Goal: Task Accomplishment & Management: Manage account settings

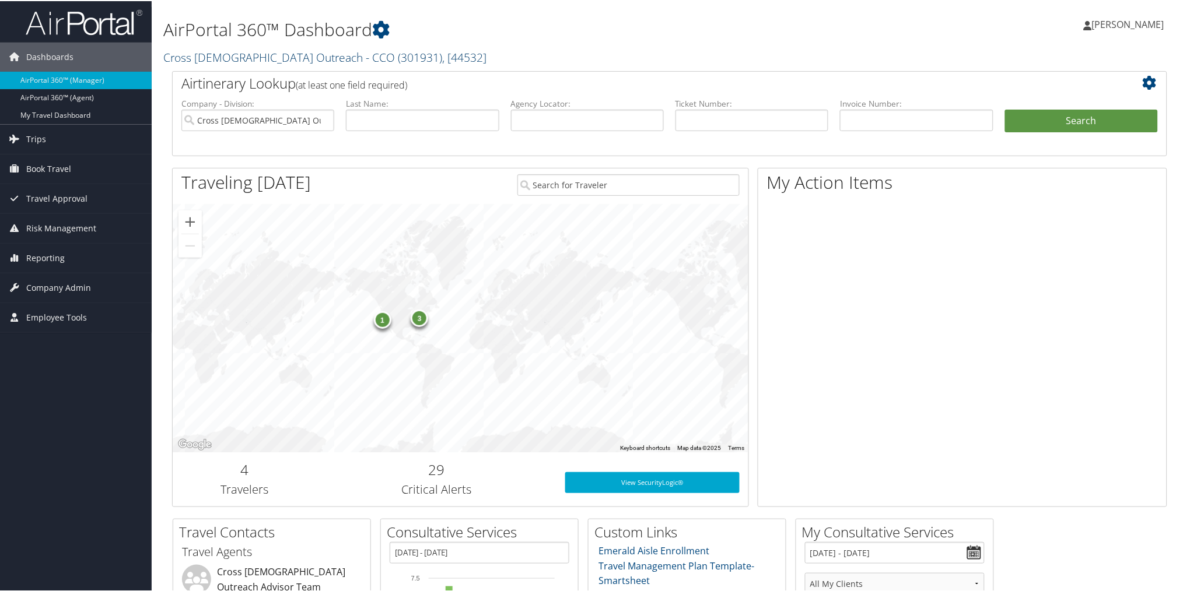
click at [205, 51] on link "Cross Catholic Outreach - CCO ( 301931 ) , [ 44532 ]" at bounding box center [324, 56] width 323 height 16
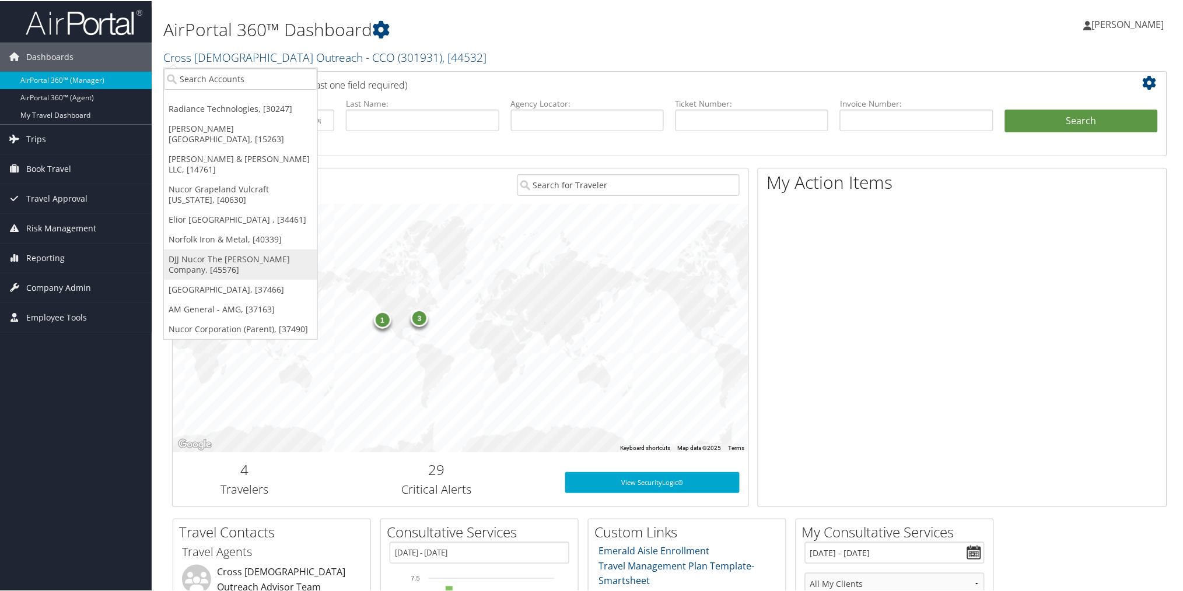
click at [226, 248] on link "DJJ Nucor The [PERSON_NAME] Company, [45576]" at bounding box center [240, 263] width 153 height 30
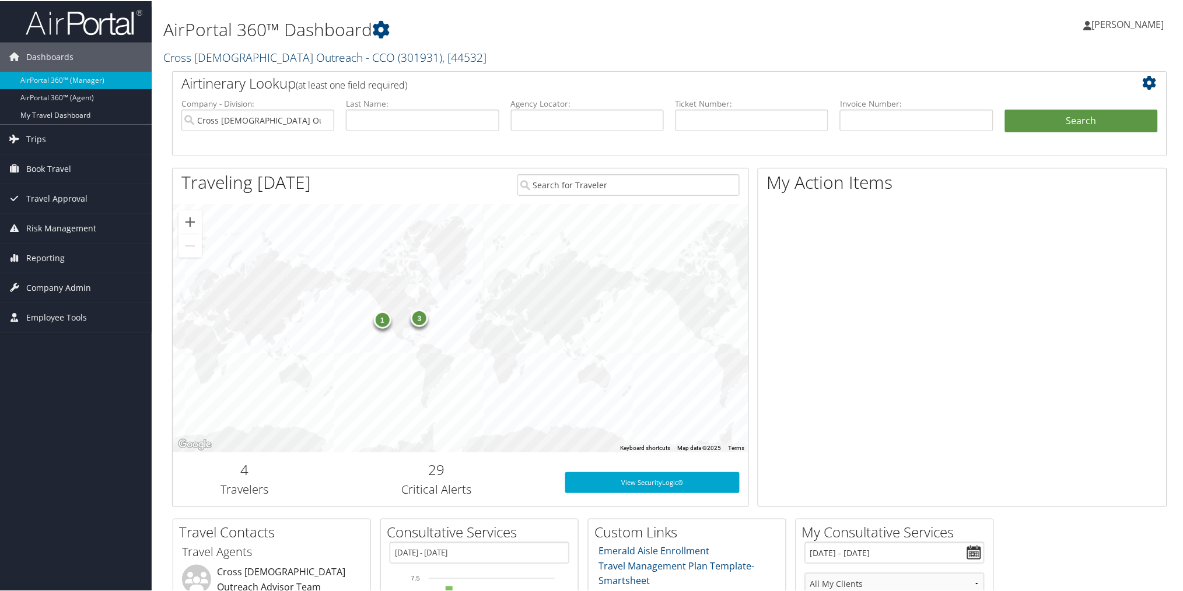
click at [272, 60] on link "Cross Catholic Outreach - CCO ( 301931 ) , [ 44532 ]" at bounding box center [324, 56] width 323 height 16
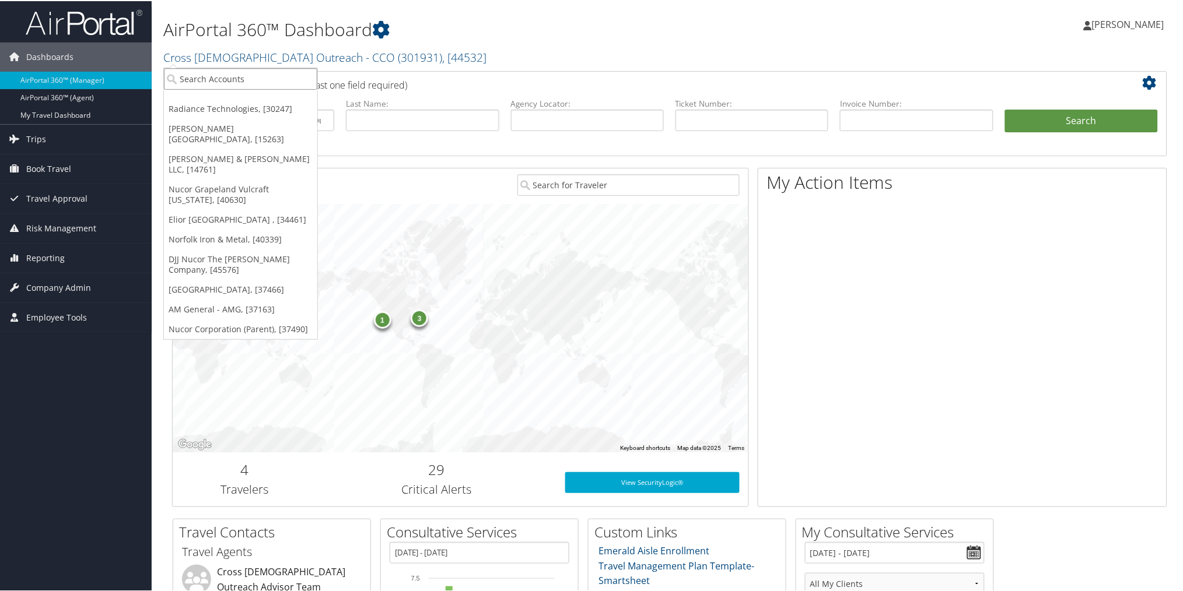
click at [268, 79] on input "search" at bounding box center [240, 78] width 153 height 22
type input "gosiger"
click at [233, 101] on div "Gosiger Holdings Inc. (301960), [45056]" at bounding box center [262, 99] width 211 height 10
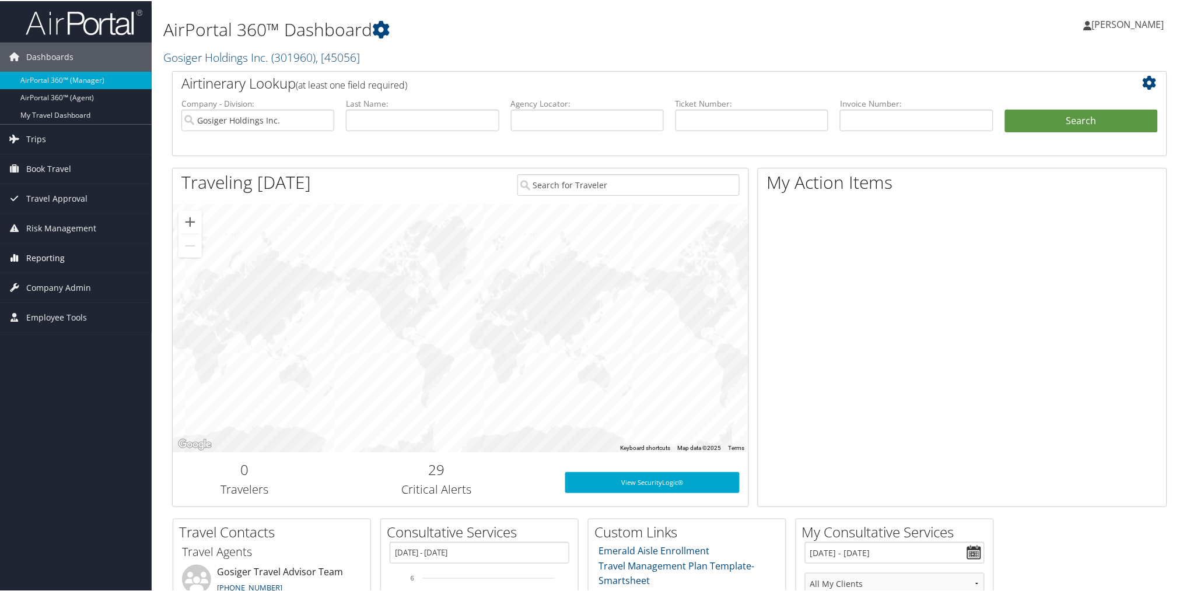
click at [47, 254] on span "Reporting" at bounding box center [45, 257] width 38 height 29
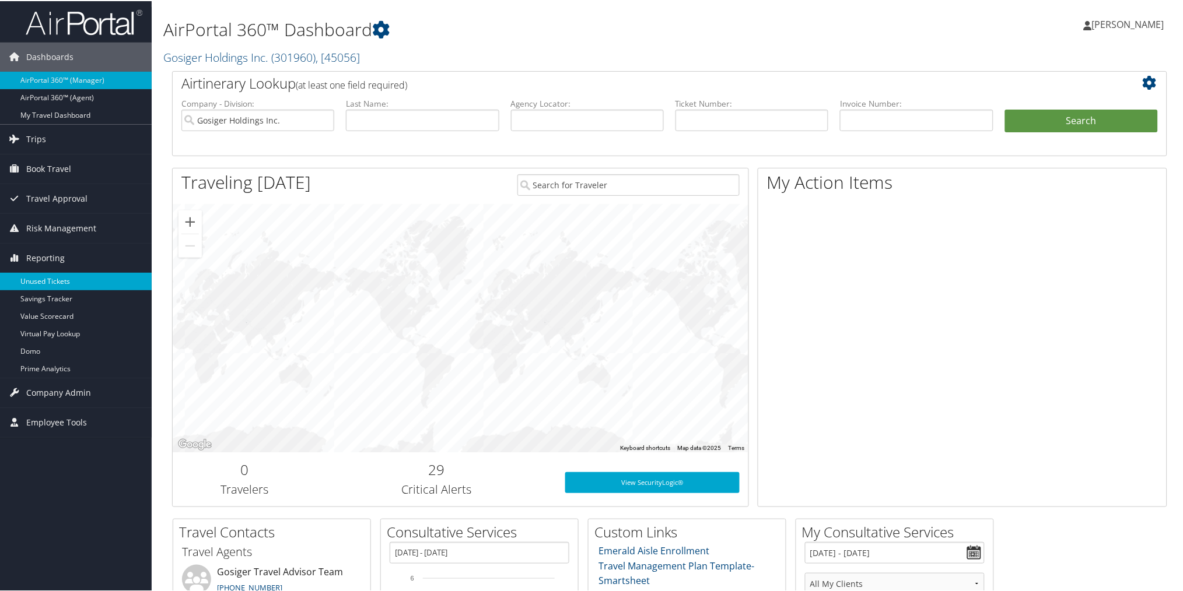
click at [50, 273] on link "Unused Tickets" at bounding box center [76, 280] width 152 height 17
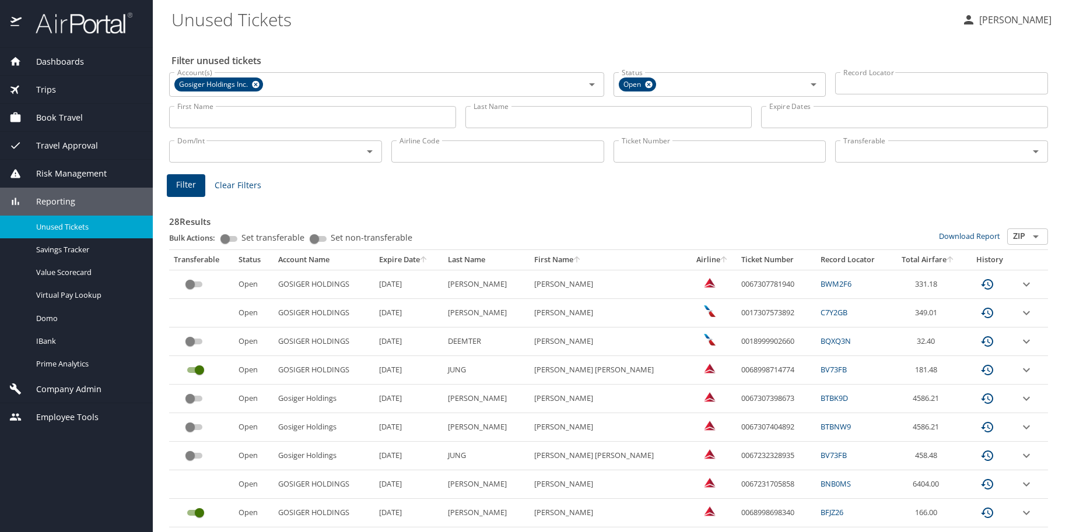
click at [390, 120] on input "First Name" at bounding box center [312, 117] width 287 height 22
type input "[PERSON_NAME]"
type input "haley"
click at [175, 181] on button "Filter" at bounding box center [186, 185] width 38 height 23
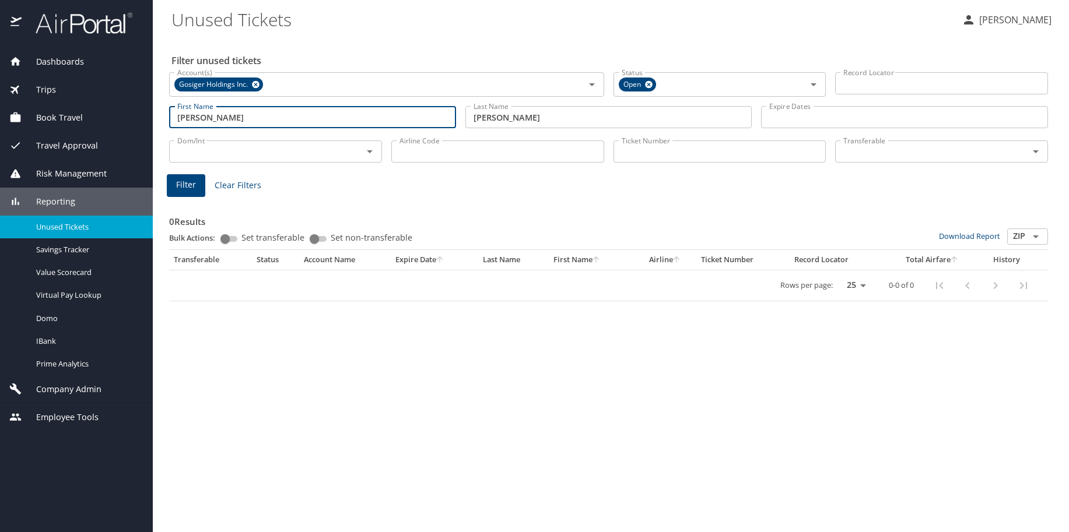
click at [241, 112] on input "carrie" at bounding box center [312, 117] width 287 height 22
type input "c"
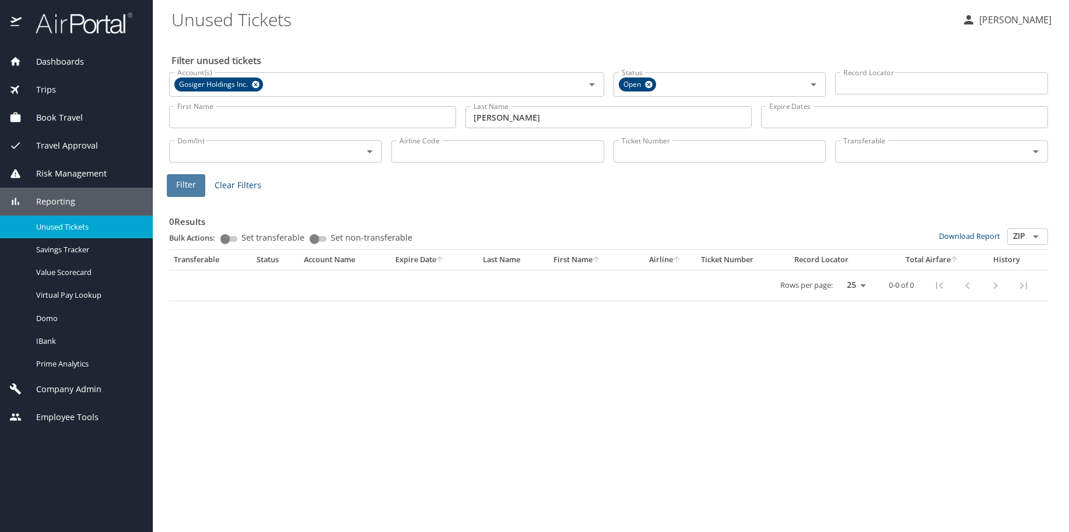
click at [196, 188] on button "Filter" at bounding box center [186, 185] width 38 height 23
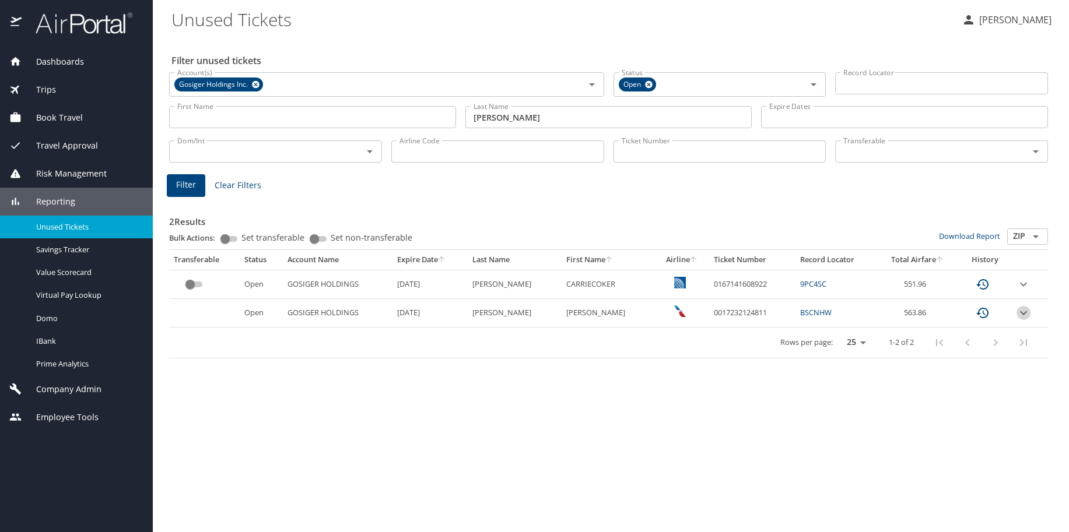
click at [1023, 313] on icon "expand row" at bounding box center [1023, 313] width 7 height 4
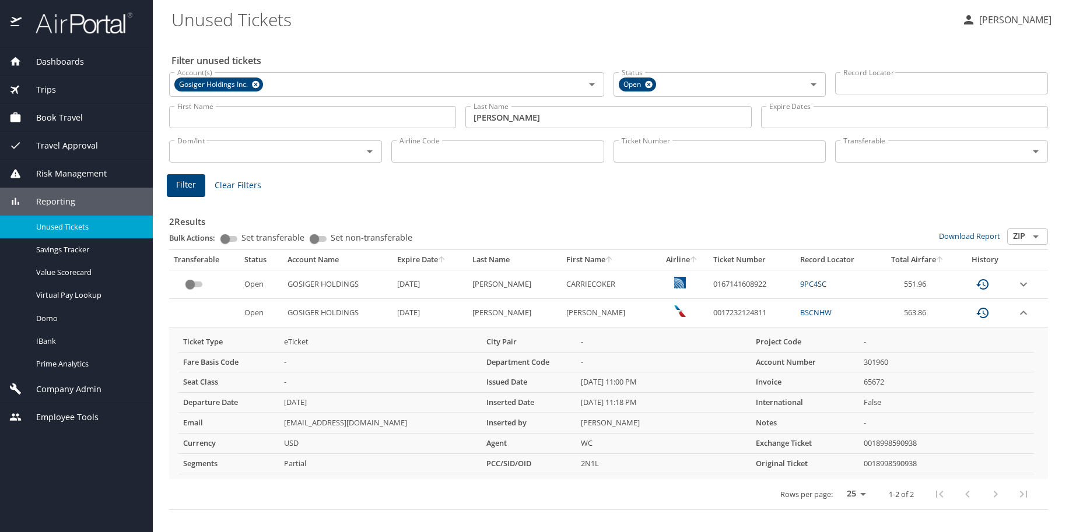
click at [1022, 284] on icon "expand row" at bounding box center [1023, 285] width 14 height 14
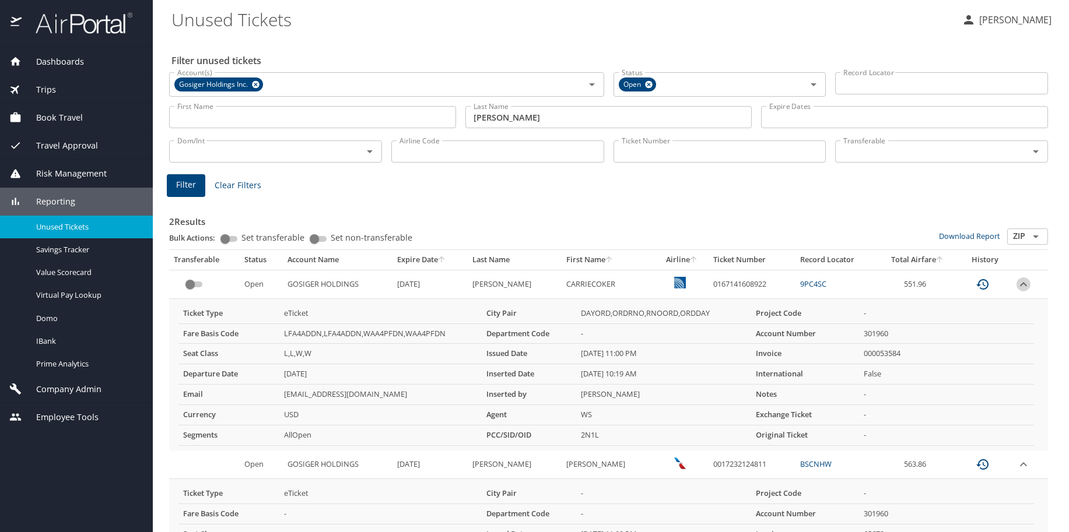
click at [1016, 285] on icon "expand row" at bounding box center [1023, 285] width 14 height 14
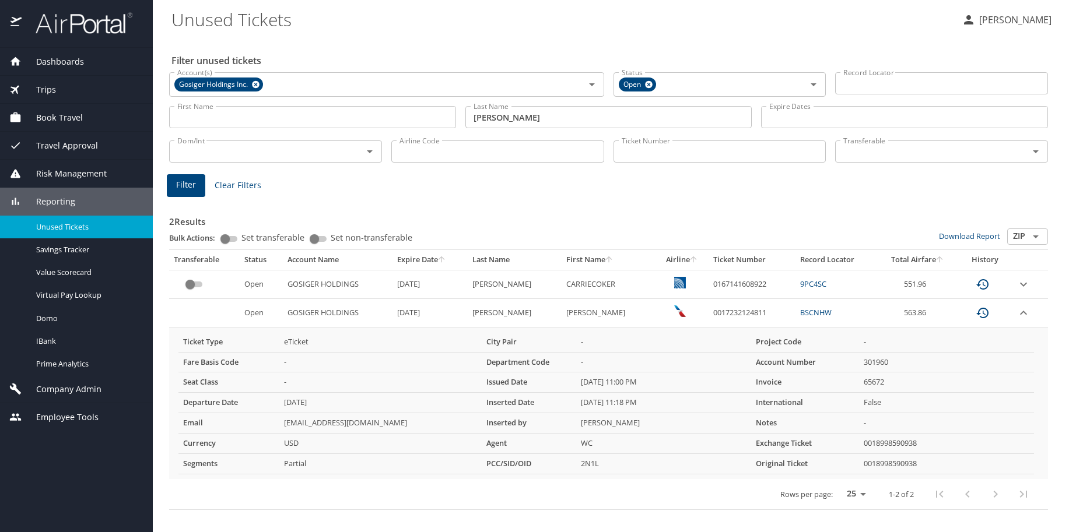
click at [1023, 286] on icon "expand row" at bounding box center [1023, 285] width 14 height 14
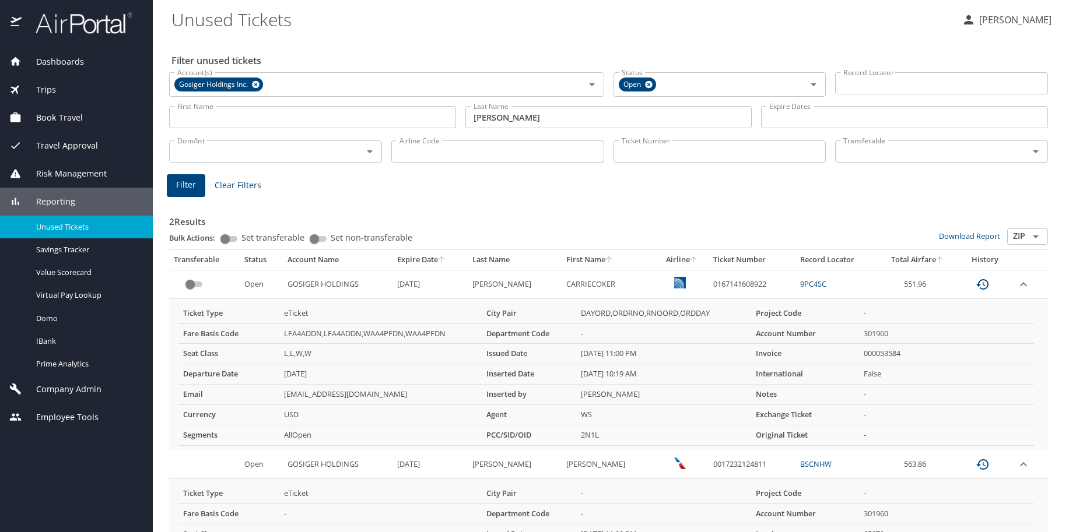
click at [74, 380] on div "Company Admin" at bounding box center [76, 390] width 153 height 28
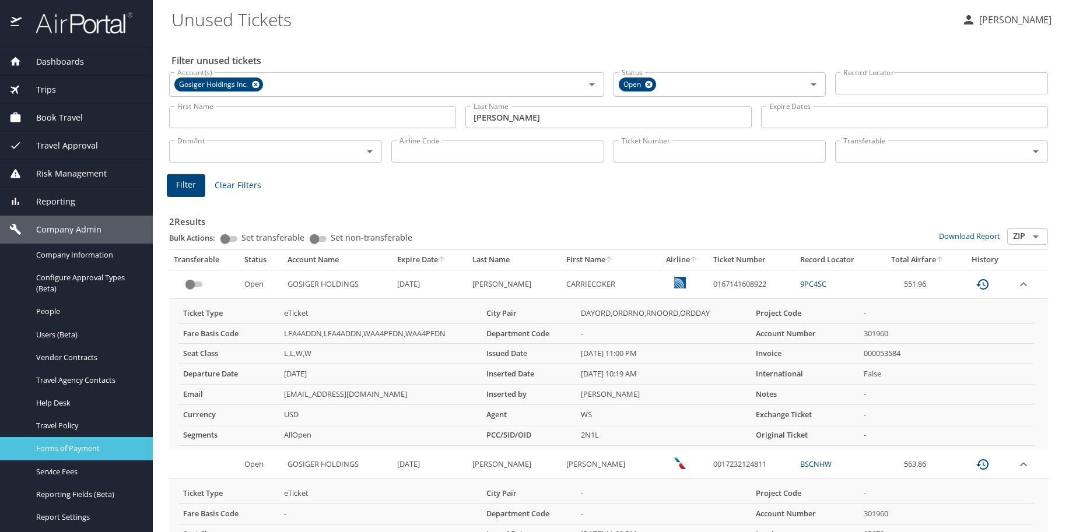
click at [99, 443] on div "Forms of Payment" at bounding box center [76, 448] width 134 height 13
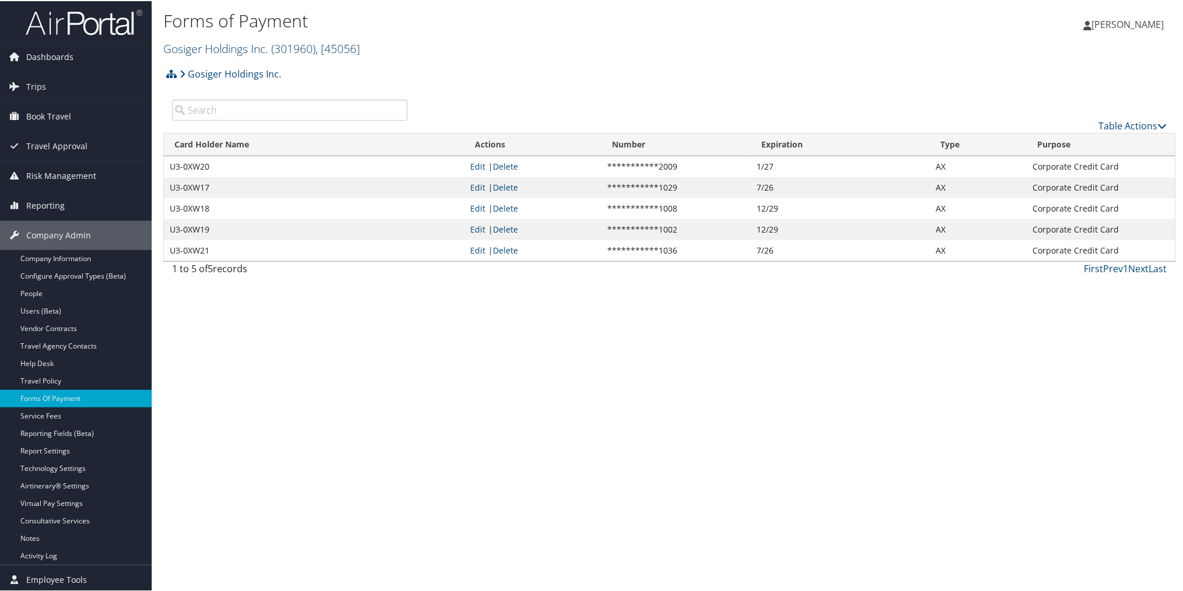
click at [234, 51] on link "Gosiger Holdings Inc. ( 301960 ) , [ 45056 ]" at bounding box center [261, 48] width 197 height 16
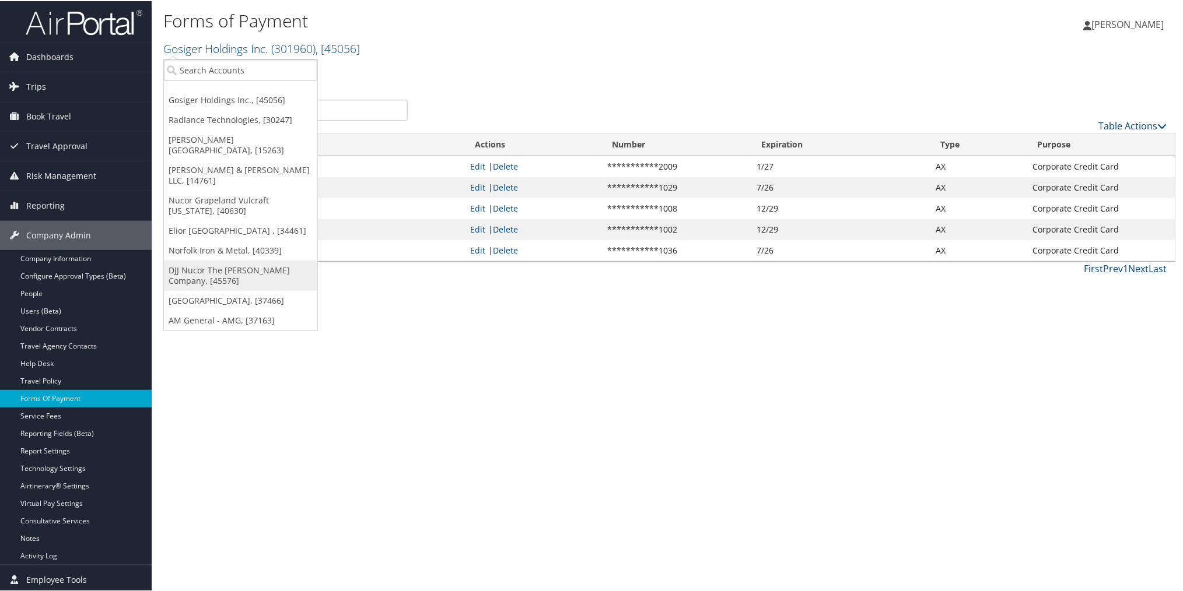
click at [236, 259] on link "DJJ Nucor The [PERSON_NAME] Company, [45576]" at bounding box center [240, 274] width 153 height 30
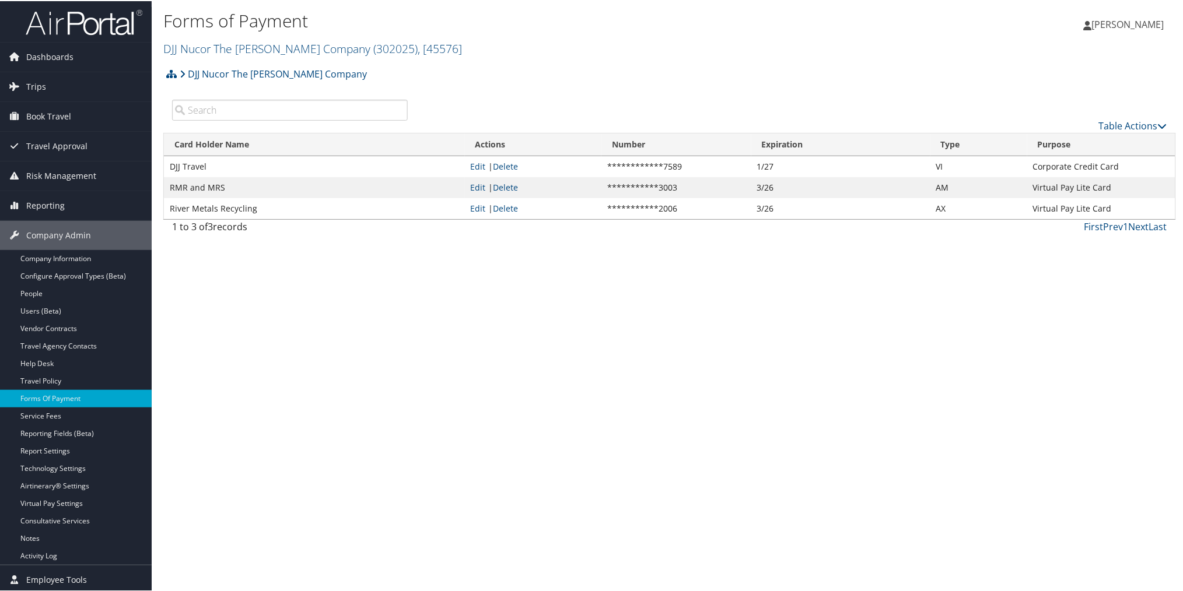
click at [99, 19] on img at bounding box center [84, 21] width 117 height 27
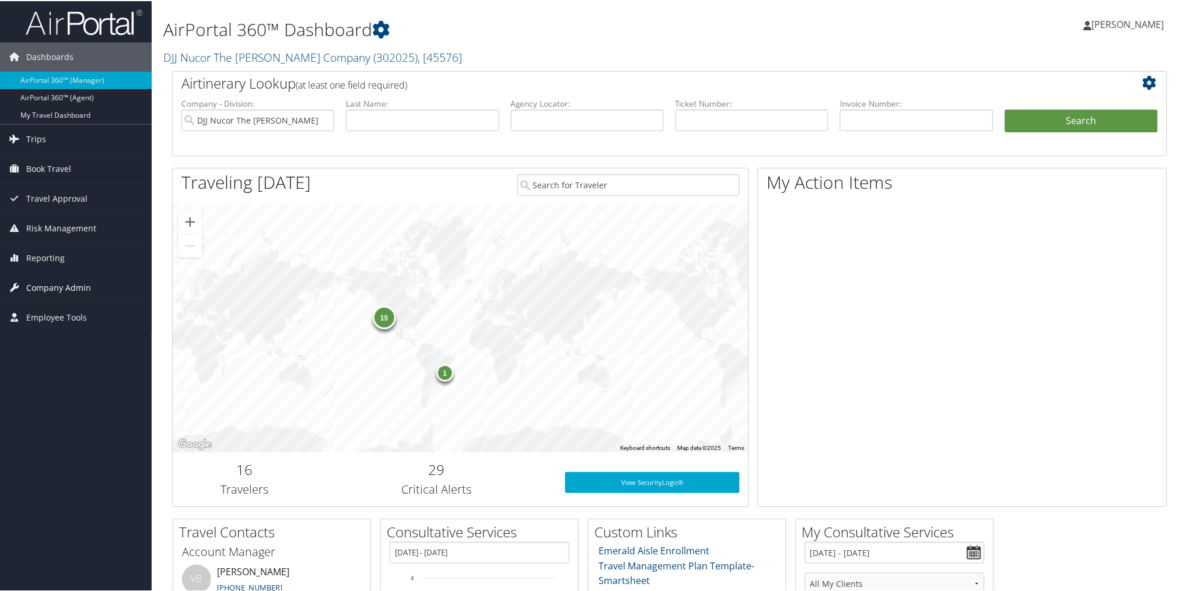
click at [88, 280] on span "Company Admin" at bounding box center [58, 286] width 65 height 29
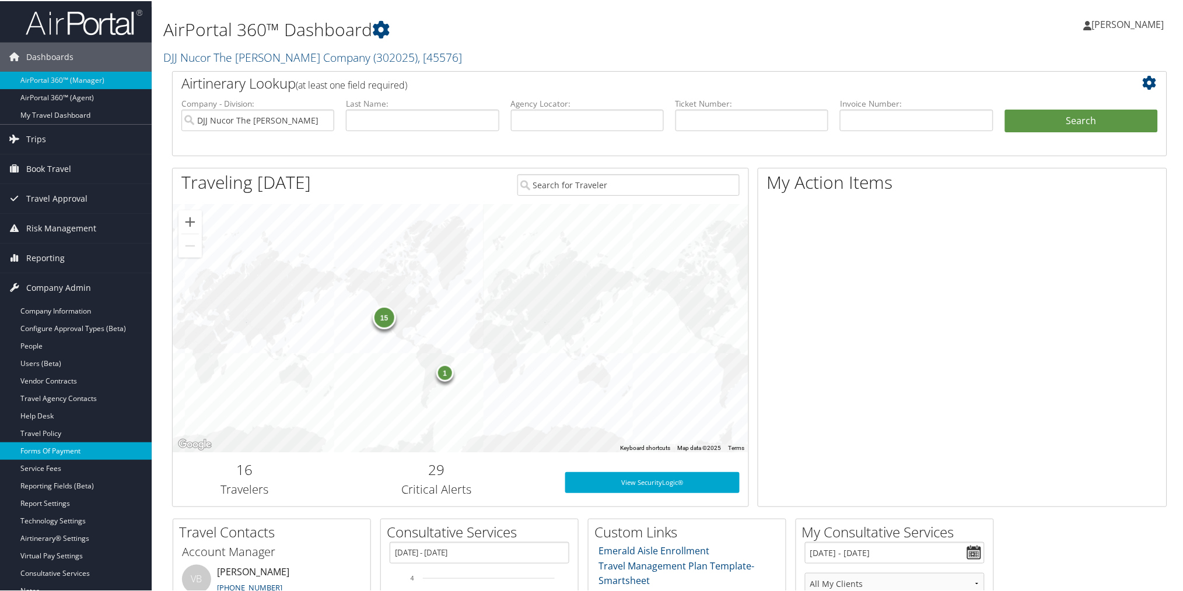
click at [85, 447] on link "Forms Of Payment" at bounding box center [76, 449] width 152 height 17
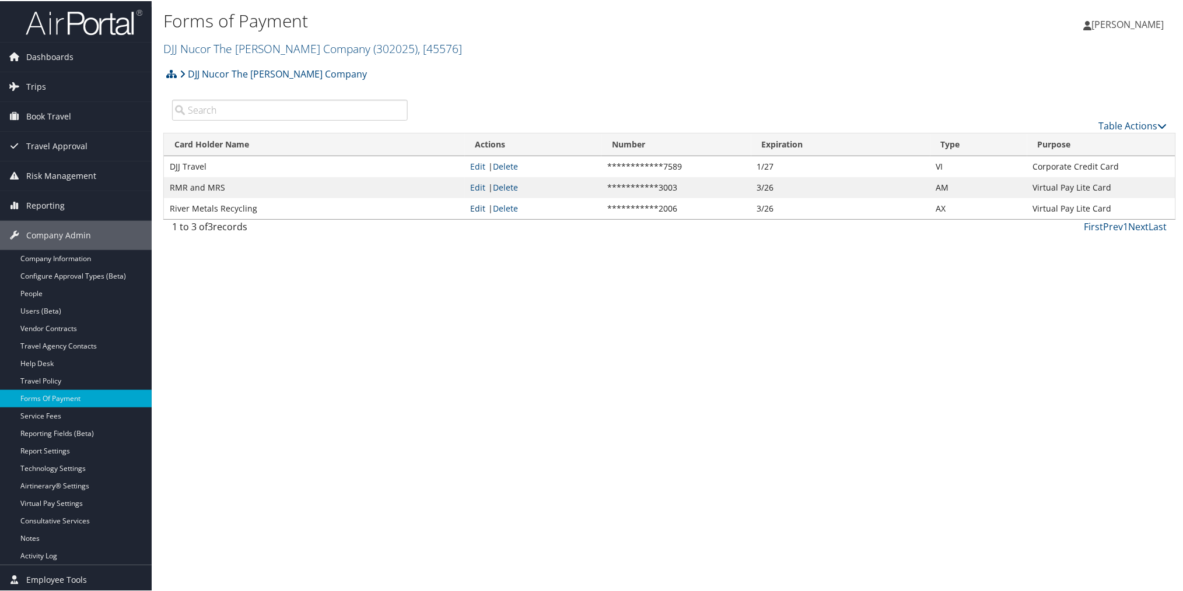
click at [481, 209] on link "Edit" at bounding box center [478, 207] width 15 height 11
select select "AX"
select select "15"
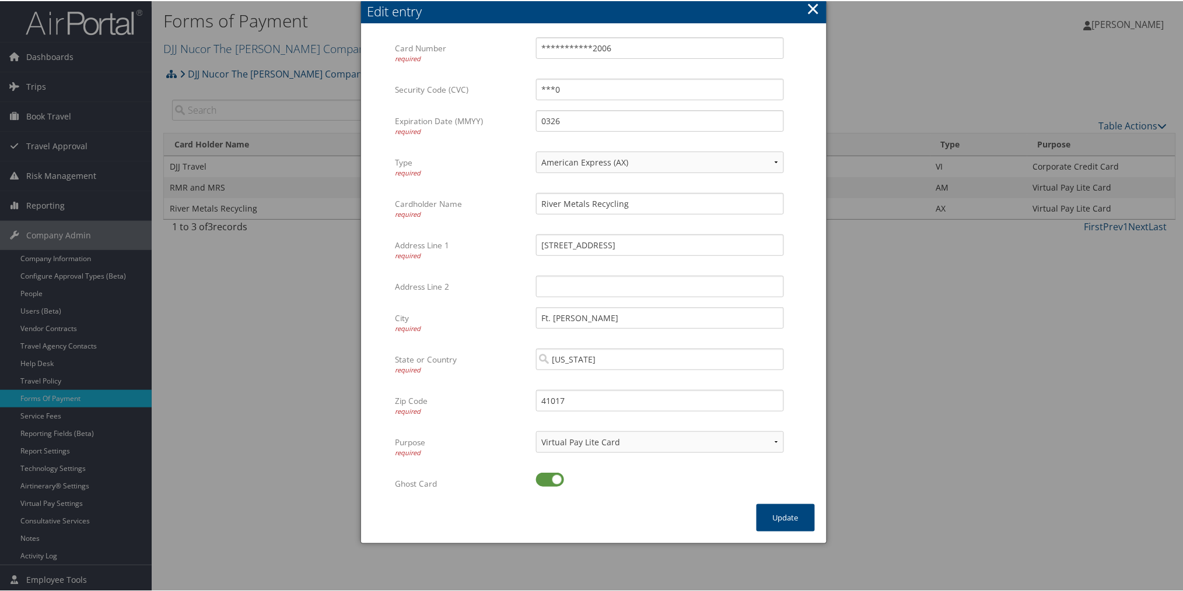
click at [812, 12] on button "×" at bounding box center [812, 7] width 13 height 23
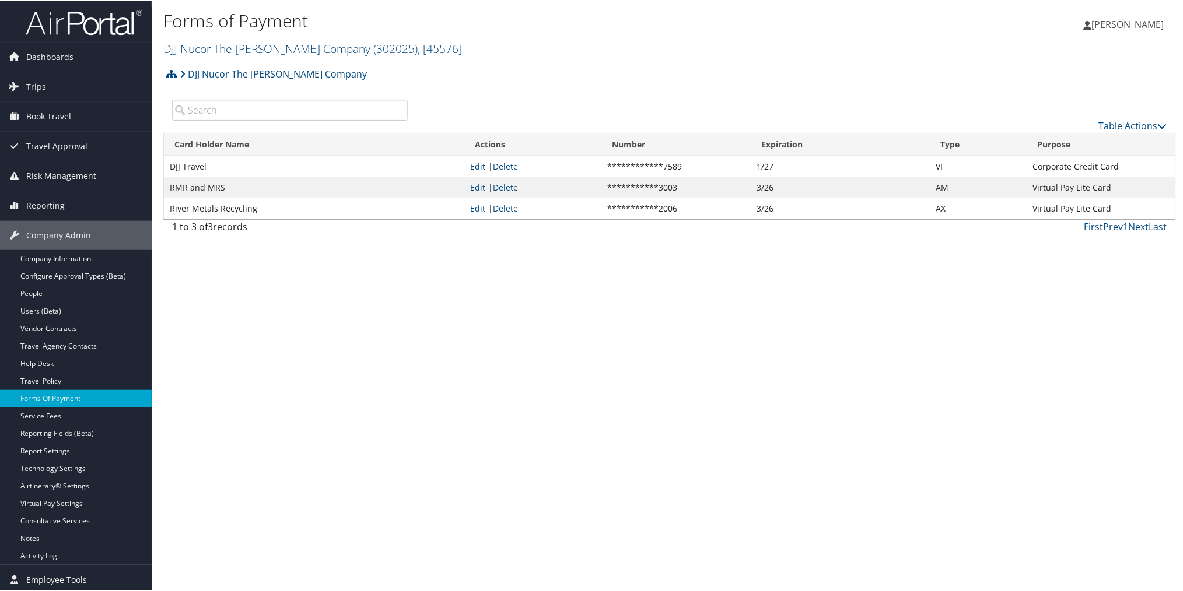
click at [107, 18] on img at bounding box center [84, 21] width 117 height 27
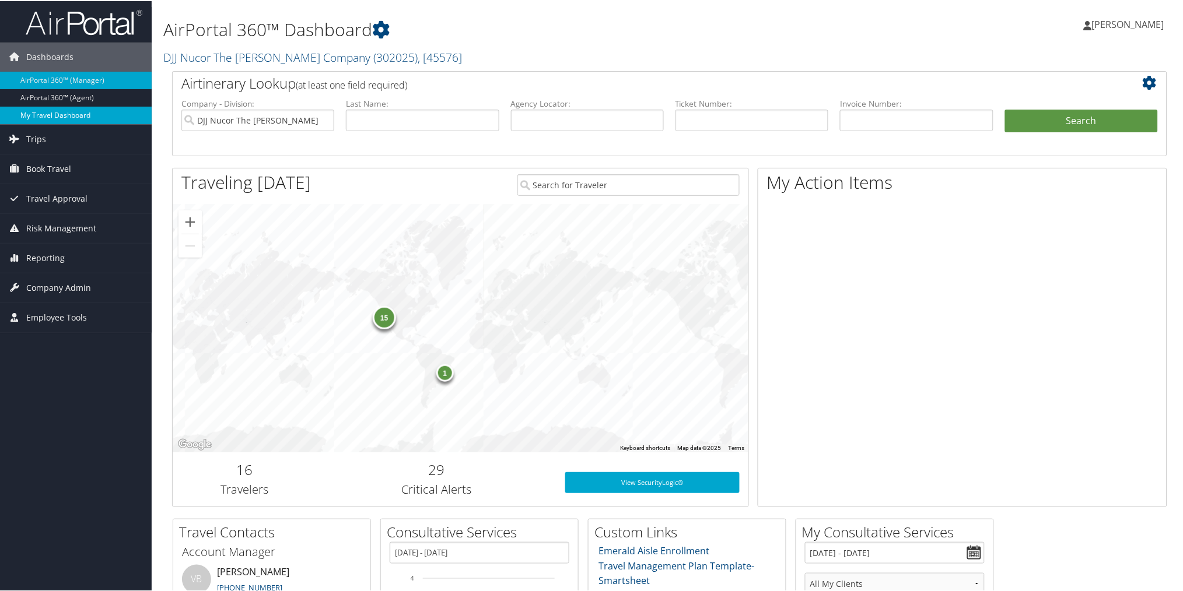
click at [71, 114] on link "My Travel Dashboard" at bounding box center [76, 114] width 152 height 17
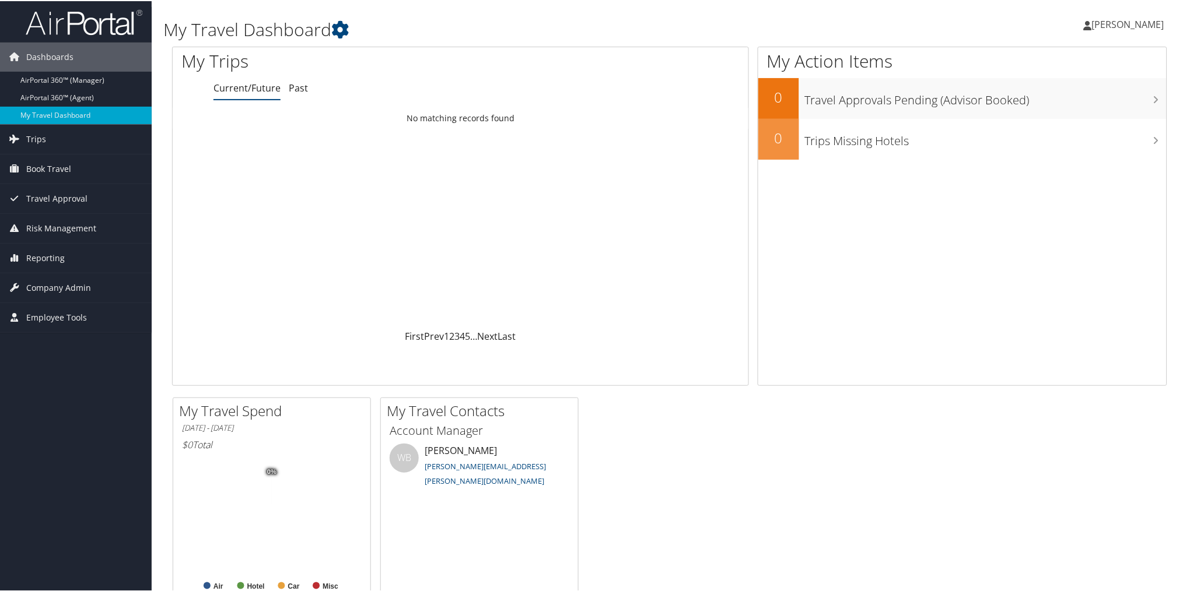
click at [68, 19] on img at bounding box center [84, 21] width 117 height 27
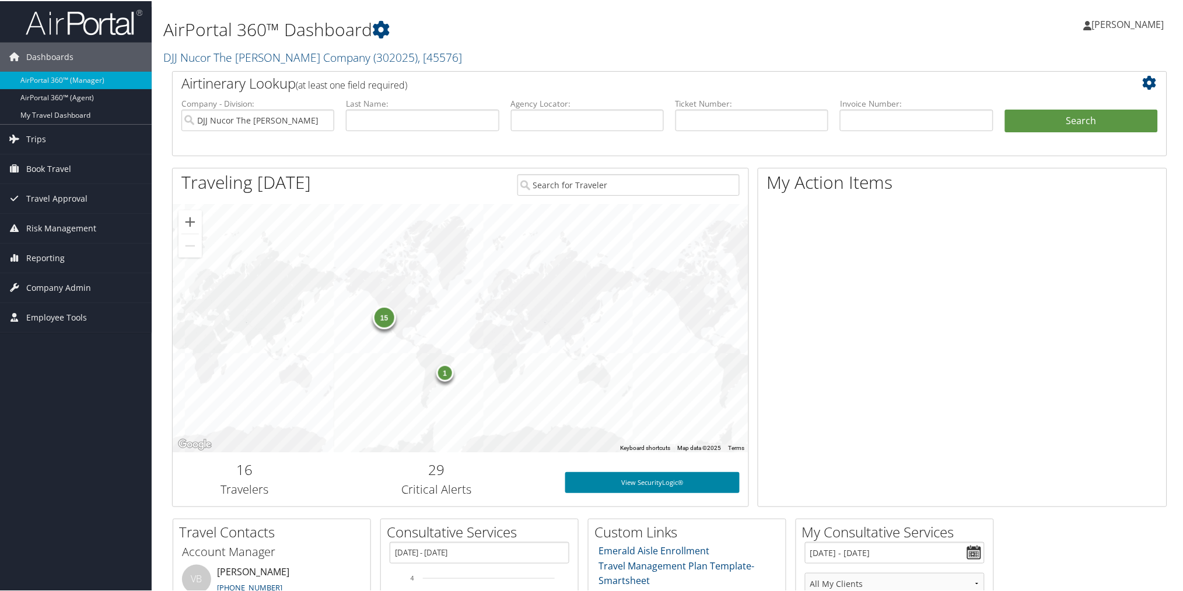
click at [615, 476] on link "View SecurityLogic®" at bounding box center [652, 481] width 174 height 21
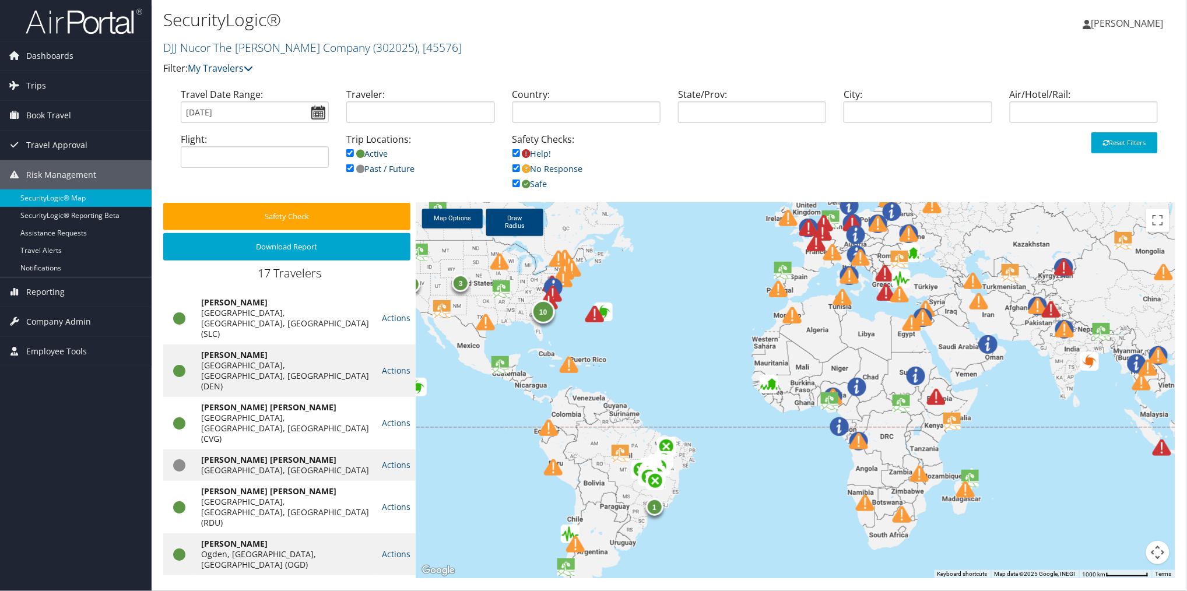
drag, startPoint x: 785, startPoint y: 303, endPoint x: 510, endPoint y: 306, distance: 275.3
click at [510, 306] on div "1 10 2 3" at bounding box center [795, 391] width 759 height 376
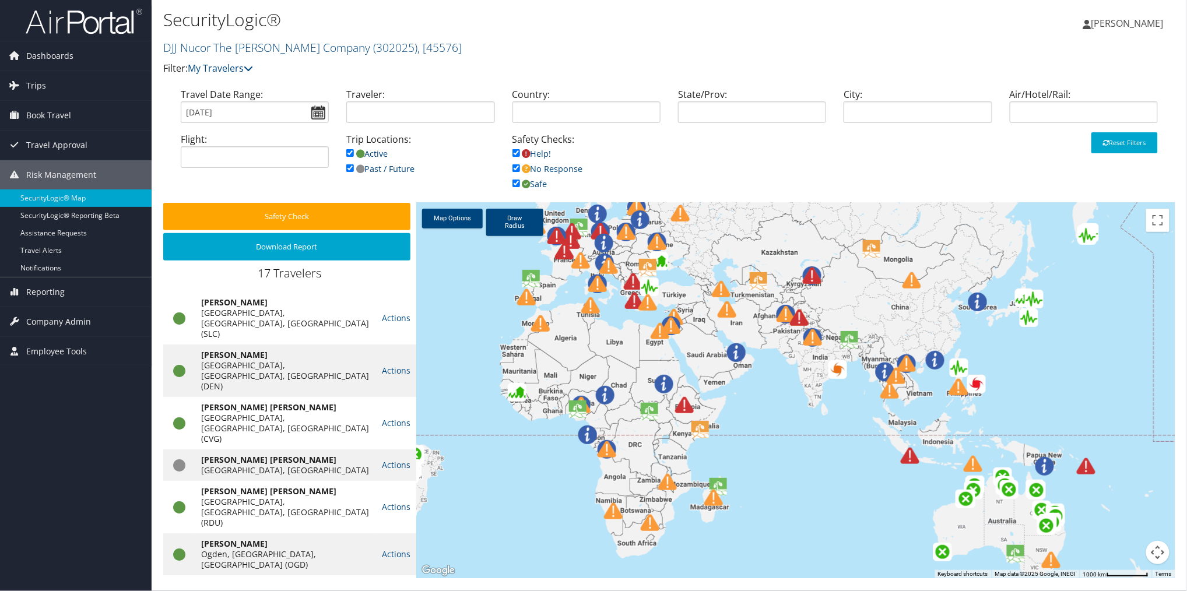
drag, startPoint x: 760, startPoint y: 327, endPoint x: 520, endPoint y: 333, distance: 240.9
click at [520, 333] on div "1 10 2 3" at bounding box center [795, 391] width 759 height 376
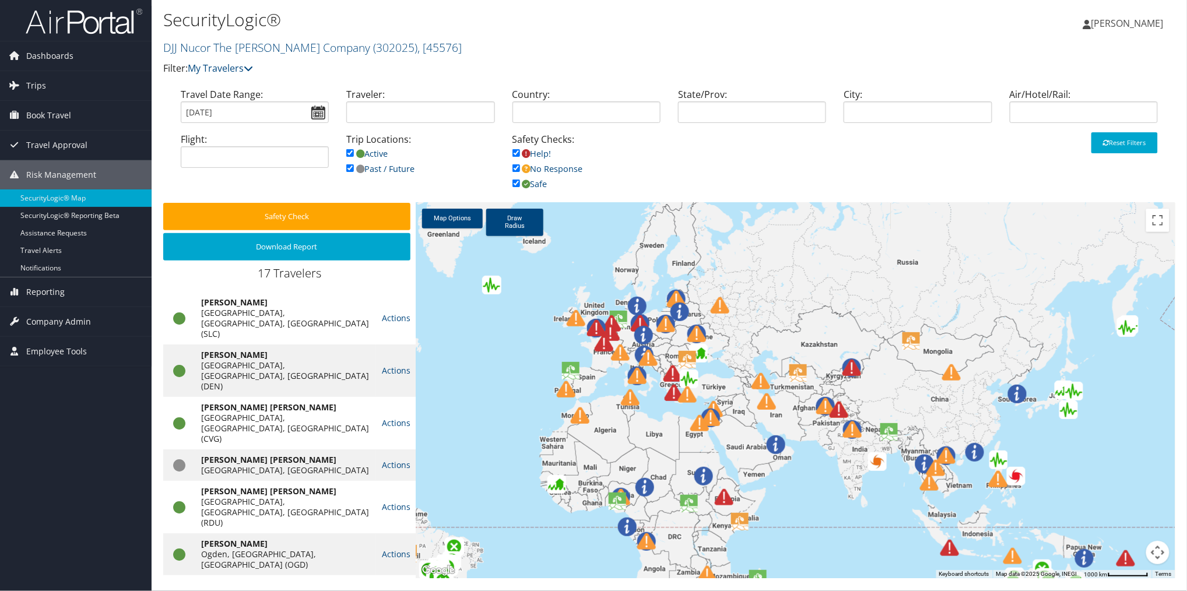
drag, startPoint x: 595, startPoint y: 317, endPoint x: 636, endPoint y: 412, distance: 102.9
click at [636, 412] on div at bounding box center [637, 404] width 32 height 32
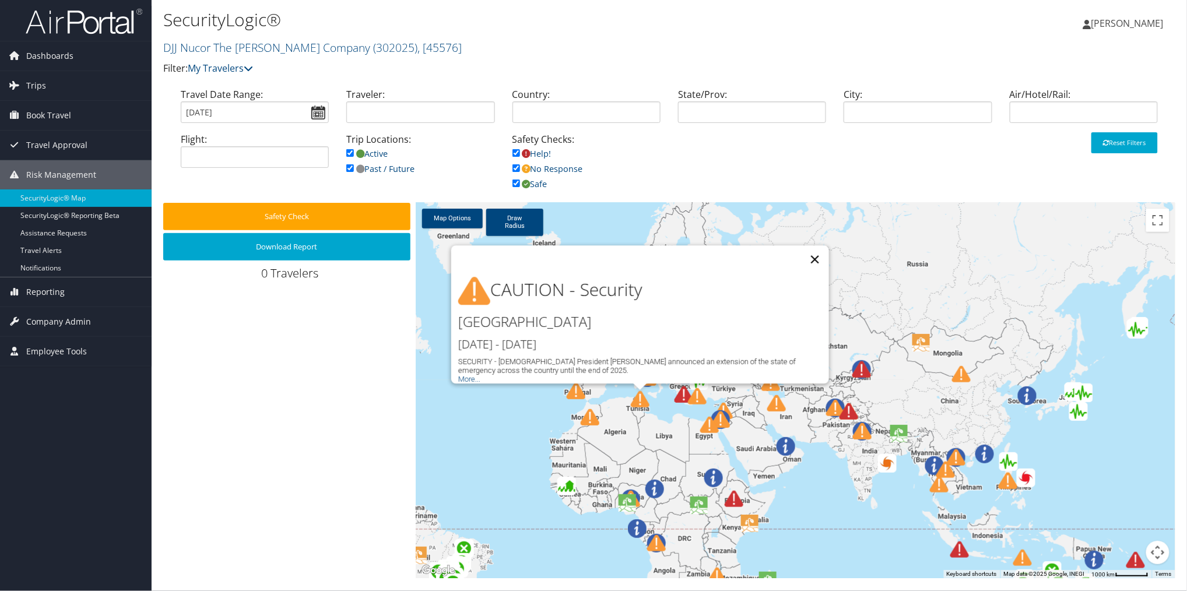
click at [817, 251] on button "Close" at bounding box center [815, 260] width 28 height 28
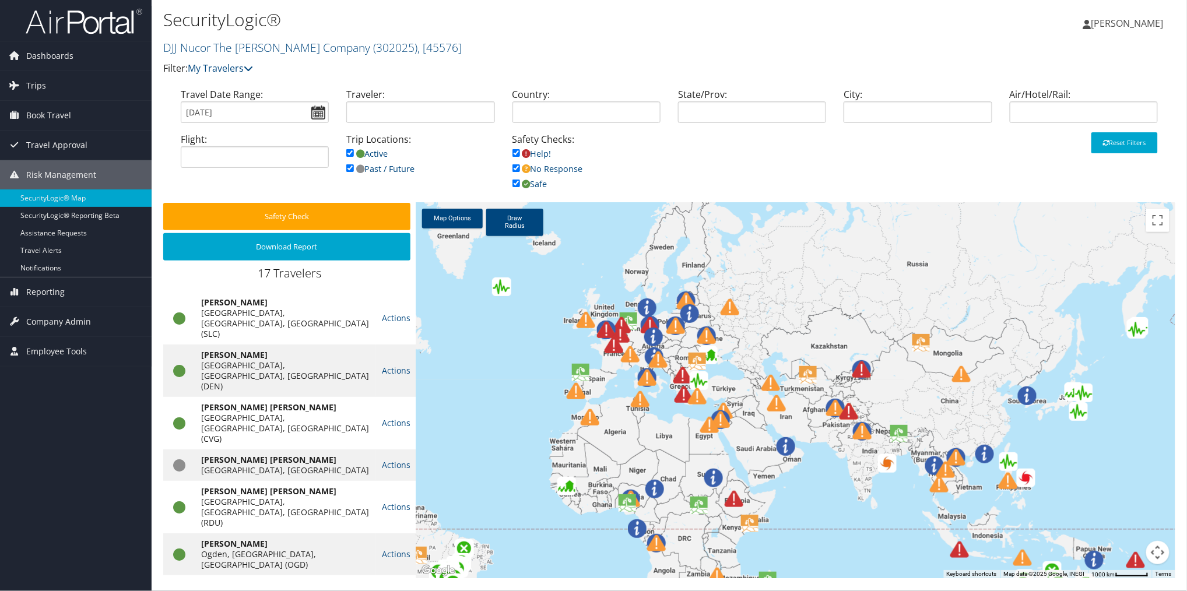
click at [652, 306] on img at bounding box center [647, 308] width 19 height 19
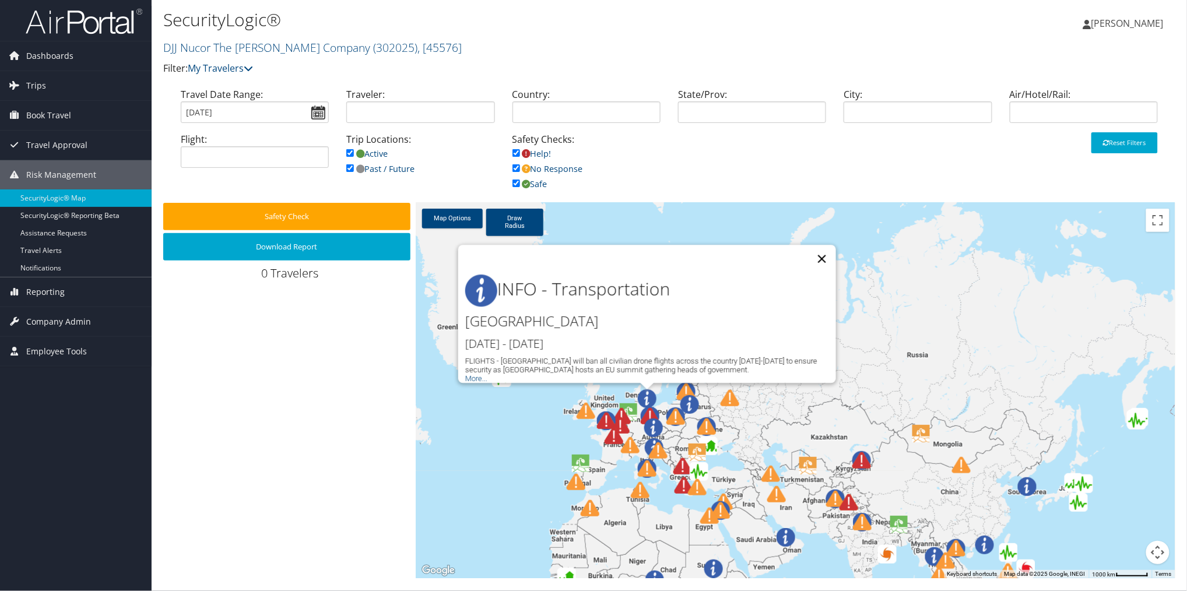
click at [829, 247] on button "Close" at bounding box center [822, 259] width 28 height 28
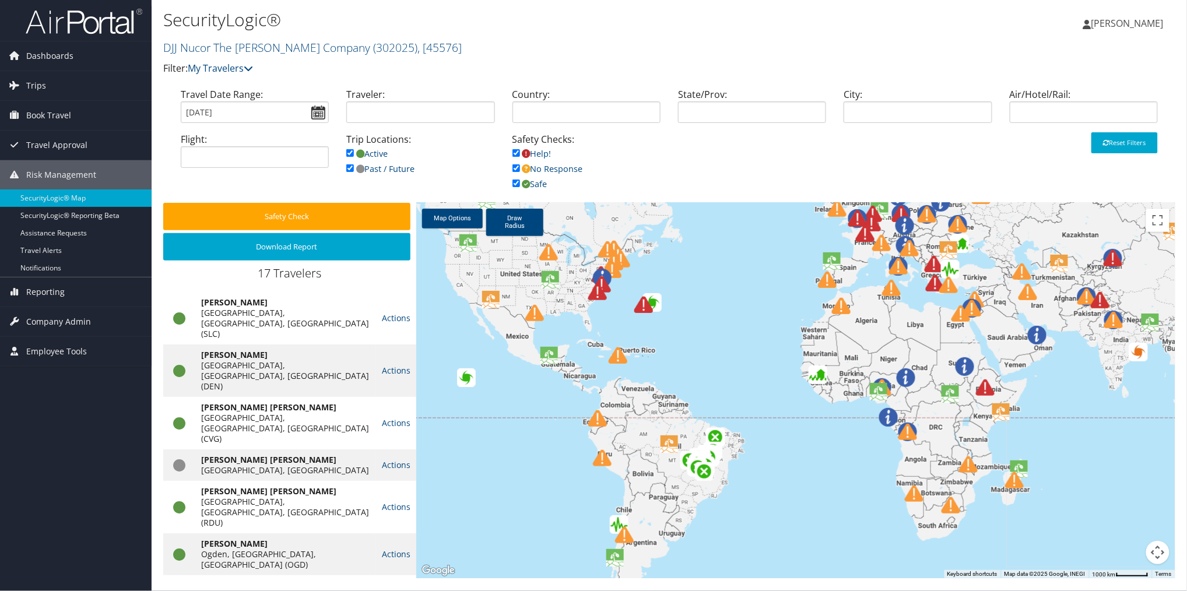
drag, startPoint x: 527, startPoint y: 426, endPoint x: 784, endPoint y: 213, distance: 333.5
click at [784, 213] on div at bounding box center [795, 391] width 759 height 376
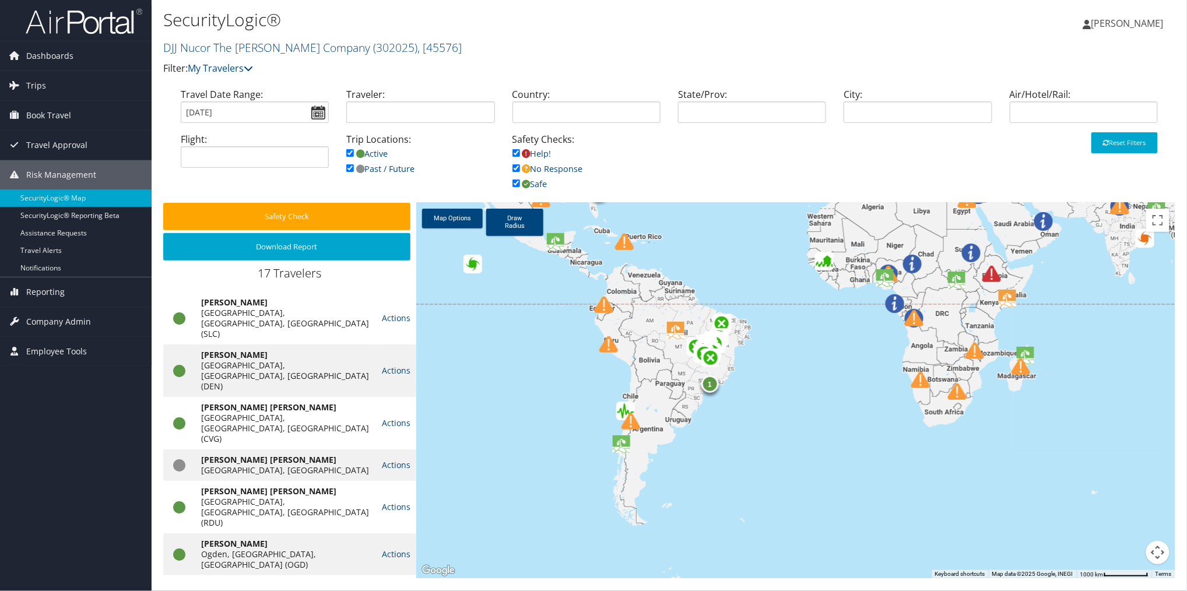
drag, startPoint x: 783, startPoint y: 444, endPoint x: 781, endPoint y: 317, distance: 126.6
click at [781, 318] on div "1 10 2 3" at bounding box center [795, 391] width 759 height 376
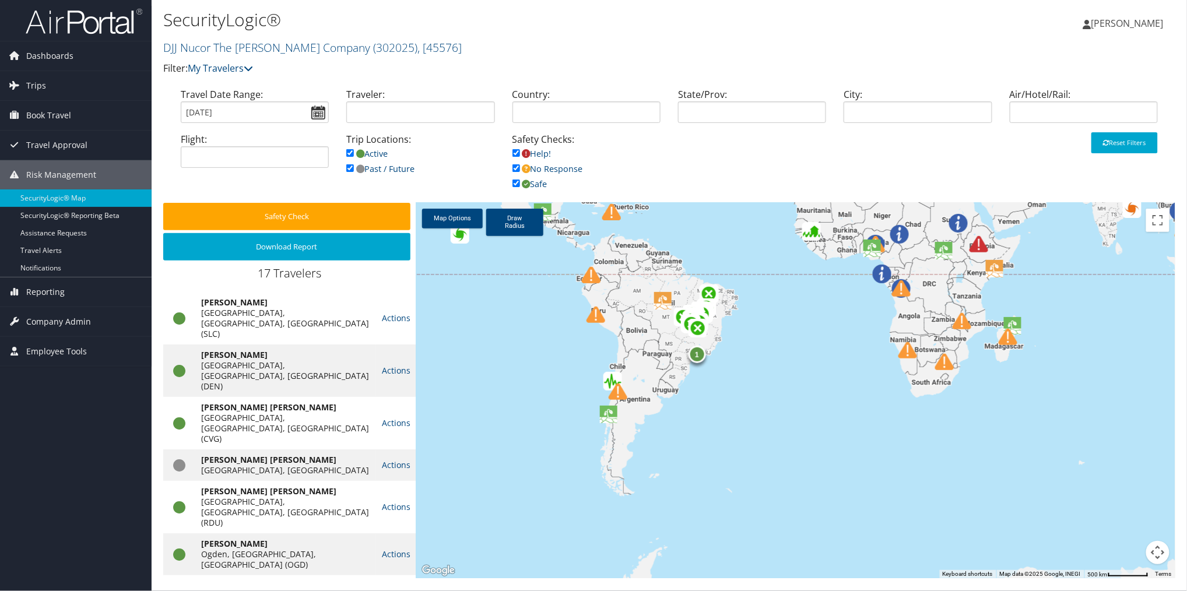
click at [700, 356] on div "1" at bounding box center [697, 354] width 17 height 17
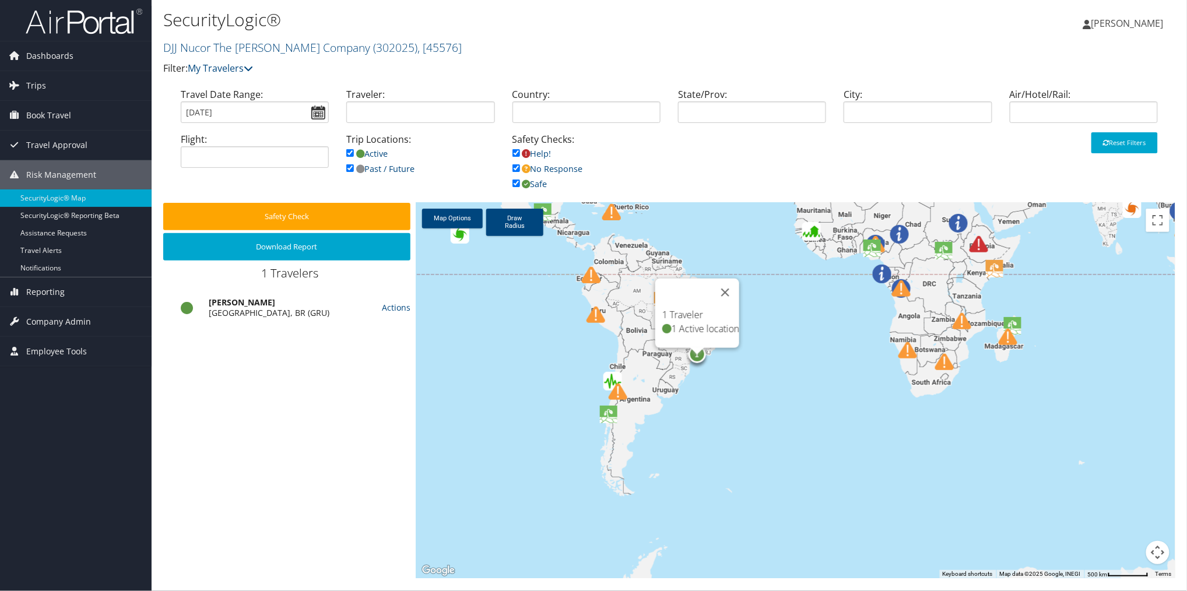
click at [677, 363] on div "1 10 2 3 1 Traveler 1 Active location" at bounding box center [795, 391] width 759 height 376
click at [730, 279] on button "Close" at bounding box center [725, 293] width 28 height 28
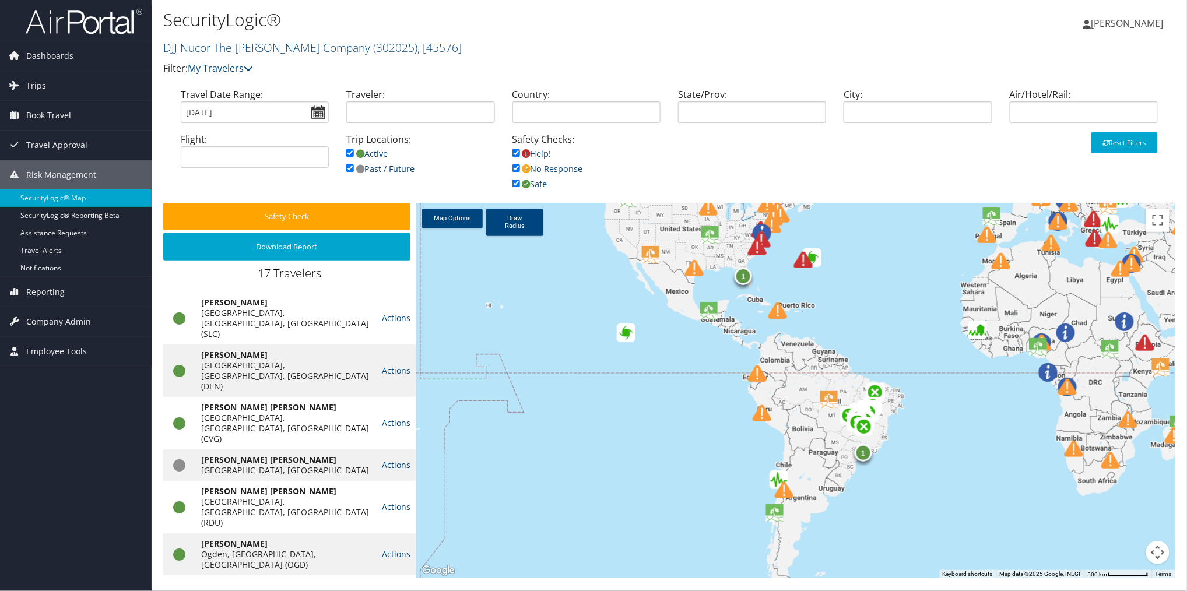
drag, startPoint x: 472, startPoint y: 298, endPoint x: 640, endPoint y: 398, distance: 194.8
click at [640, 398] on div "1 1" at bounding box center [795, 391] width 759 height 376
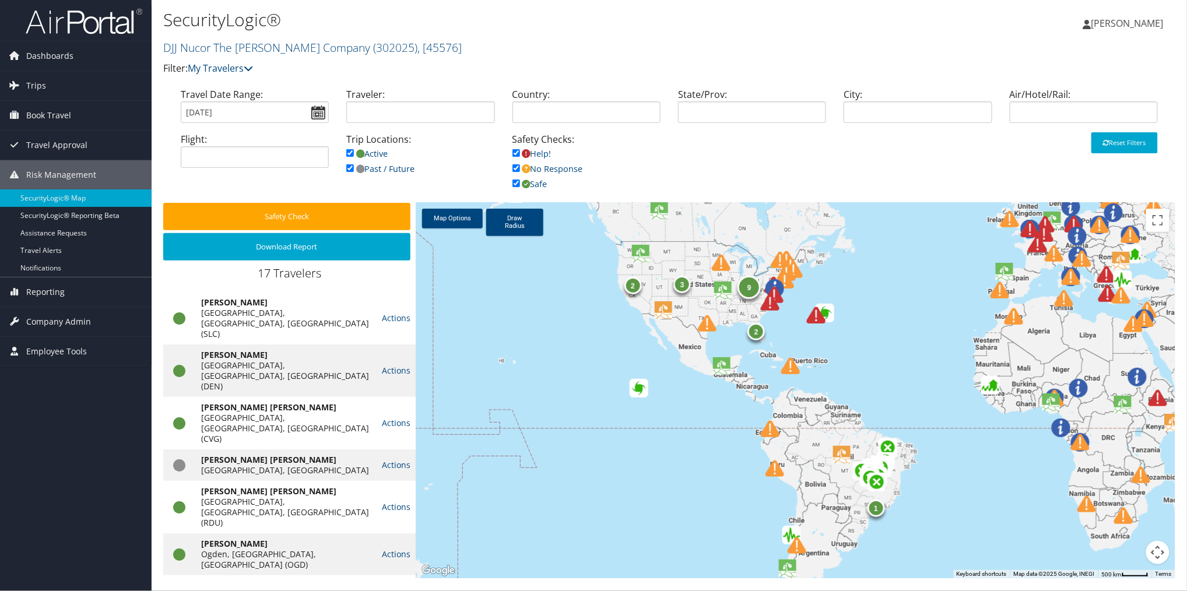
drag, startPoint x: 855, startPoint y: 276, endPoint x: 865, endPoint y: 328, distance: 52.8
click at [865, 328] on div "1 2 9 2 3" at bounding box center [795, 391] width 759 height 376
click at [828, 313] on div at bounding box center [823, 322] width 32 height 32
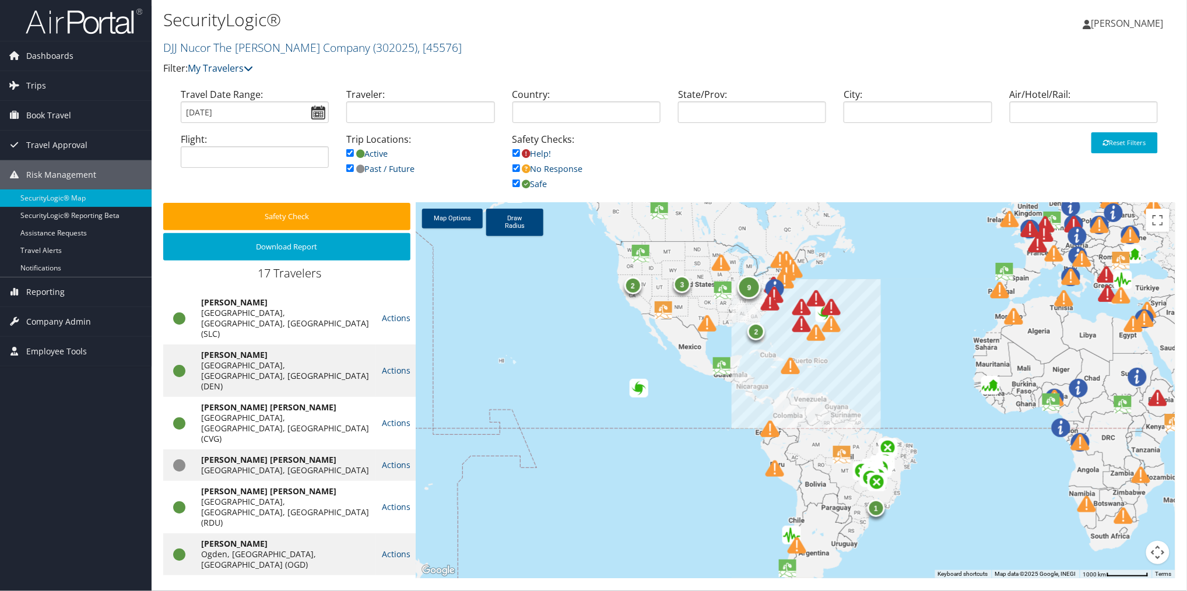
click at [827, 315] on img at bounding box center [831, 324] width 19 height 19
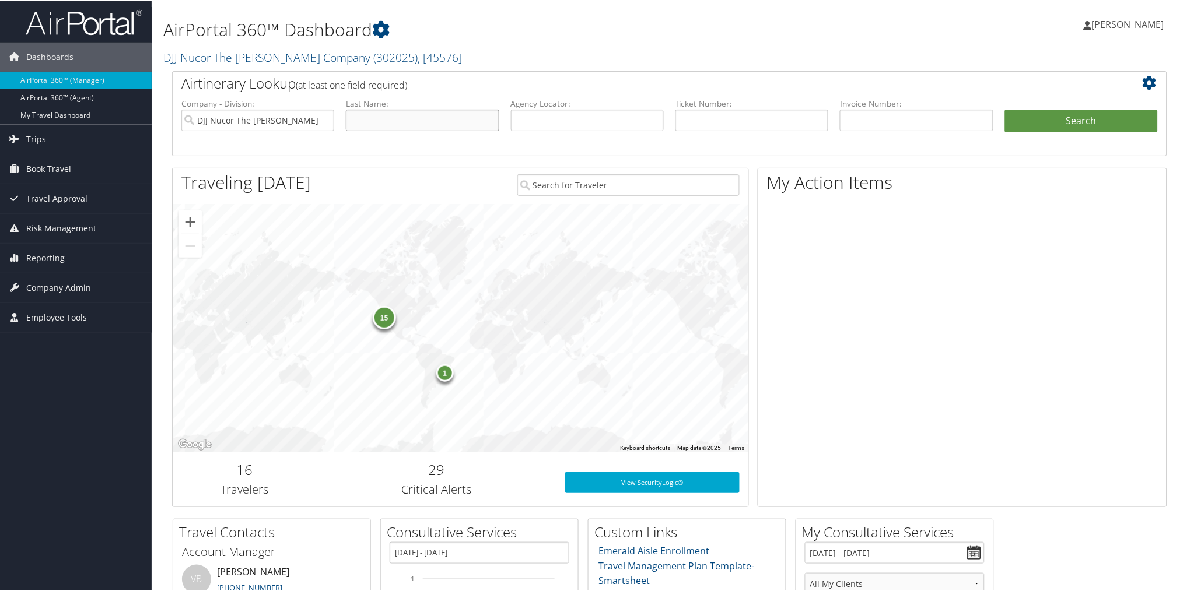
click at [469, 119] on input "text" at bounding box center [422, 119] width 153 height 22
type input "smith"
click at [1045, 117] on button "Search" at bounding box center [1081, 119] width 153 height 23
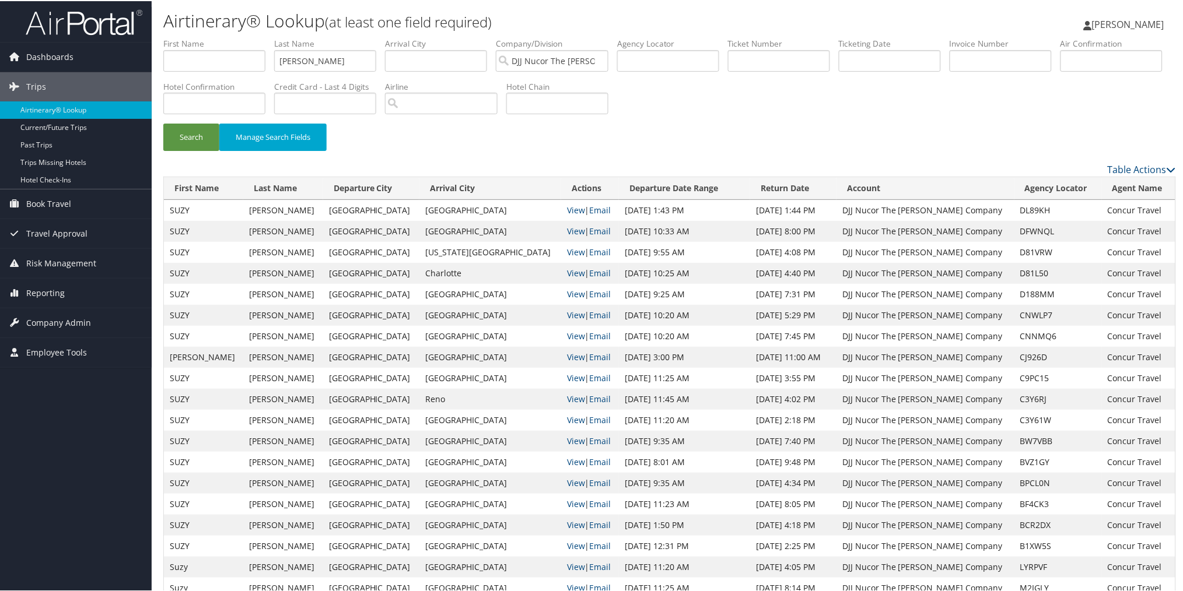
click at [435, 126] on div "Search Manage Search Fields" at bounding box center [670, 141] width 1030 height 39
click at [120, 26] on img at bounding box center [84, 21] width 117 height 27
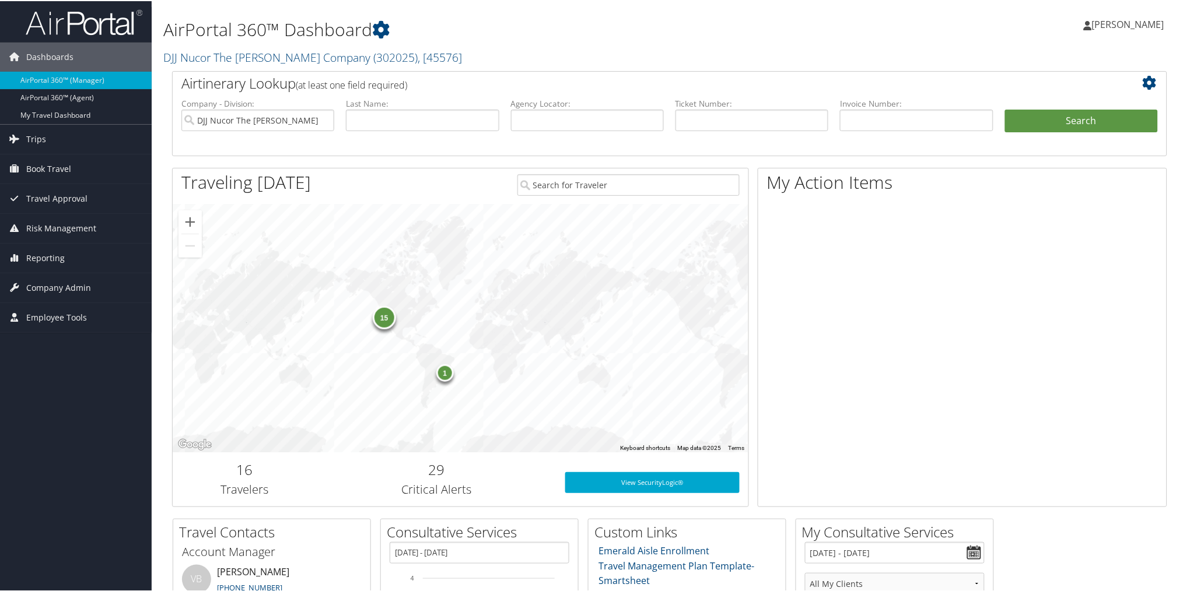
click at [1146, 83] on icon at bounding box center [1152, 82] width 20 height 14
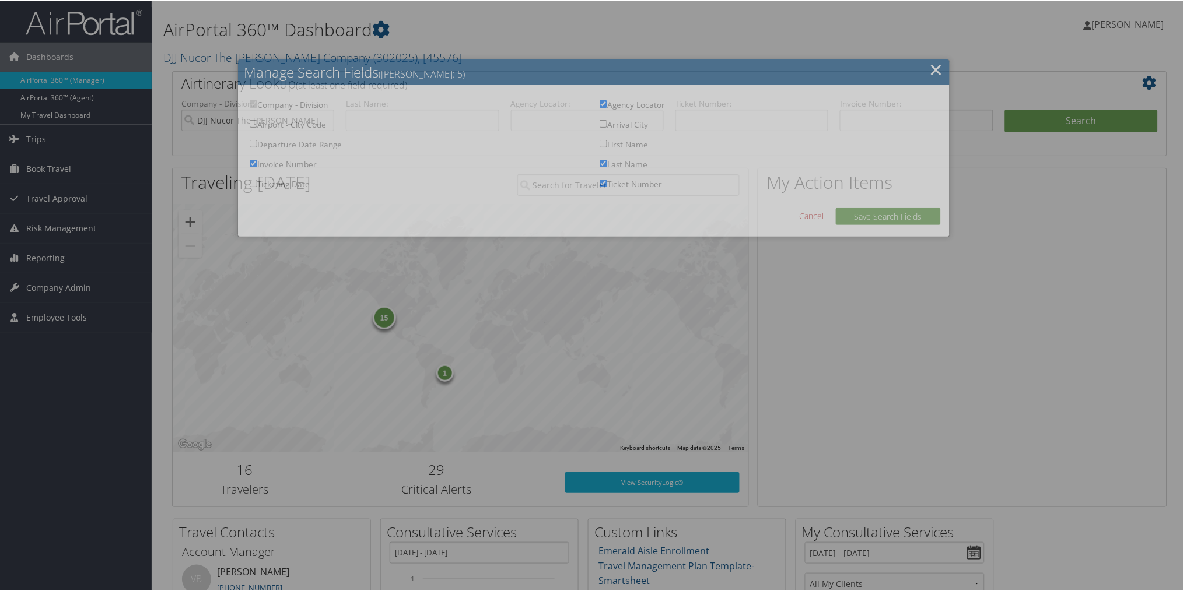
checkbox input "true"
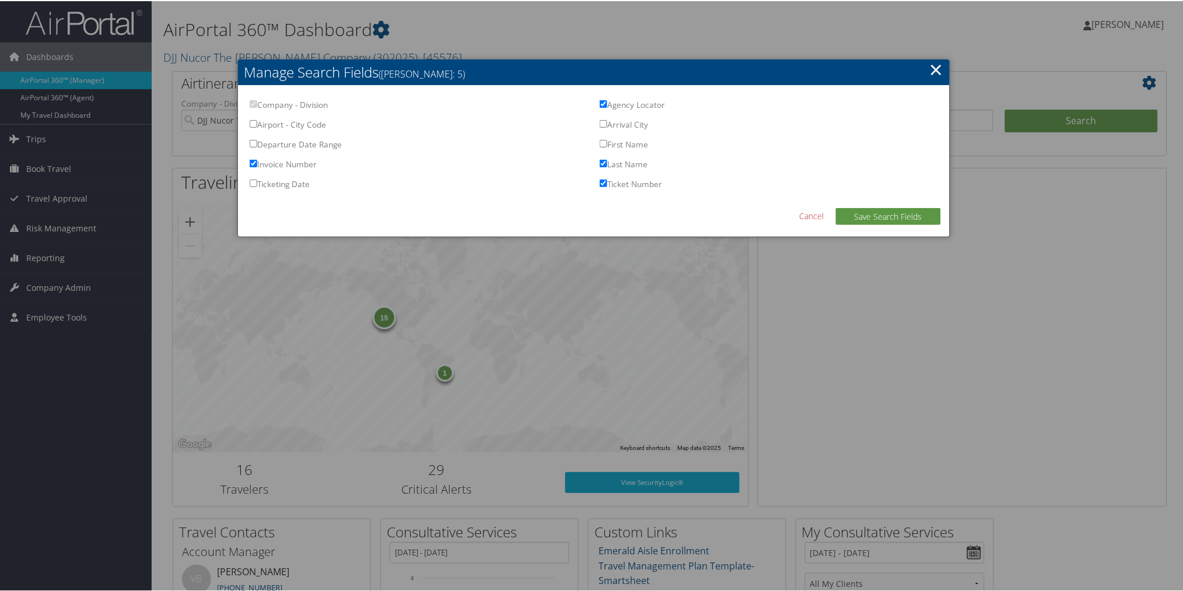
click at [931, 68] on link "×" at bounding box center [936, 68] width 13 height 23
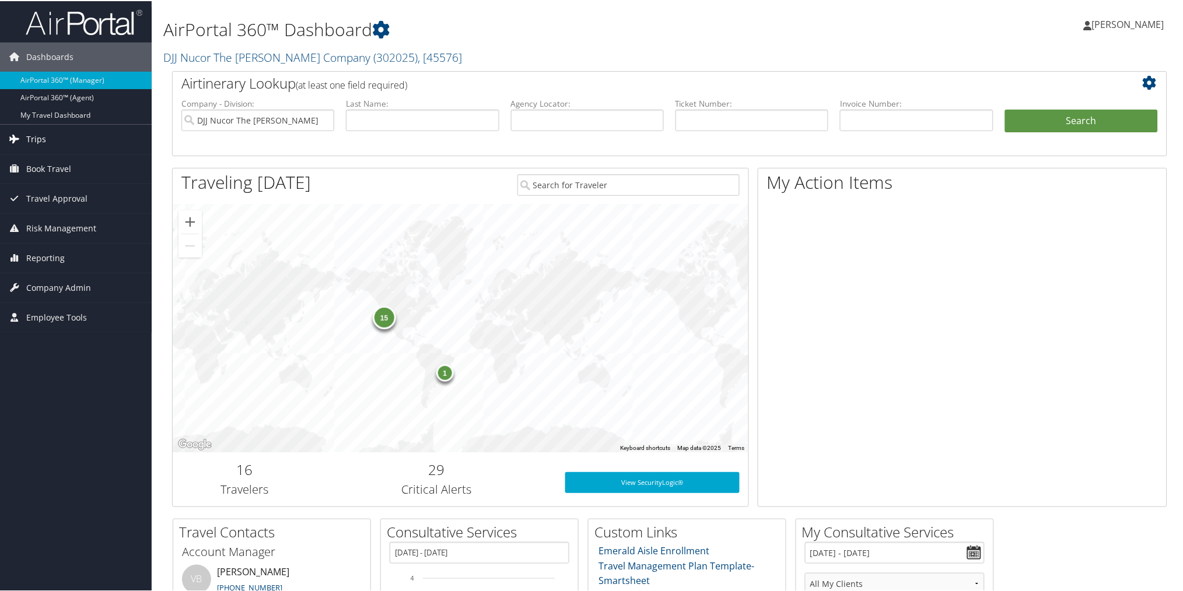
click at [29, 134] on span "Trips" at bounding box center [36, 138] width 20 height 29
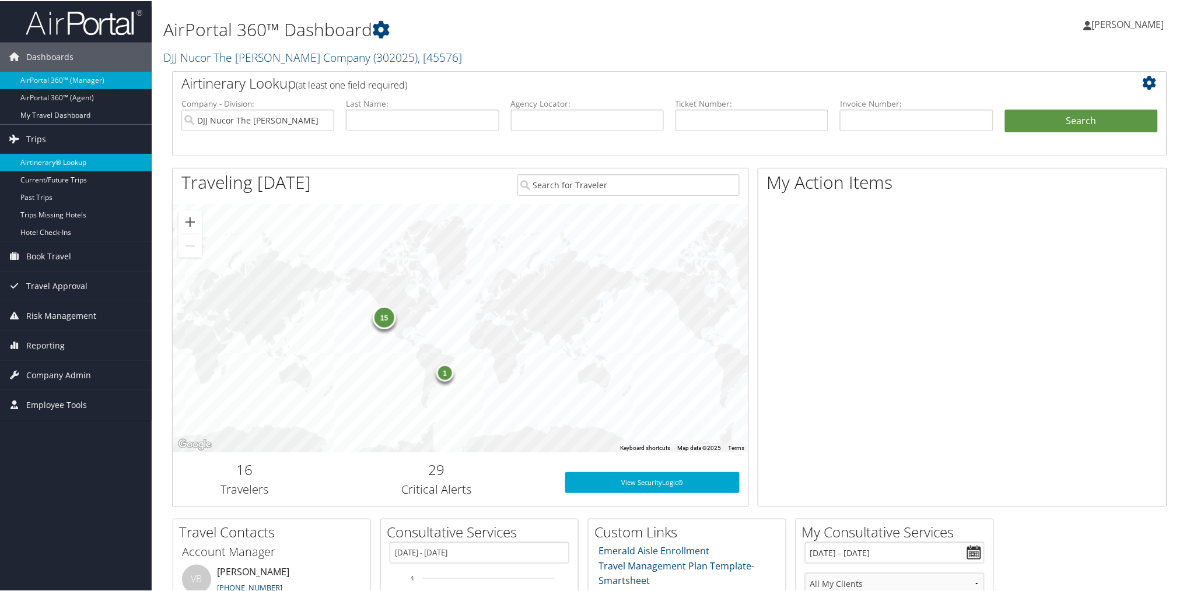
click at [38, 155] on link "Airtinerary® Lookup" at bounding box center [76, 161] width 152 height 17
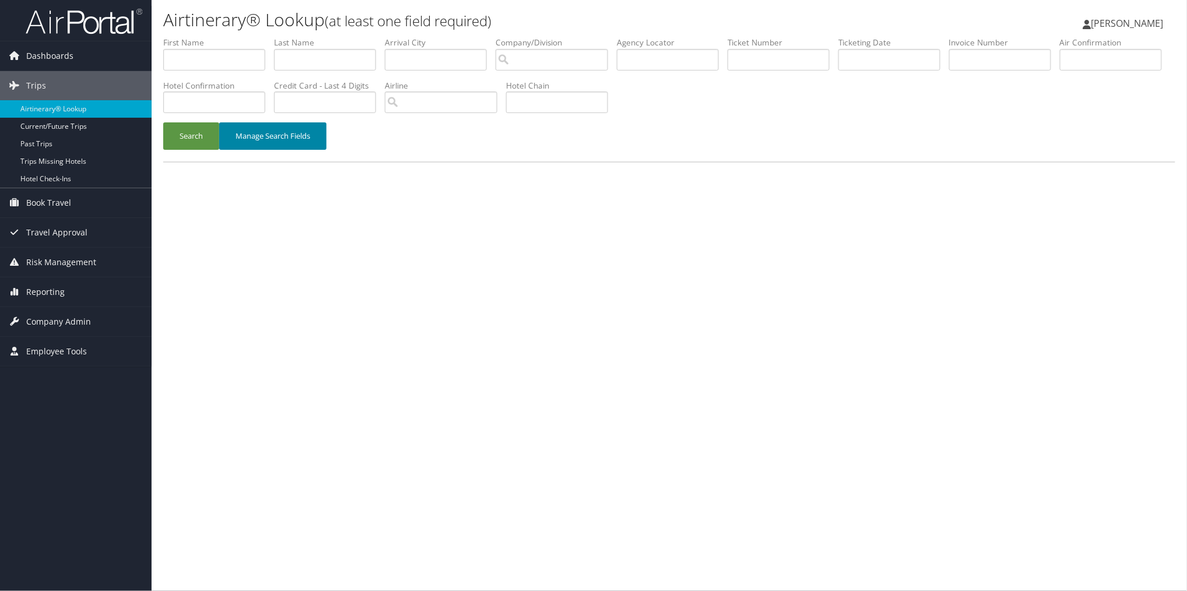
click at [266, 133] on button "Manage Search Fields" at bounding box center [272, 135] width 107 height 27
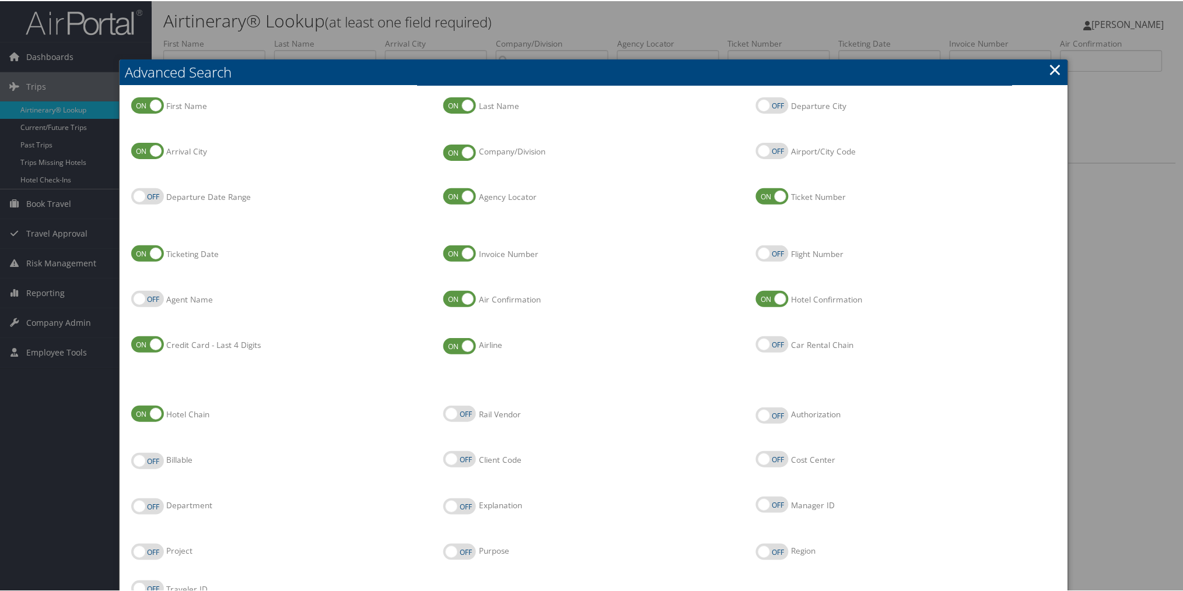
scroll to position [77, 0]
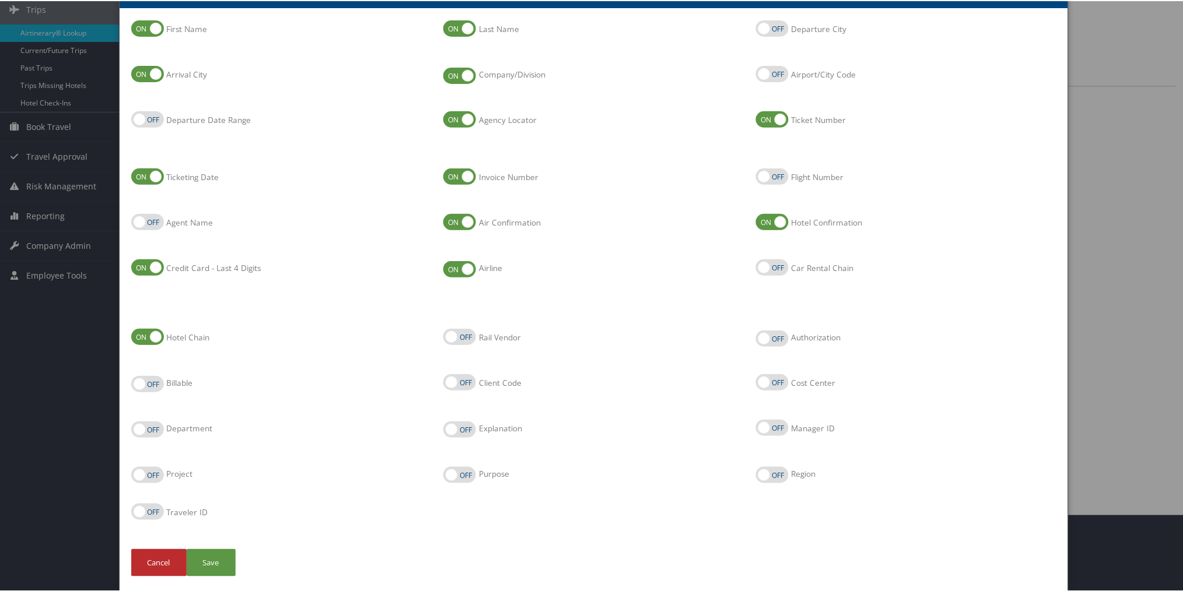
click at [1130, 159] on div at bounding box center [593, 295] width 1187 height 591
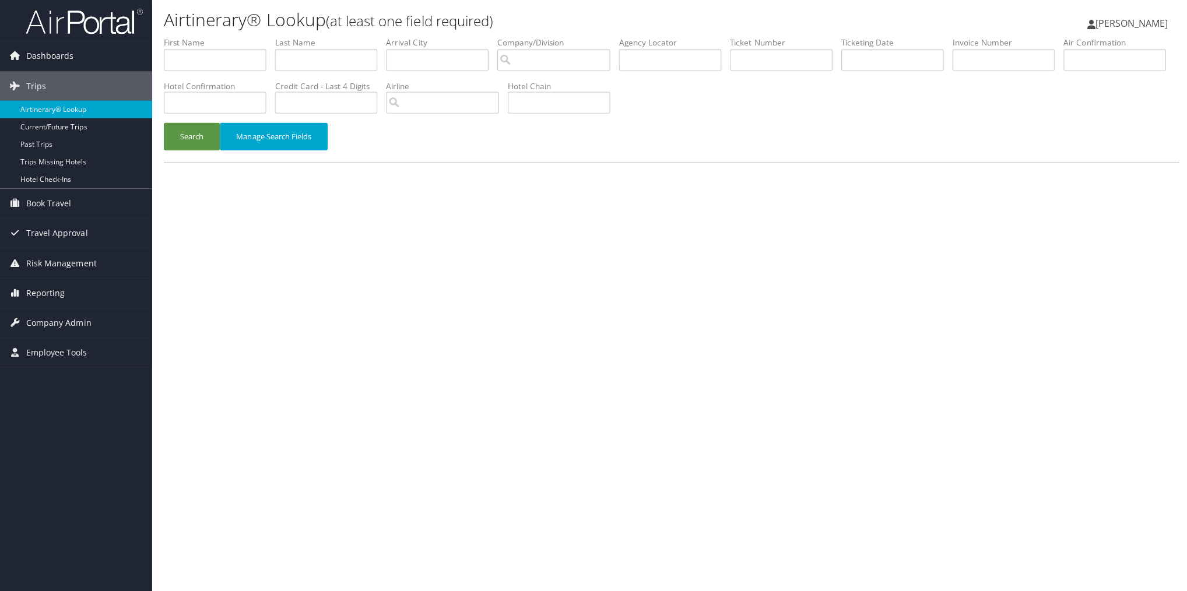
scroll to position [0, 0]
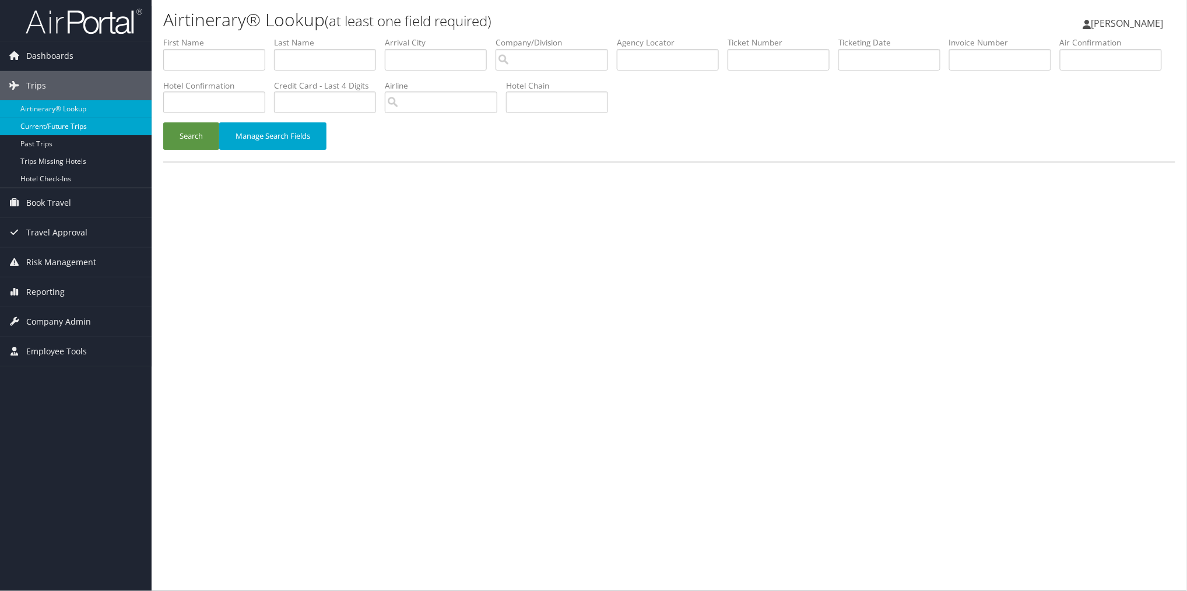
click at [47, 123] on link "Current/Future Trips" at bounding box center [76, 126] width 152 height 17
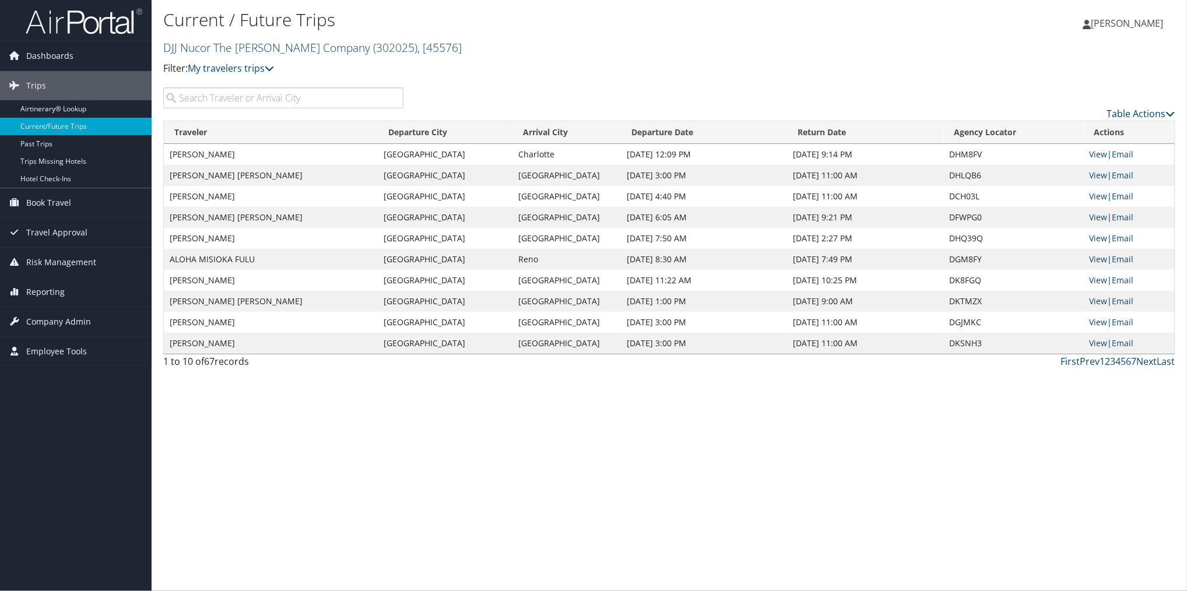
click at [1173, 111] on icon at bounding box center [1170, 113] width 9 height 9
click at [1044, 173] on link "Page Length" at bounding box center [1094, 171] width 153 height 20
click at [1027, 191] on link "100" at bounding box center [1094, 192] width 153 height 20
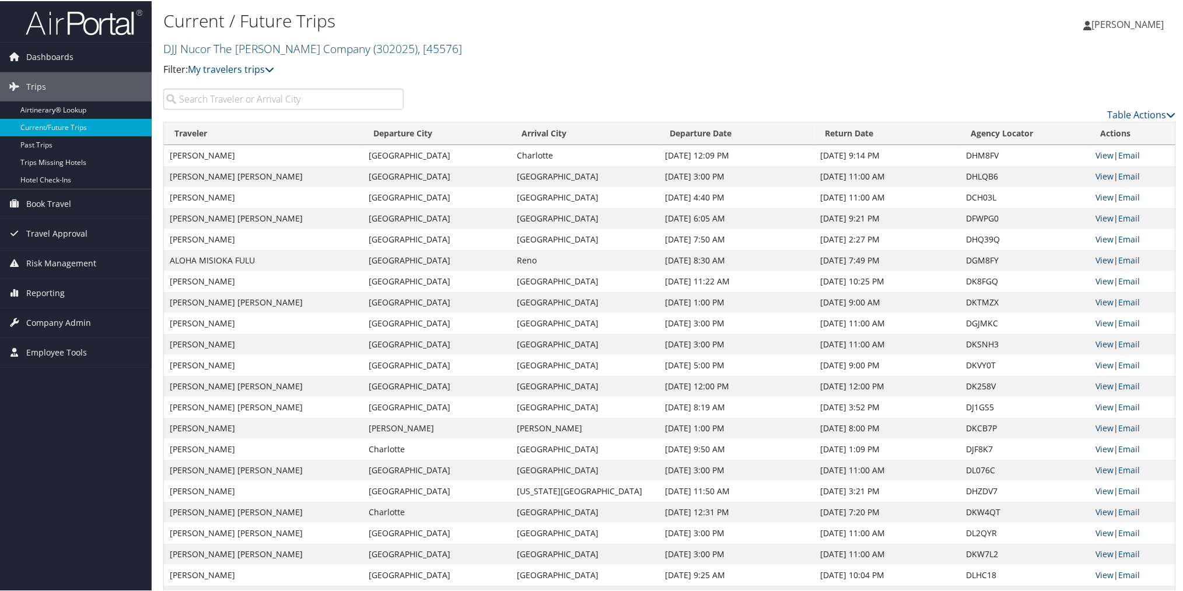
click at [352, 95] on input "search" at bounding box center [283, 97] width 240 height 21
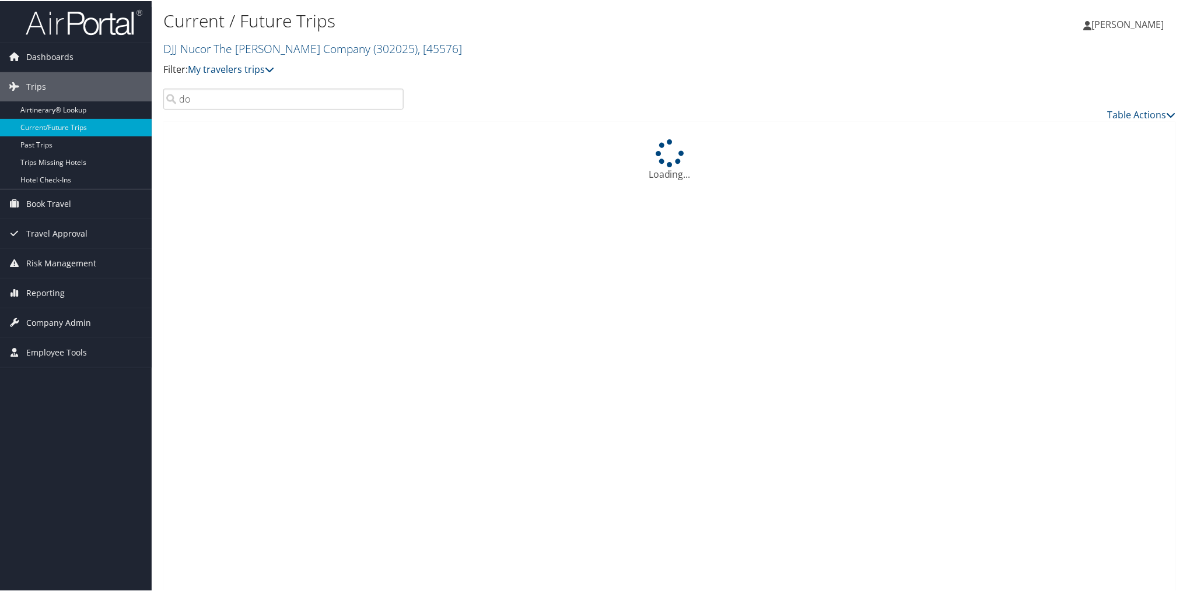
type input "d"
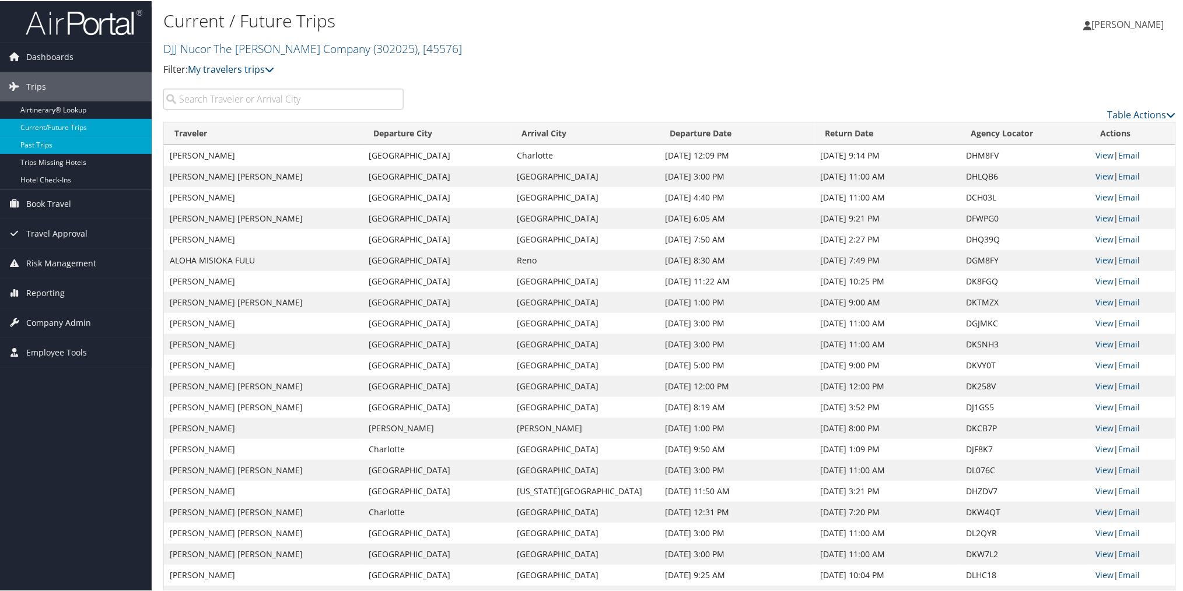
click at [37, 138] on link "Past Trips" at bounding box center [76, 143] width 152 height 17
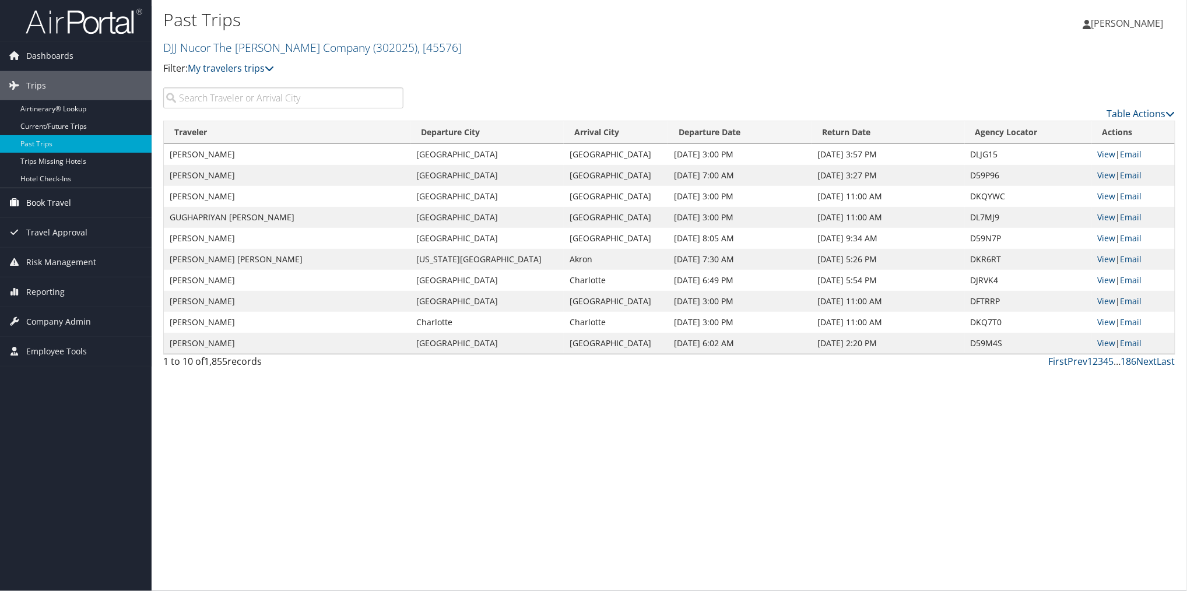
click at [65, 197] on span "Book Travel" at bounding box center [48, 202] width 45 height 29
click at [55, 282] on span "Travel Approval" at bounding box center [56, 285] width 61 height 29
click at [31, 283] on span "Travel Approval" at bounding box center [56, 285] width 61 height 29
click at [36, 277] on span "Travel Approval" at bounding box center [56, 285] width 61 height 29
click at [45, 282] on span "Travel Approval" at bounding box center [56, 285] width 61 height 29
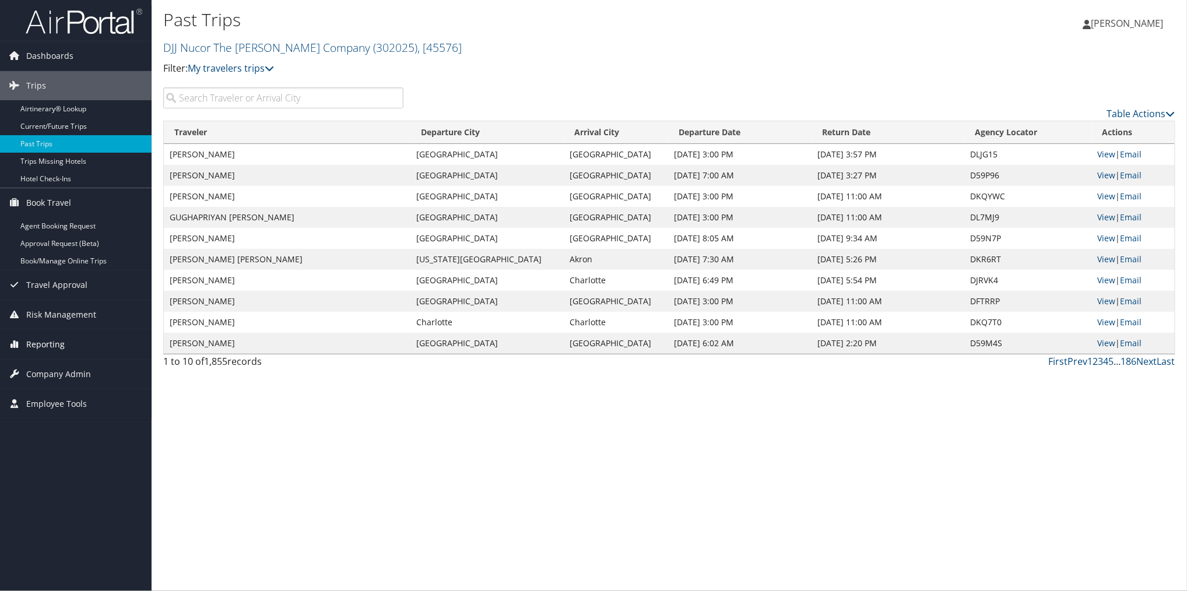
click at [41, 341] on span "Reporting" at bounding box center [45, 344] width 38 height 29
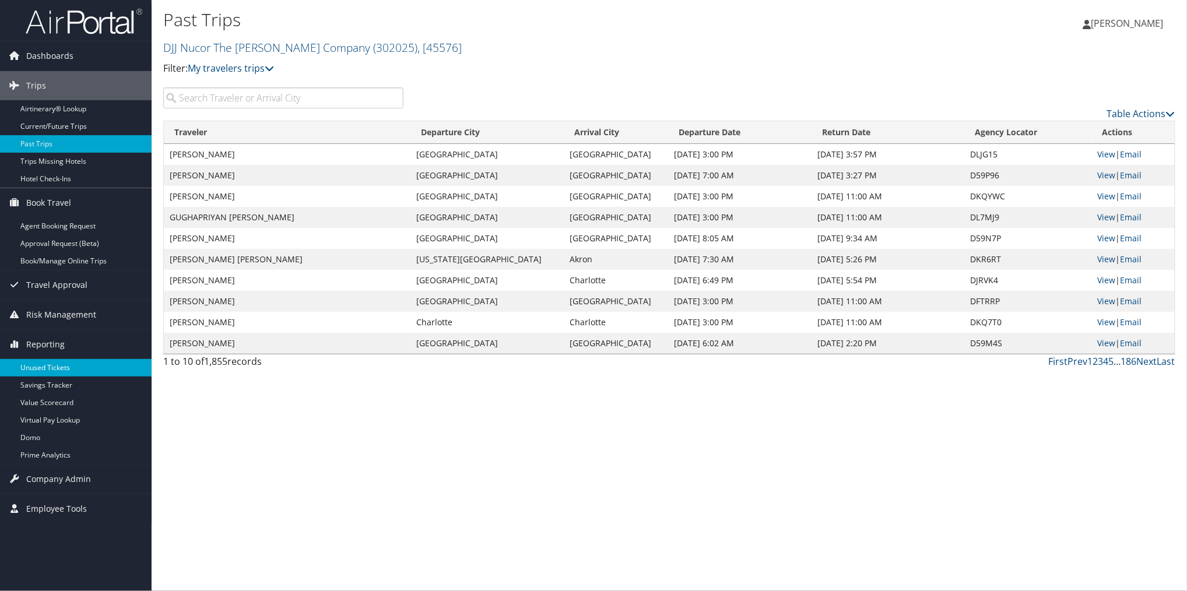
click at [54, 368] on link "Unused Tickets" at bounding box center [76, 367] width 152 height 17
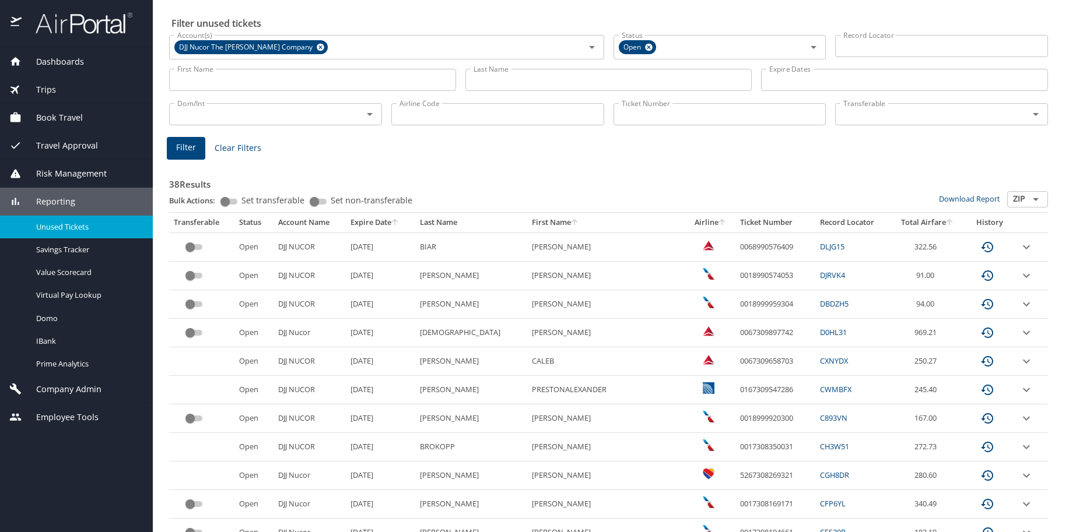
scroll to position [21, 0]
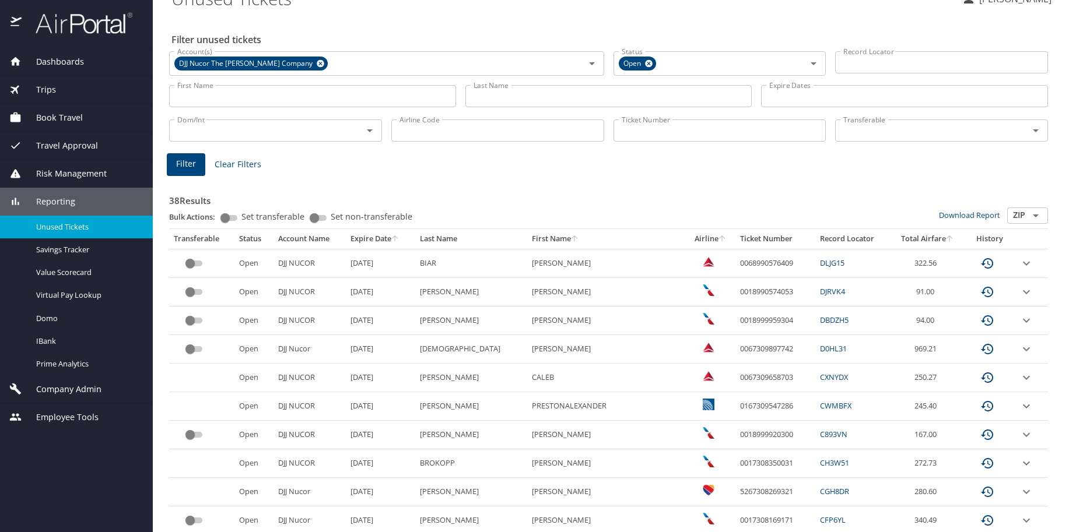
click at [399, 237] on icon "sort" at bounding box center [394, 238] width 9 height 9
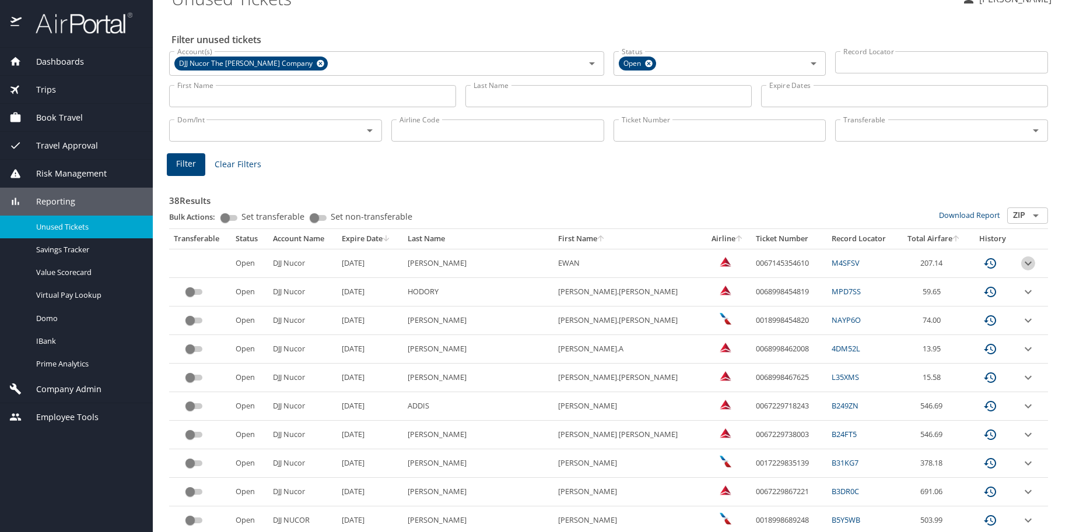
click at [1022, 264] on icon "expand row" at bounding box center [1028, 264] width 14 height 14
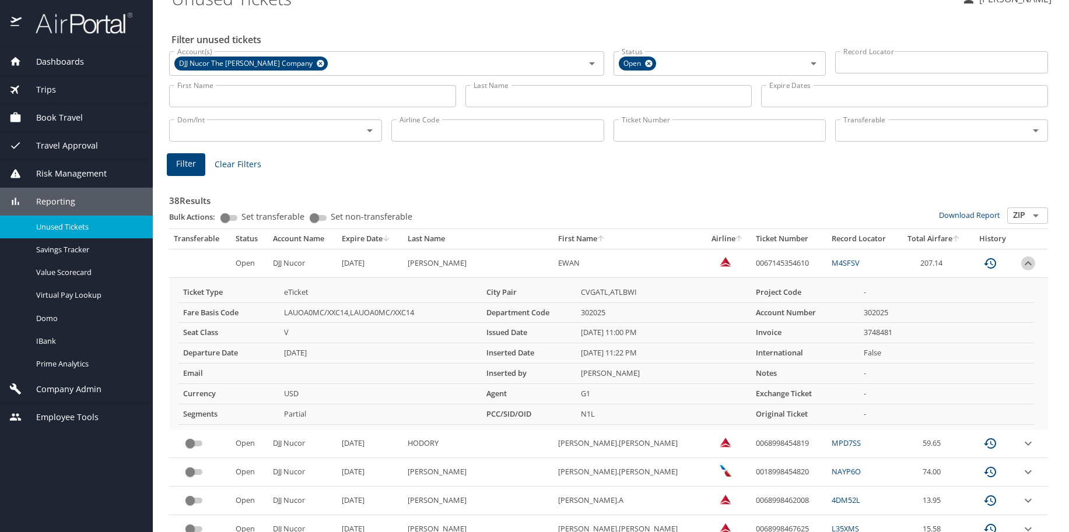
click at [1021, 261] on icon "expand row" at bounding box center [1028, 264] width 14 height 14
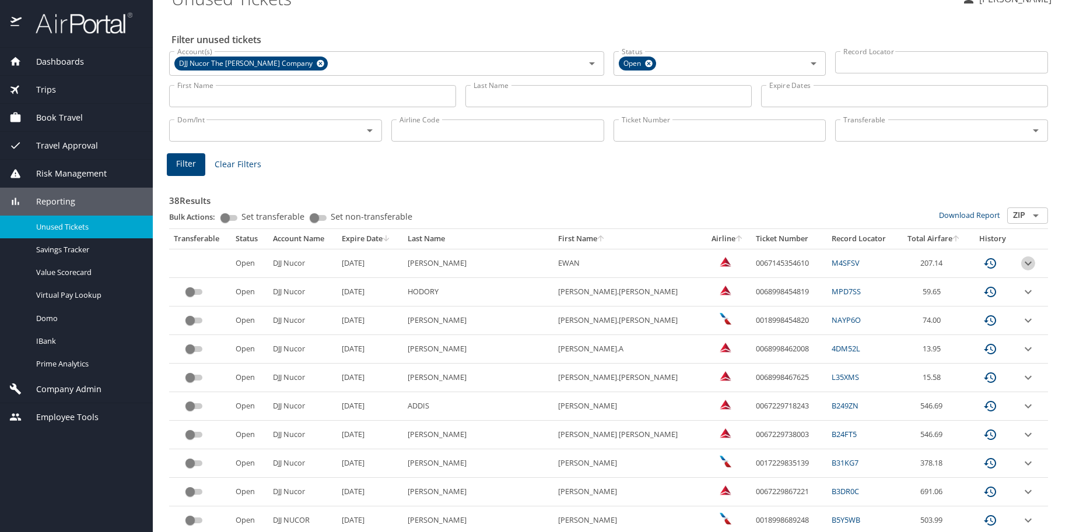
click at [1021, 261] on icon "expand row" at bounding box center [1028, 264] width 14 height 14
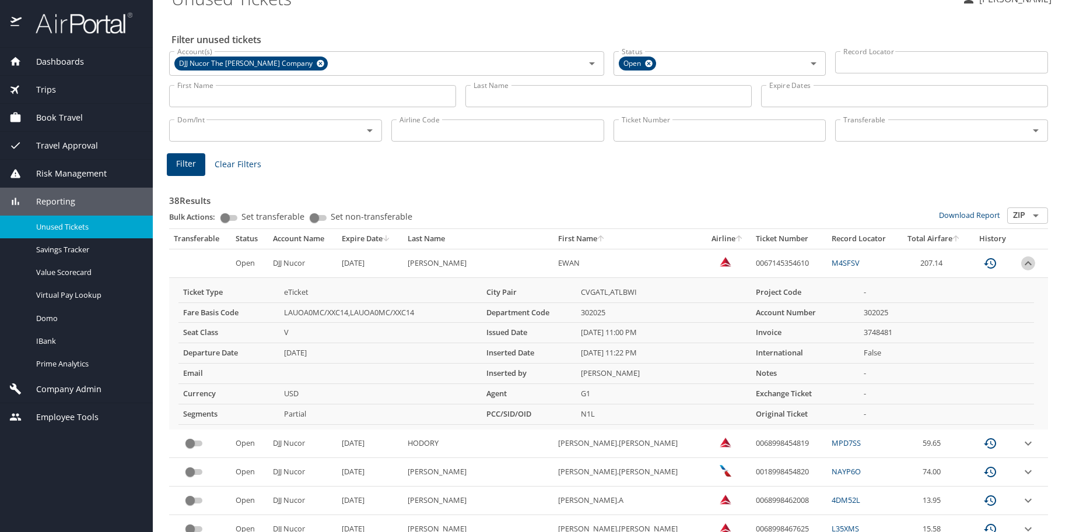
click at [1021, 259] on icon "expand row" at bounding box center [1028, 264] width 14 height 14
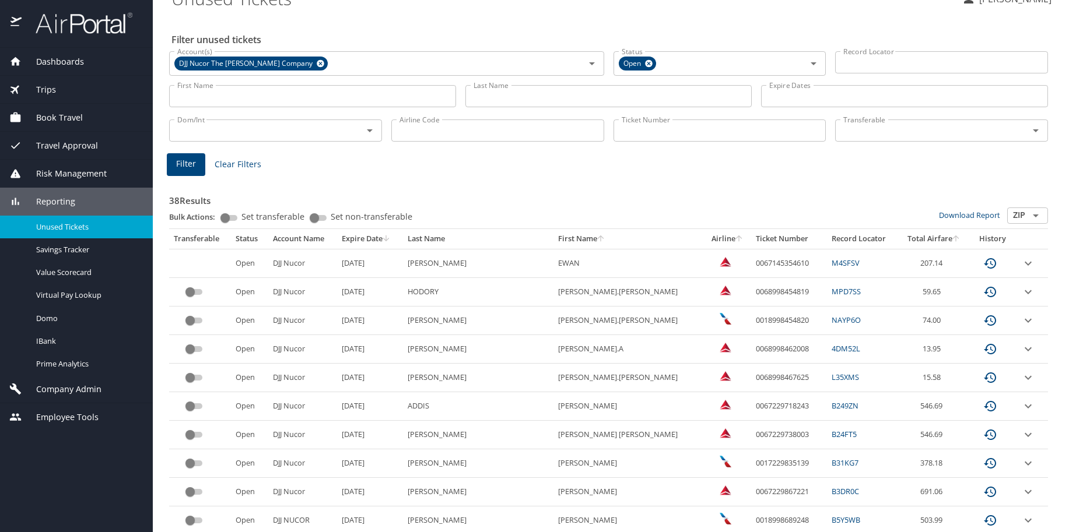
click at [1021, 321] on icon "expand row" at bounding box center [1028, 321] width 14 height 14
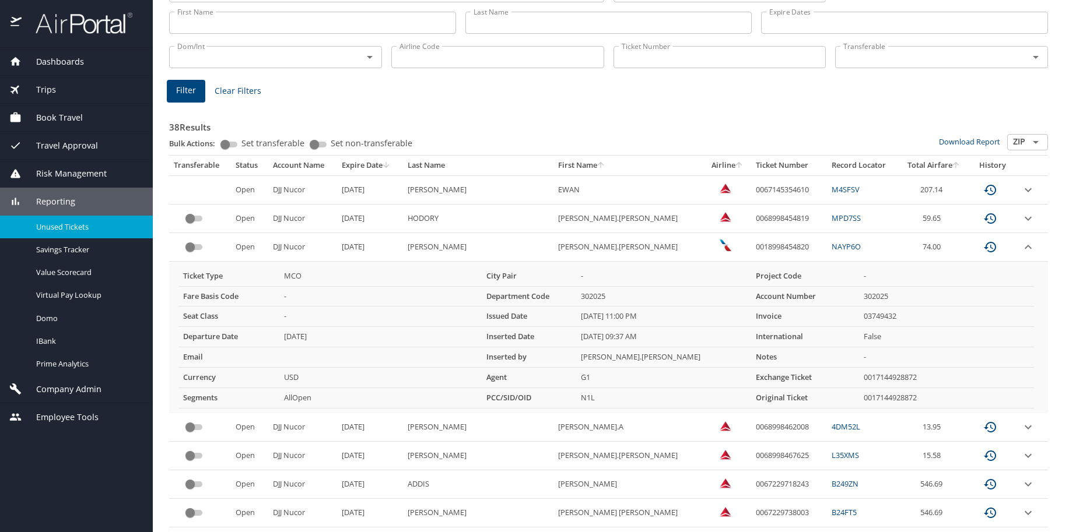
scroll to position [101, 0]
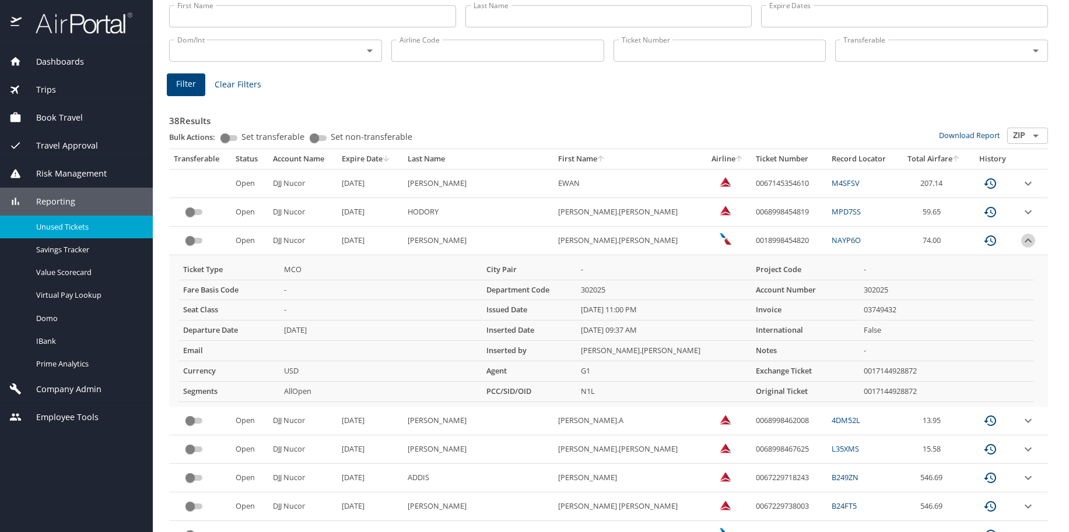
click at [1021, 239] on icon "expand row" at bounding box center [1028, 241] width 14 height 14
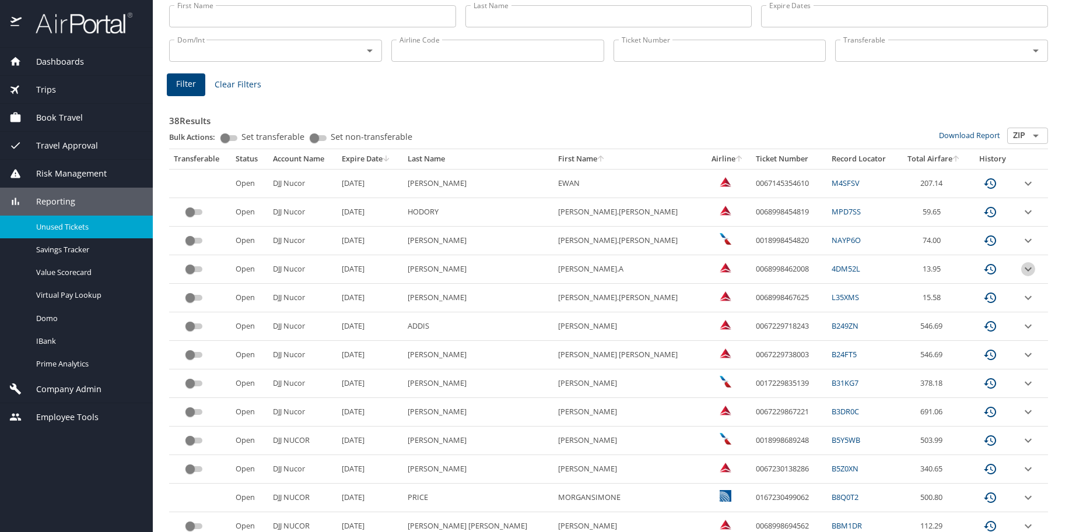
click at [1021, 268] on icon "expand row" at bounding box center [1028, 269] width 14 height 14
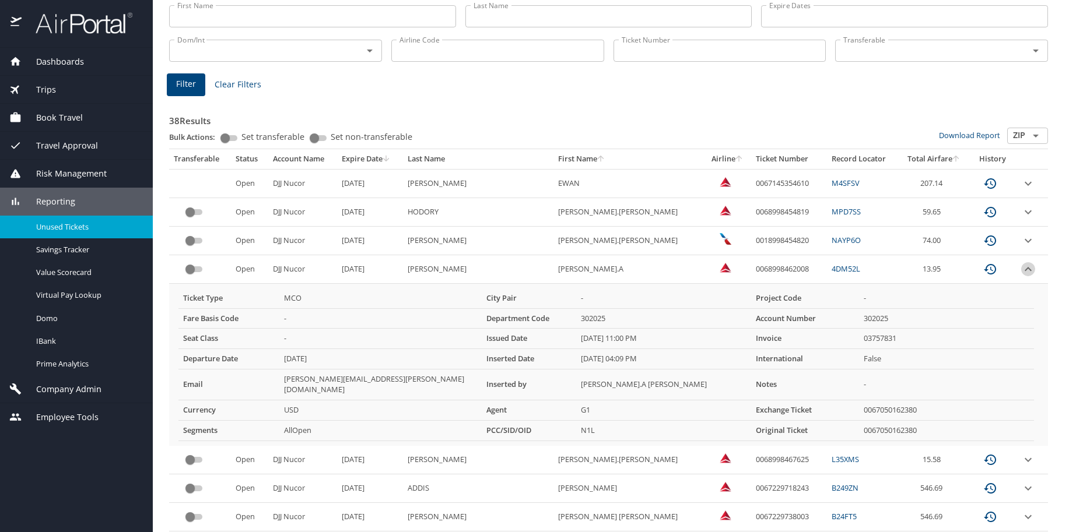
click at [1021, 270] on icon "expand row" at bounding box center [1028, 269] width 14 height 14
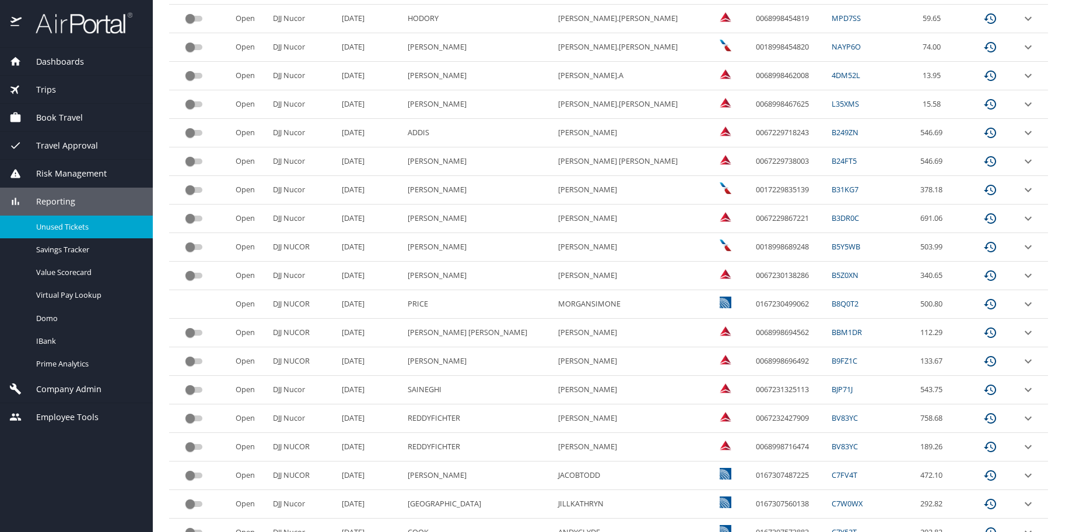
scroll to position [305, 0]
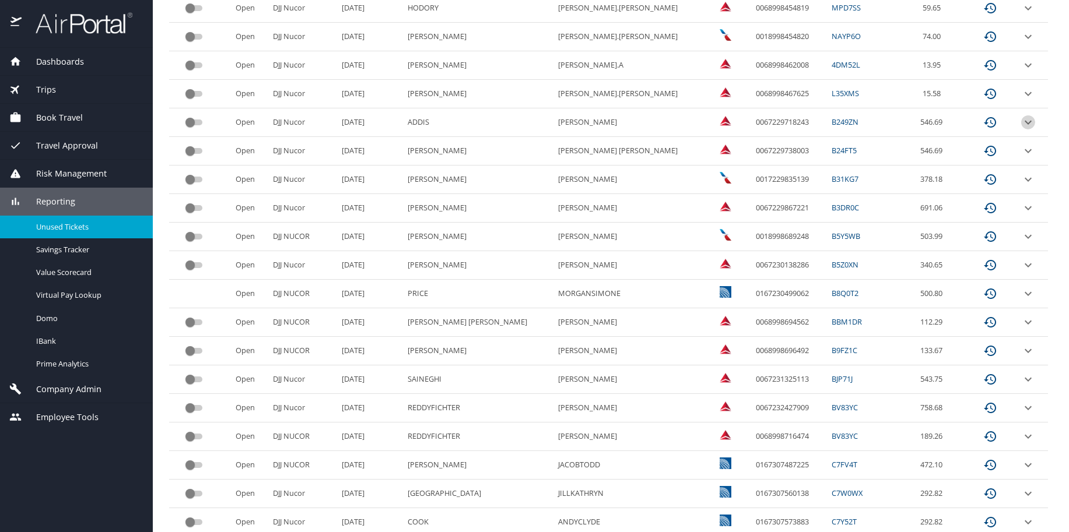
click at [1021, 120] on icon "expand row" at bounding box center [1028, 122] width 14 height 14
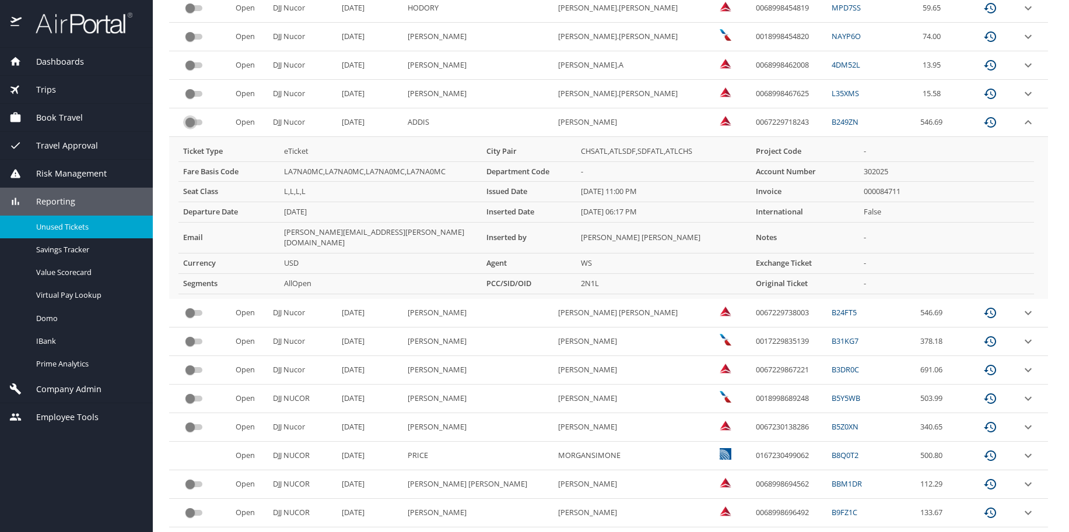
click at [187, 122] on input "custom pagination table" at bounding box center [190, 122] width 42 height 14
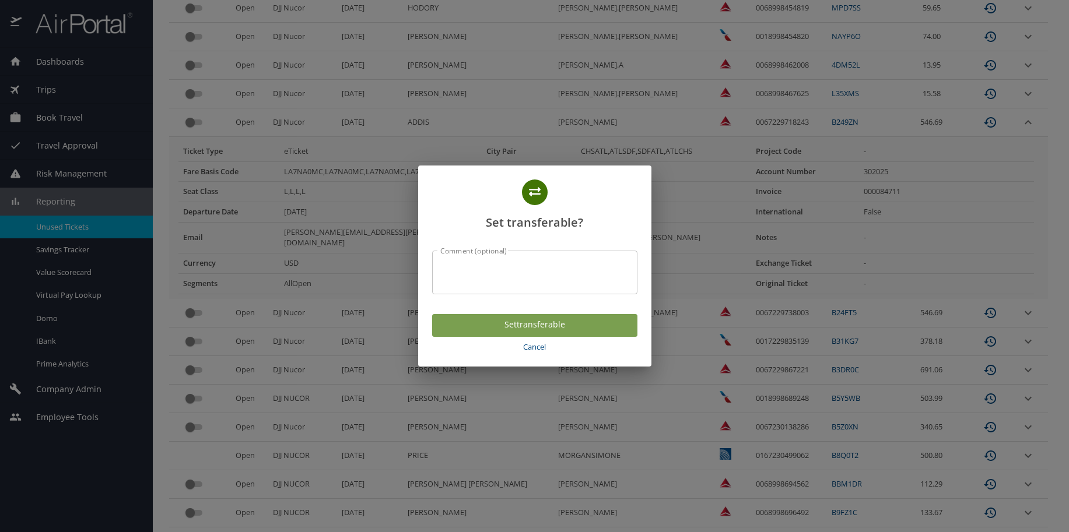
click at [555, 323] on span "Set transferable" at bounding box center [534, 325] width 187 height 15
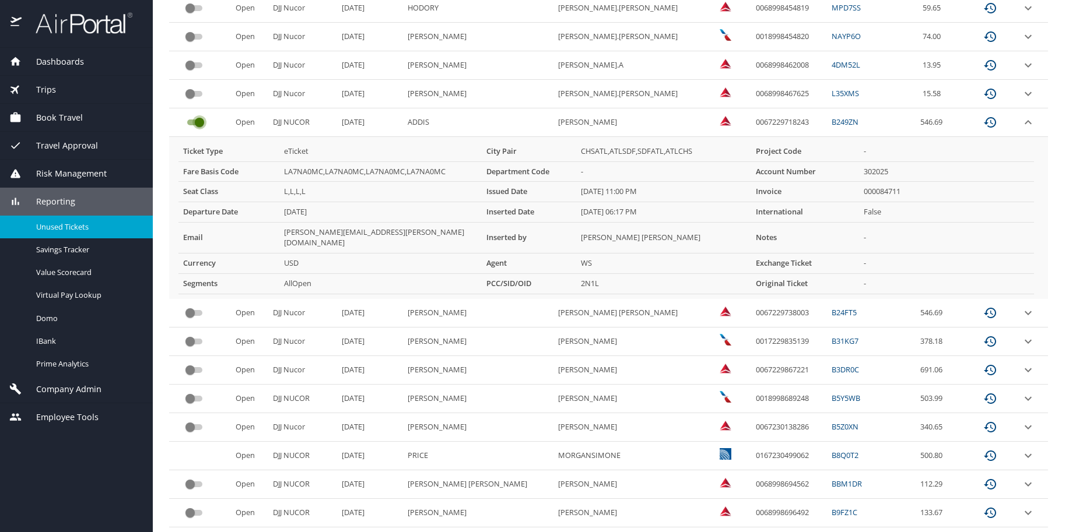
click at [201, 122] on input "custom pagination table" at bounding box center [199, 122] width 42 height 14
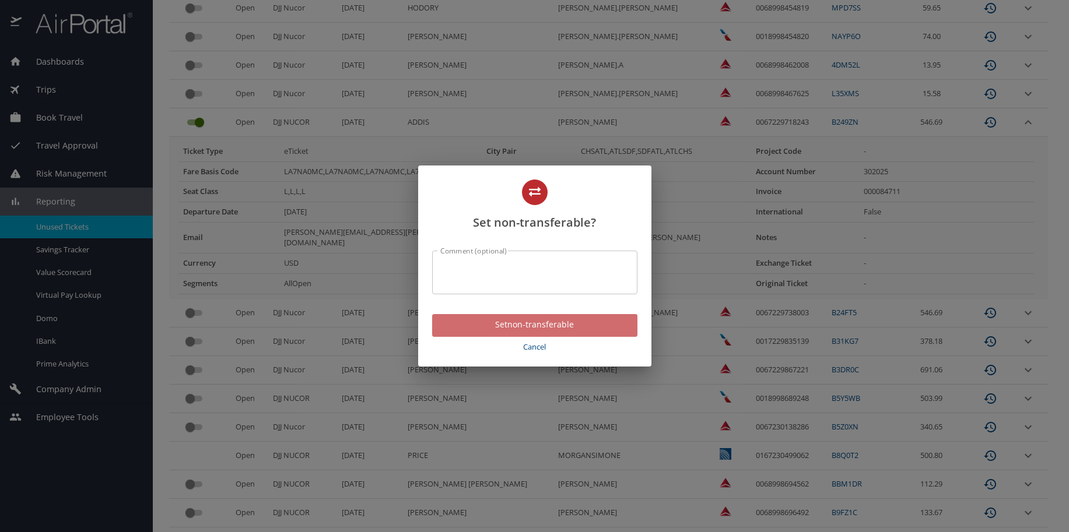
click at [481, 322] on span "Set non-transferable" at bounding box center [534, 325] width 187 height 15
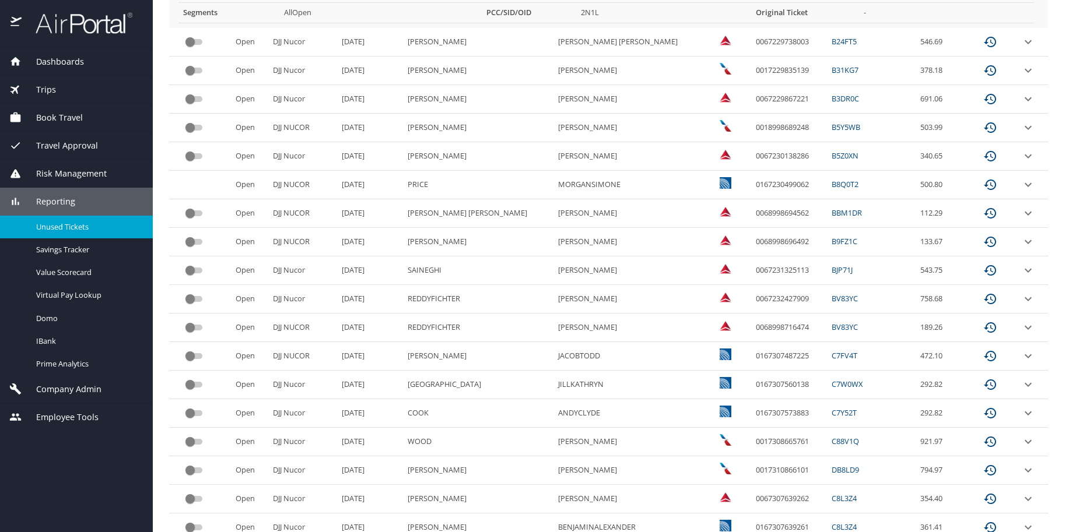
scroll to position [581, 0]
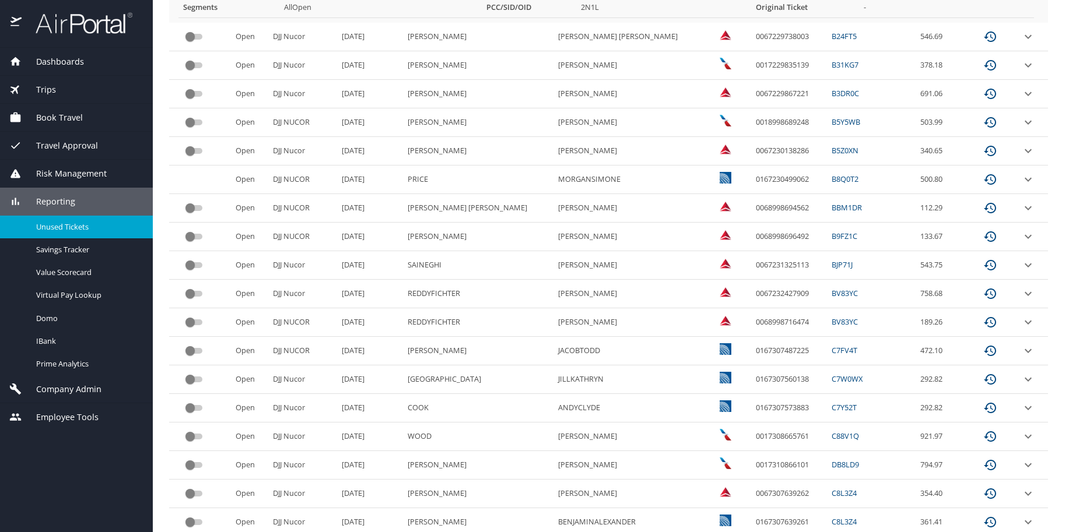
click at [1021, 173] on icon "expand row" at bounding box center [1028, 180] width 14 height 14
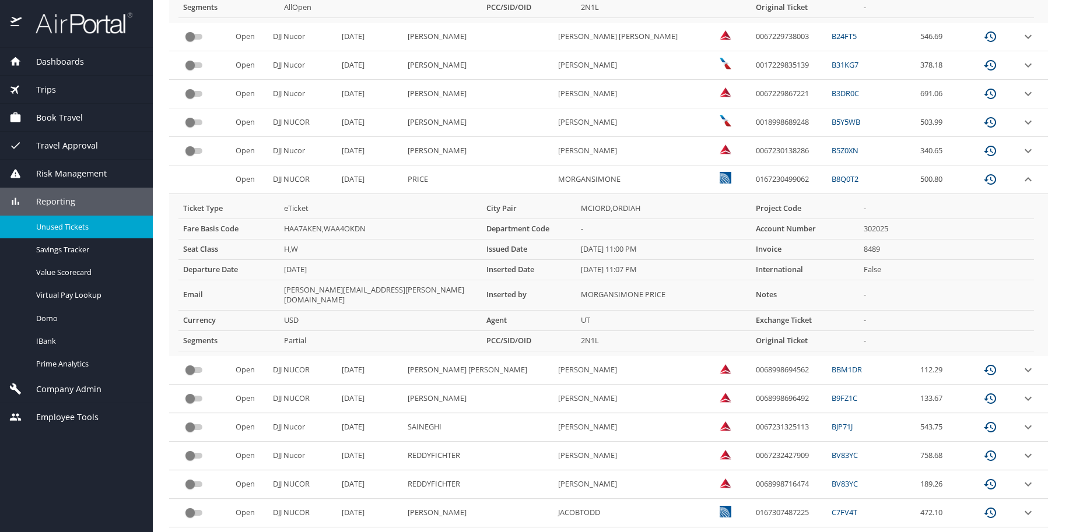
click at [1021, 173] on icon "expand row" at bounding box center [1028, 180] width 14 height 14
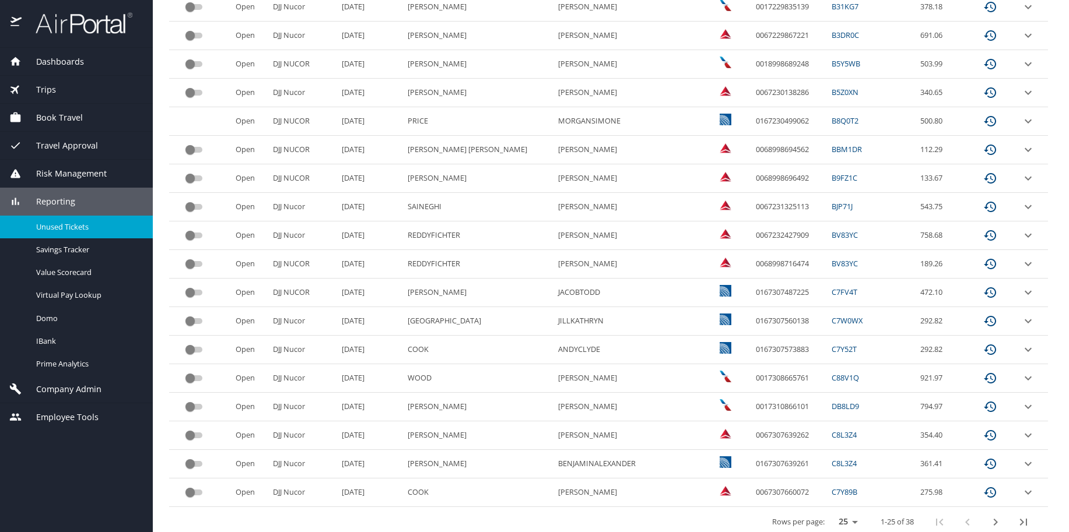
scroll to position [0, 0]
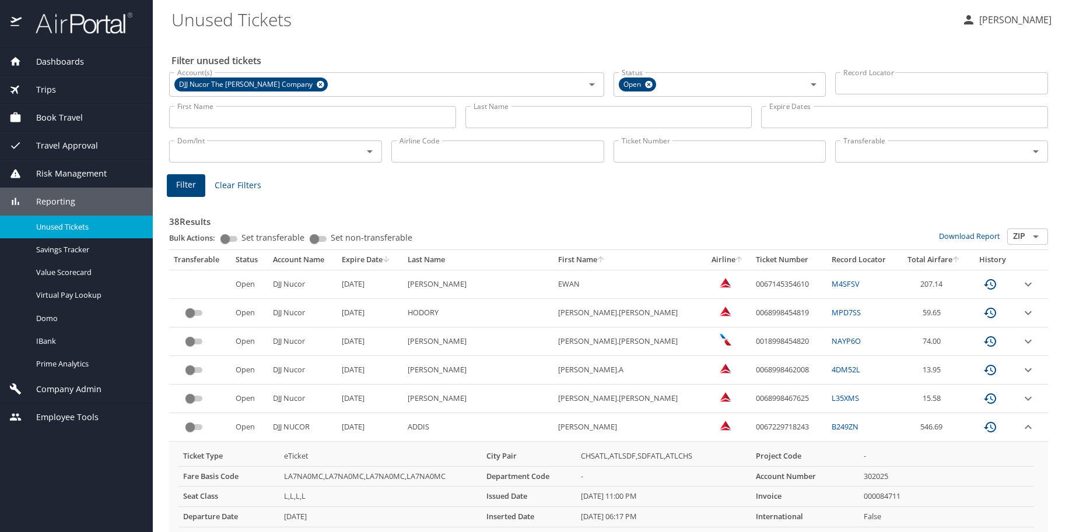
click at [48, 85] on span "Trips" at bounding box center [39, 89] width 34 height 13
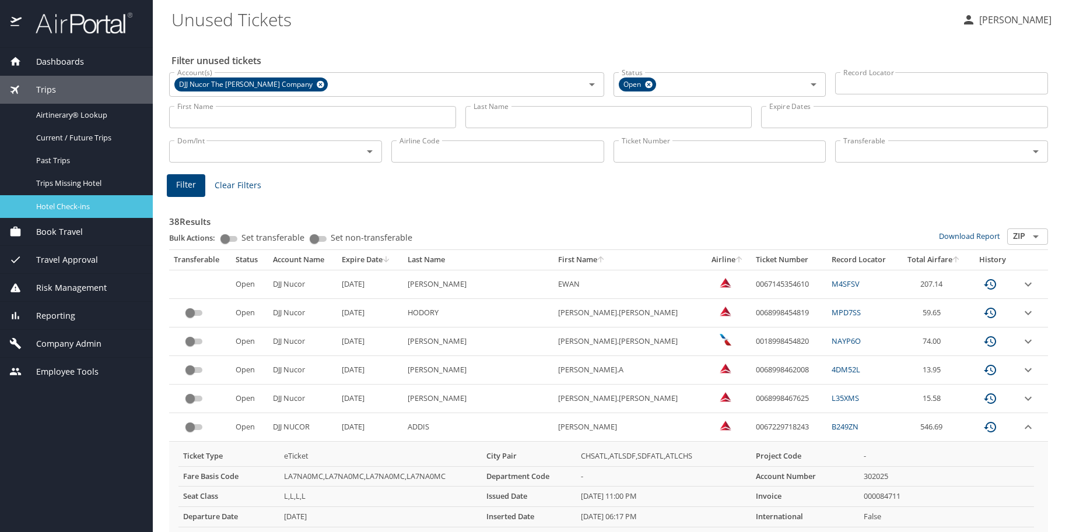
click at [62, 198] on link "Hotel Check-ins" at bounding box center [76, 206] width 153 height 23
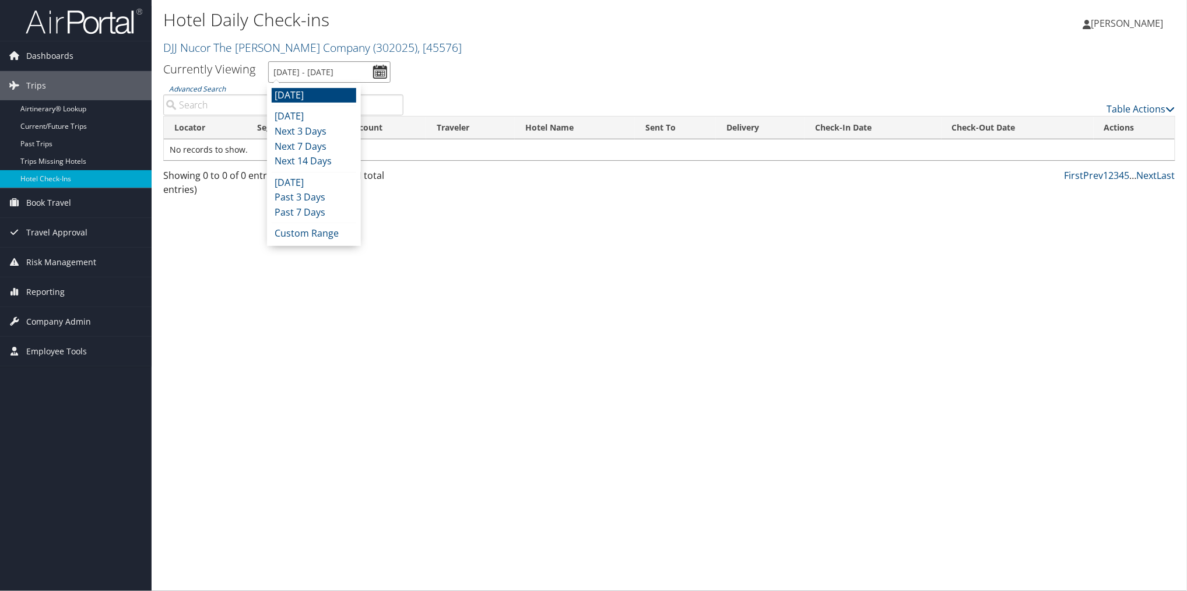
click at [306, 72] on input "[DATE] - [DATE]" at bounding box center [329, 72] width 122 height 22
click at [282, 115] on li "[DATE]" at bounding box center [314, 116] width 85 height 15
type input "[DATE] - [DATE]"
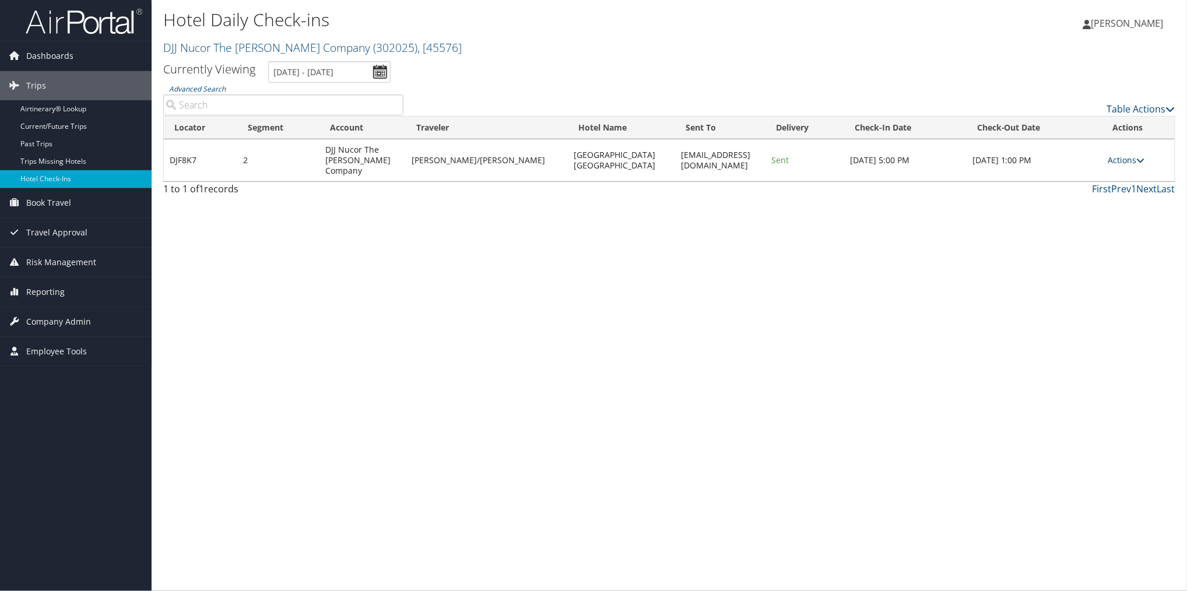
click at [1138, 160] on icon at bounding box center [1141, 160] width 8 height 8
click at [1076, 177] on link "Resend" at bounding box center [1089, 177] width 100 height 20
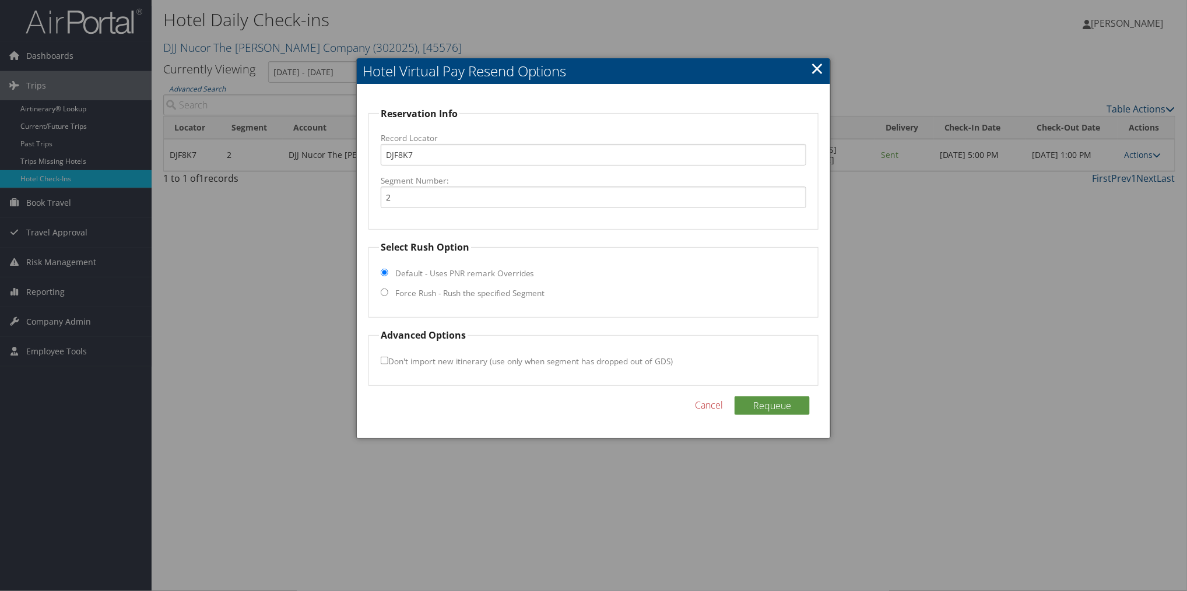
click at [383, 292] on input "Force Rush - Rush the specified Segment" at bounding box center [385, 293] width 8 height 8
radio input "true"
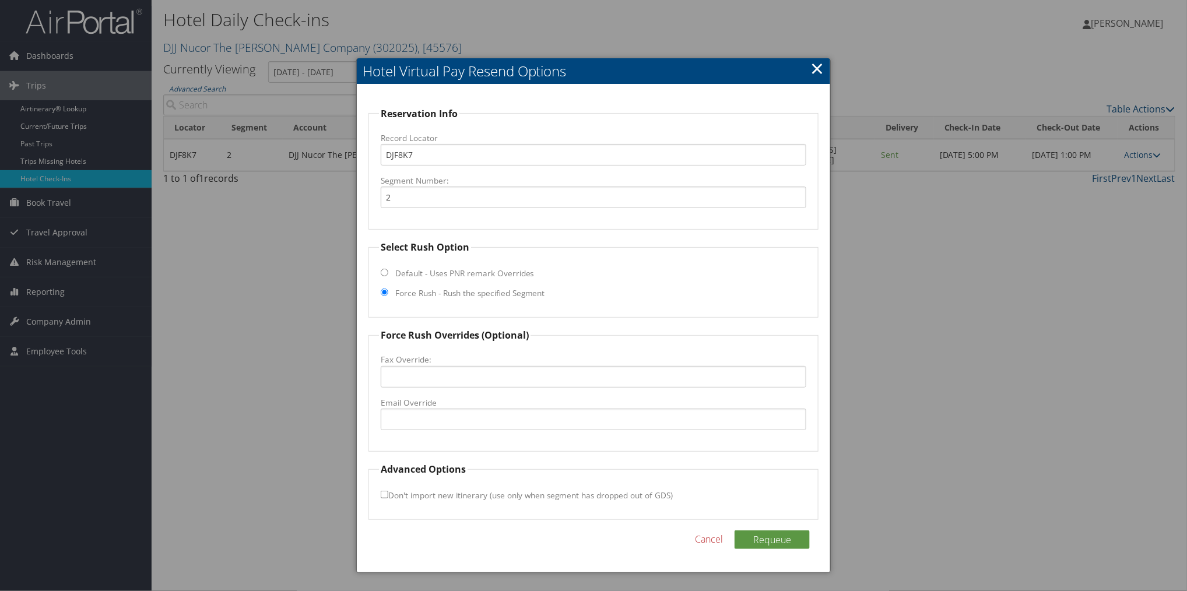
click at [821, 66] on link "×" at bounding box center [817, 68] width 13 height 23
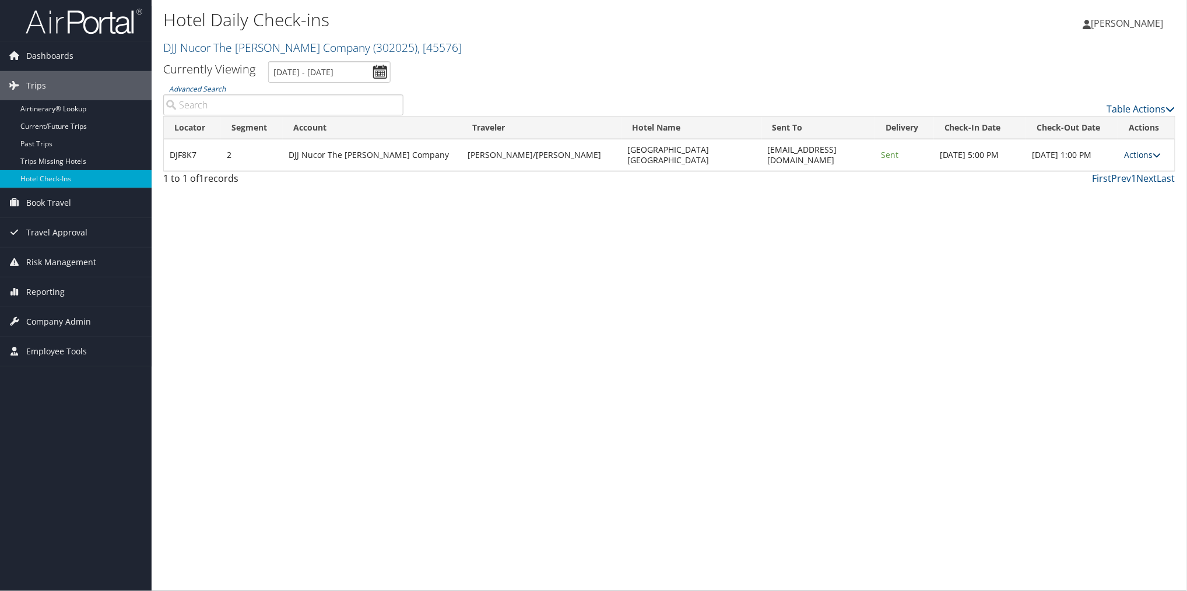
click at [1156, 151] on icon at bounding box center [1157, 155] width 8 height 8
click at [1108, 228] on link "View Itinerary" at bounding box center [1105, 226] width 100 height 20
click at [1155, 151] on icon at bounding box center [1157, 155] width 8 height 8
click at [1104, 164] on link "Resend" at bounding box center [1105, 167] width 100 height 20
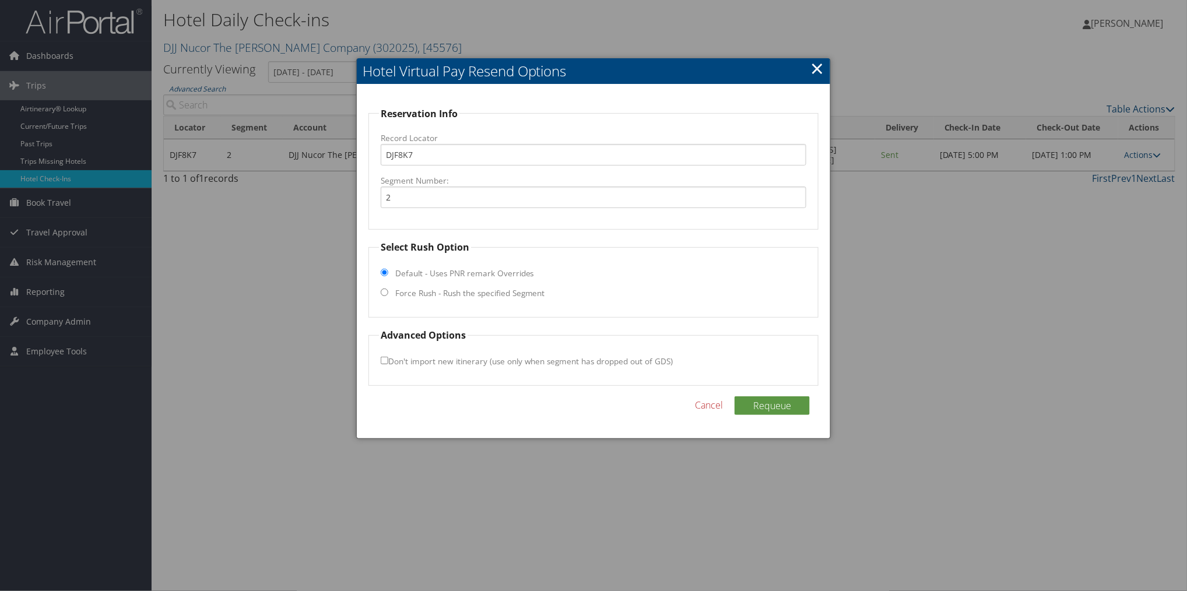
click at [383, 294] on input "Force Rush - Rush the specified Segment" at bounding box center [385, 293] width 8 height 8
radio input "true"
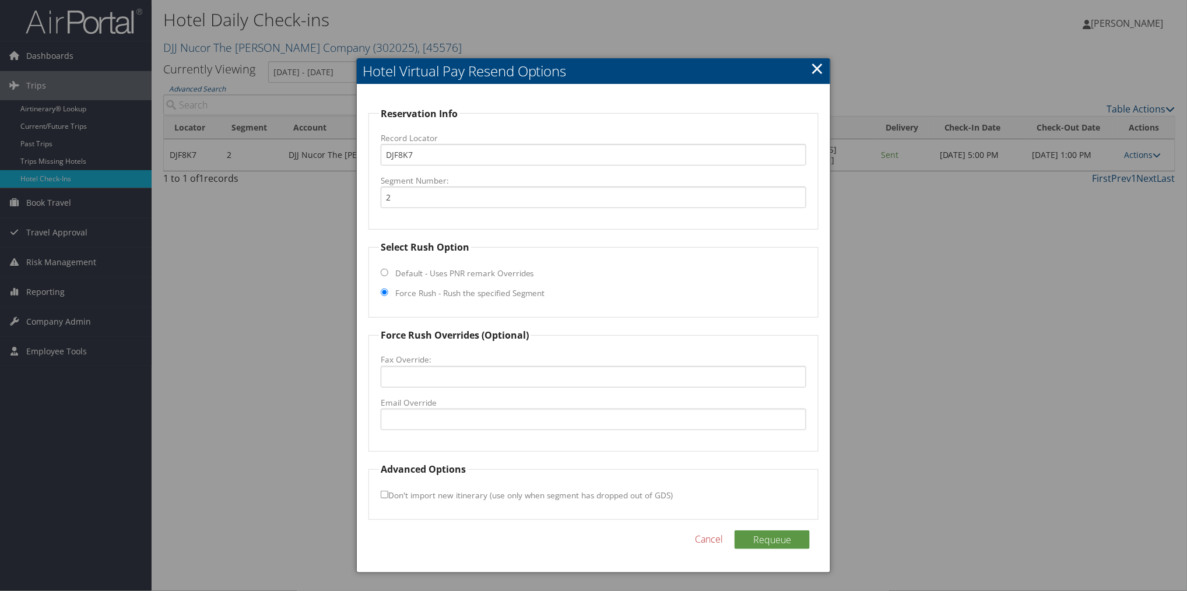
click at [818, 66] on link "×" at bounding box center [817, 68] width 13 height 23
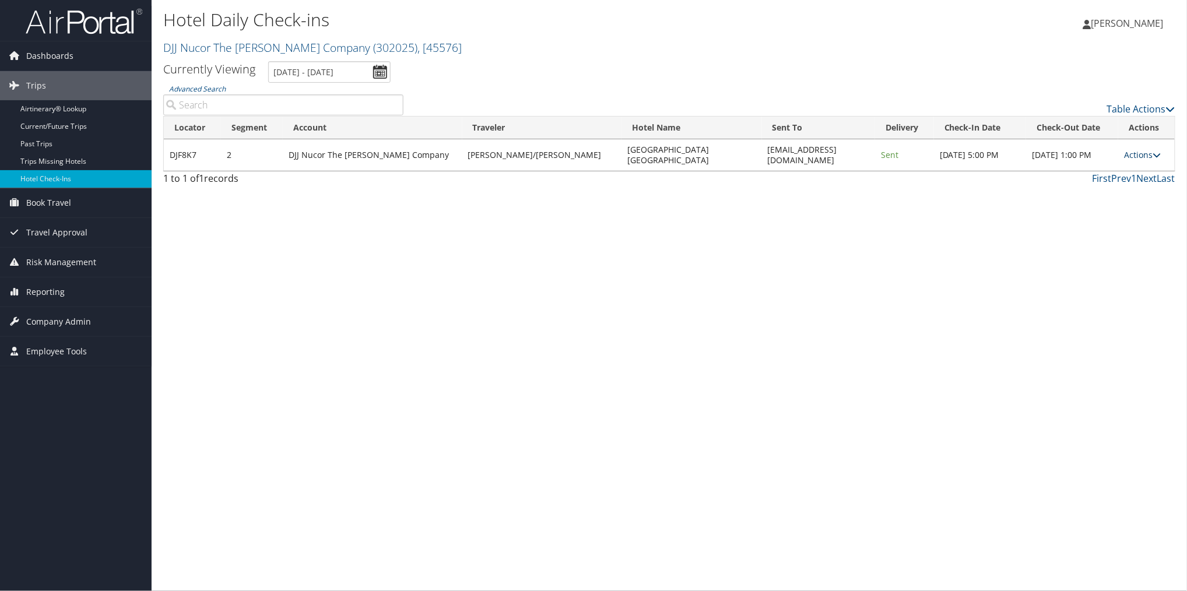
click at [1155, 151] on icon at bounding box center [1157, 155] width 8 height 8
click at [1077, 184] on link "Logs" at bounding box center [1105, 187] width 100 height 20
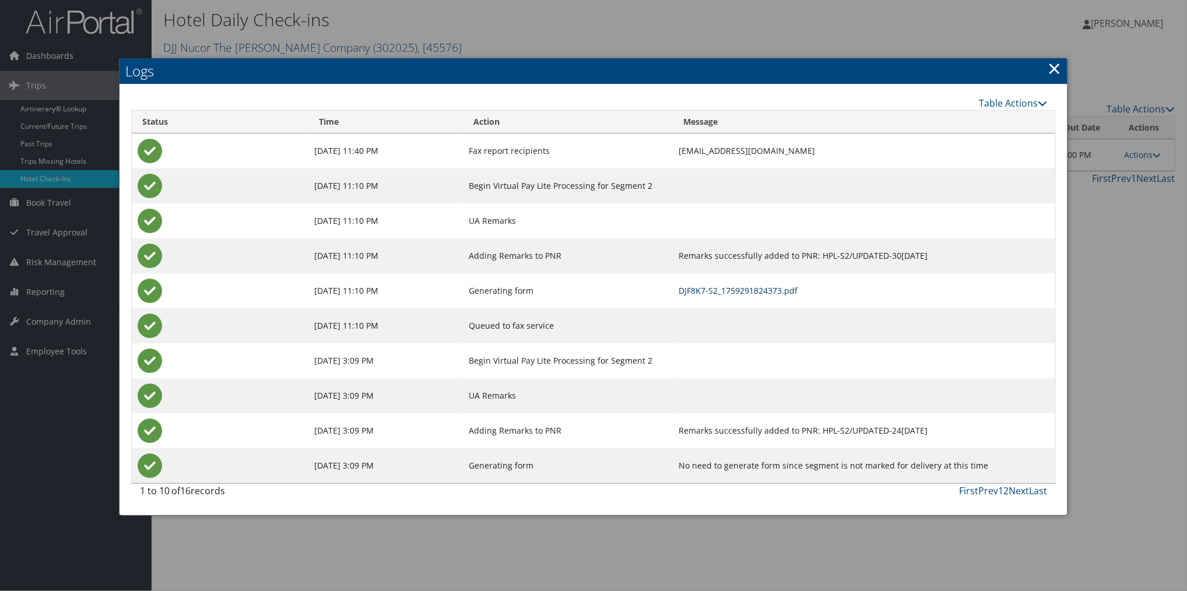
click at [681, 289] on link "DJF8K7-S2_1759291824373.pdf" at bounding box center [738, 290] width 119 height 11
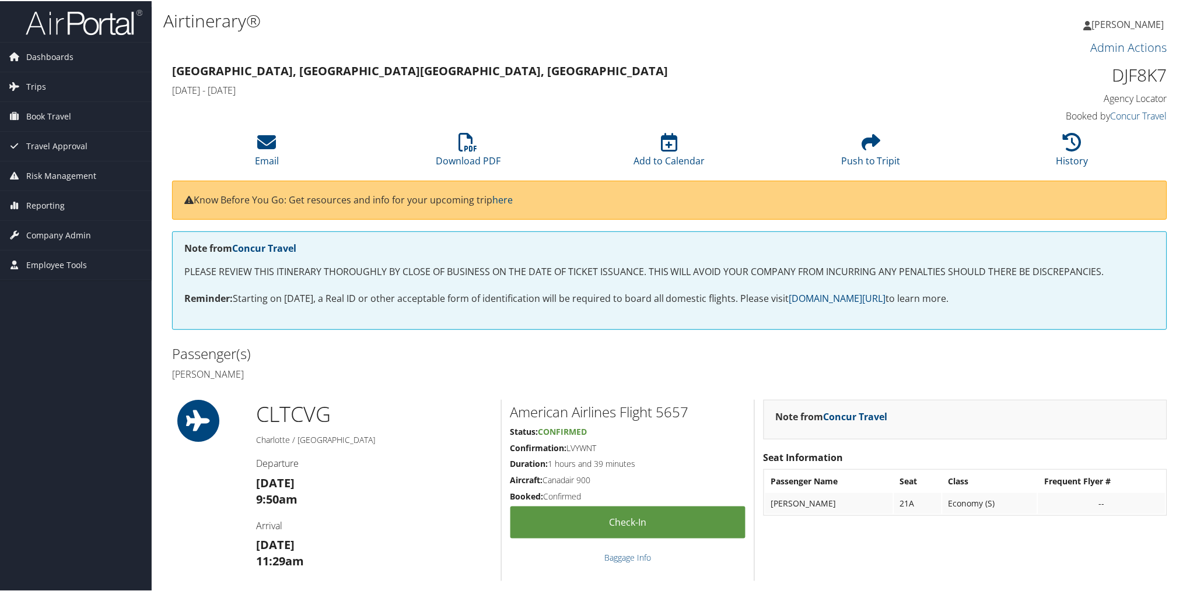
click at [833, 62] on h3 "[GEOGRAPHIC_DATA], [GEOGRAPHIC_DATA] [GEOGRAPHIC_DATA], [GEOGRAPHIC_DATA]" at bounding box center [543, 70] width 742 height 16
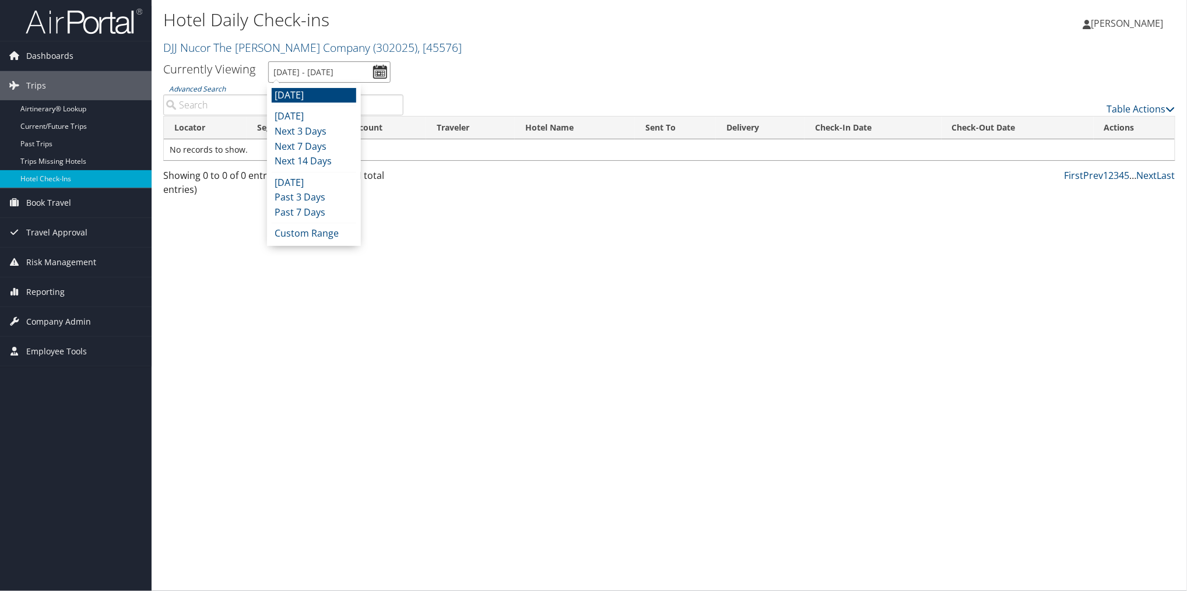
click at [299, 72] on input "[DATE] - [DATE]" at bounding box center [329, 72] width 122 height 22
click at [289, 115] on li "Today" at bounding box center [314, 116] width 85 height 15
type input "10/2/2025 - 10/2/2025"
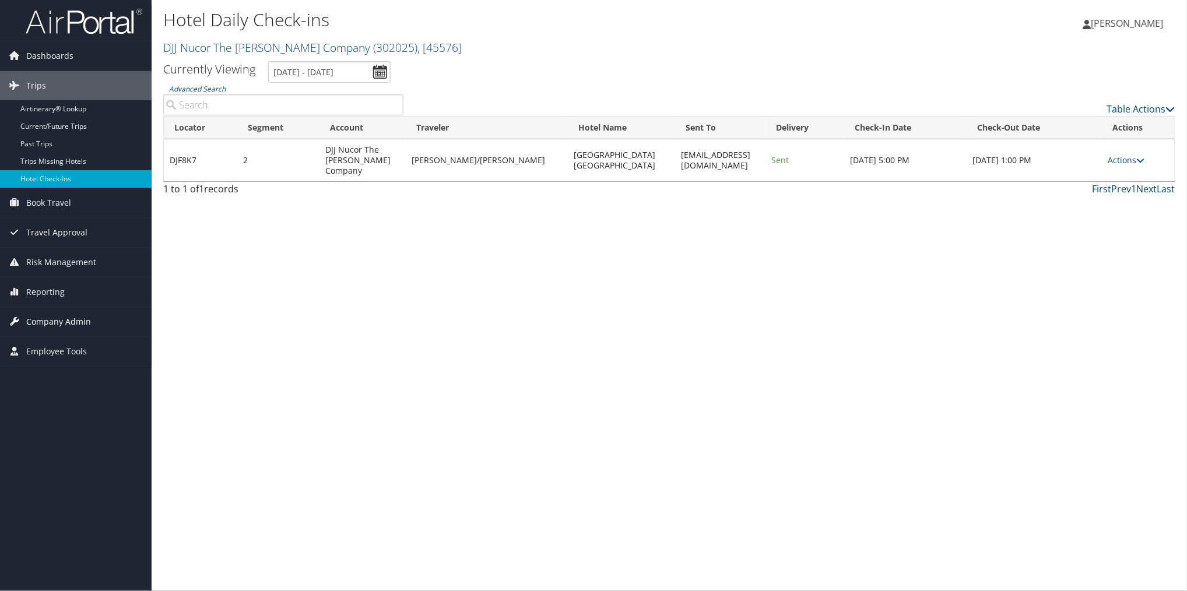
click at [72, 319] on span "Company Admin" at bounding box center [58, 321] width 65 height 29
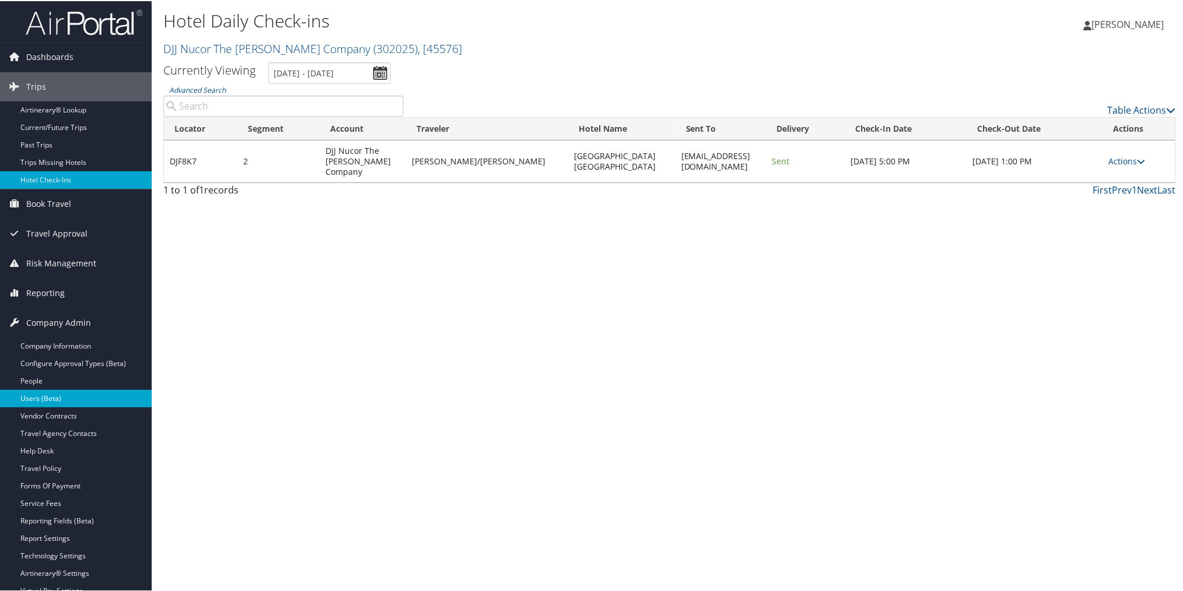
scroll to position [90, 0]
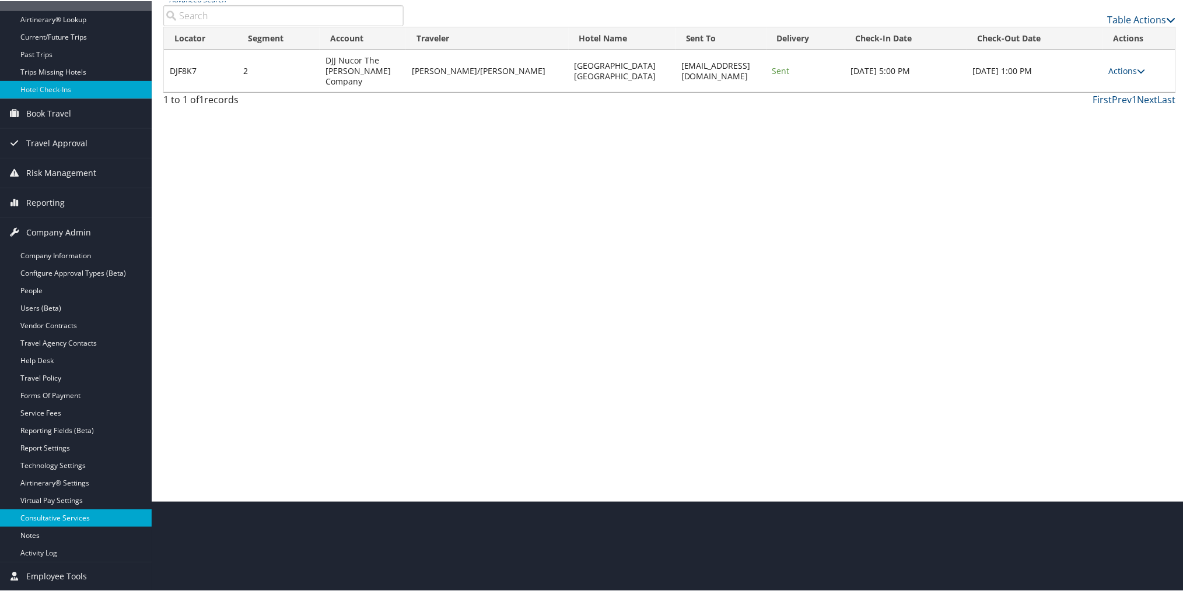
click at [66, 517] on link "Consultative Services" at bounding box center [76, 516] width 152 height 17
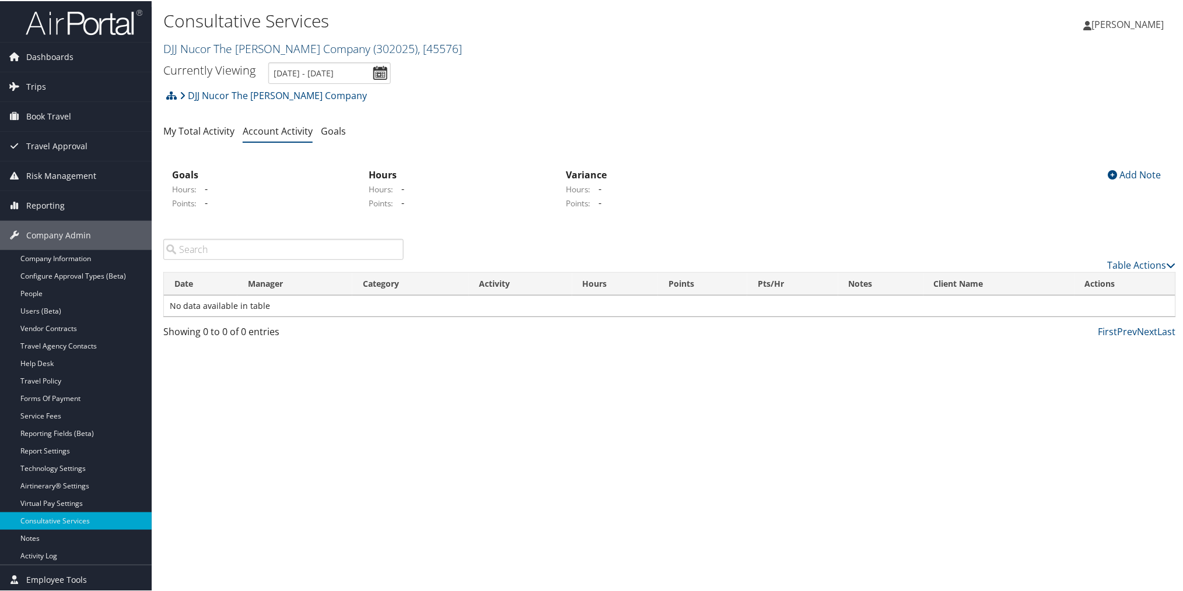
click at [267, 45] on link "DJJ Nucor The [PERSON_NAME] Company ( 302025 ) , [ 45576 ]" at bounding box center [312, 48] width 299 height 16
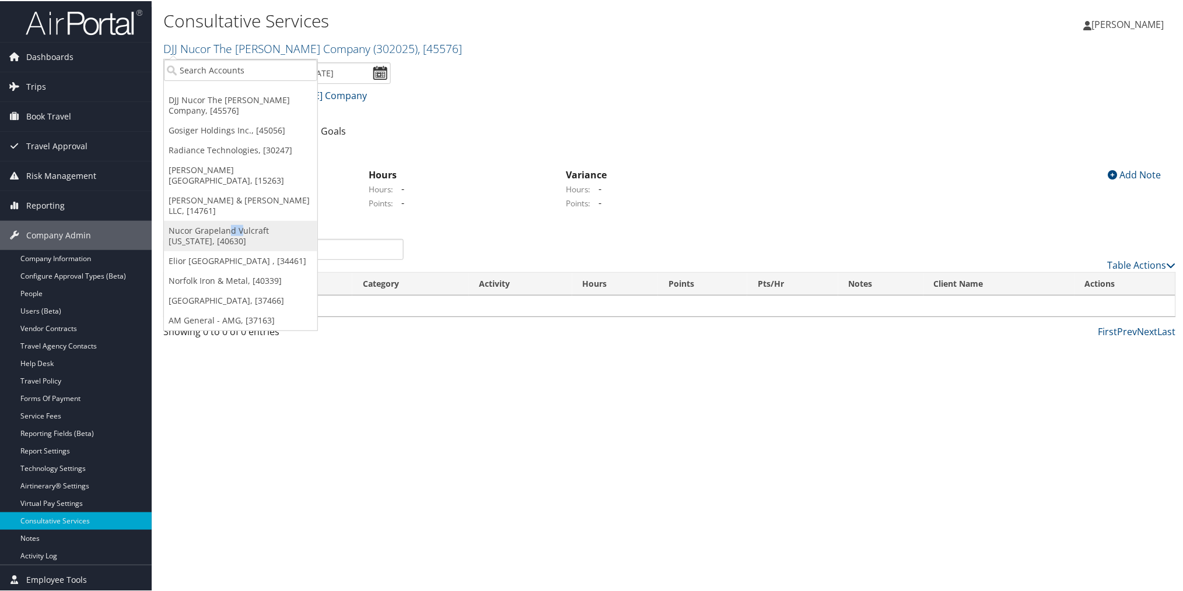
drag, startPoint x: 235, startPoint y: 208, endPoint x: 225, endPoint y: 206, distance: 10.1
click at [227, 220] on link "Nucor Grapeland Vulcraft [US_STATE], [40630]" at bounding box center [240, 235] width 153 height 30
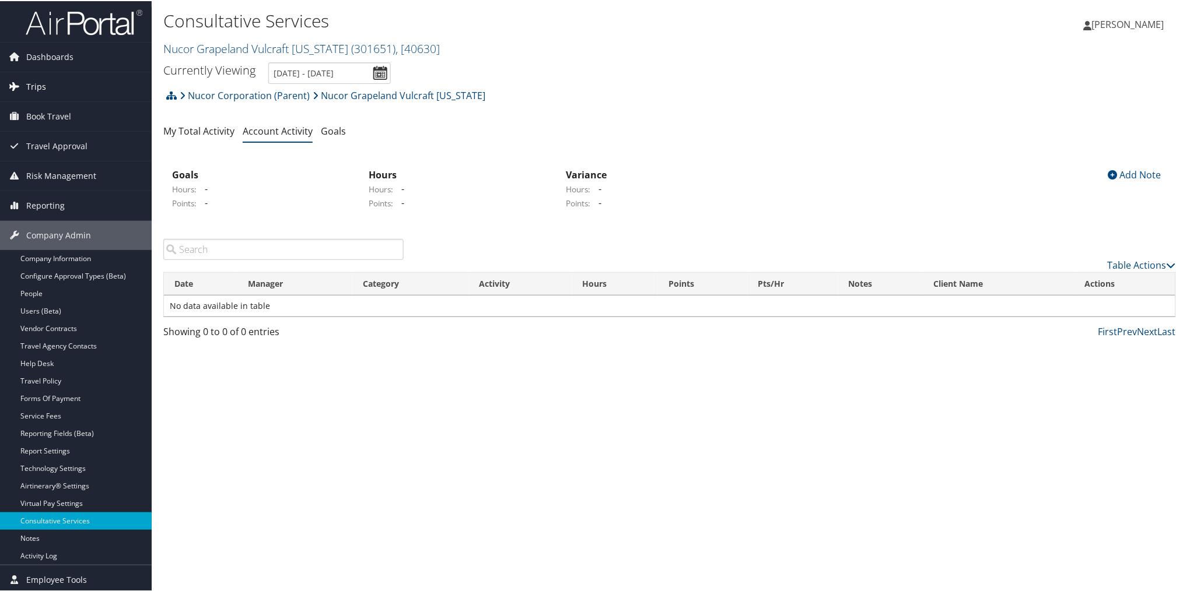
click at [42, 82] on span "Trips" at bounding box center [36, 85] width 20 height 29
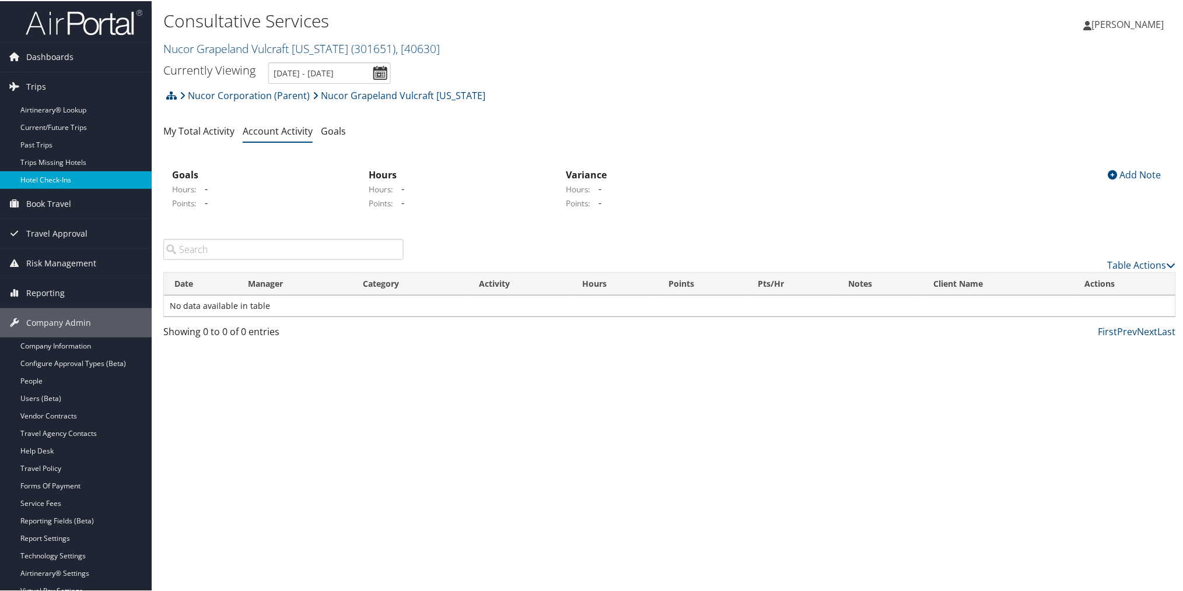
click at [47, 173] on link "Hotel Check-ins" at bounding box center [76, 178] width 152 height 17
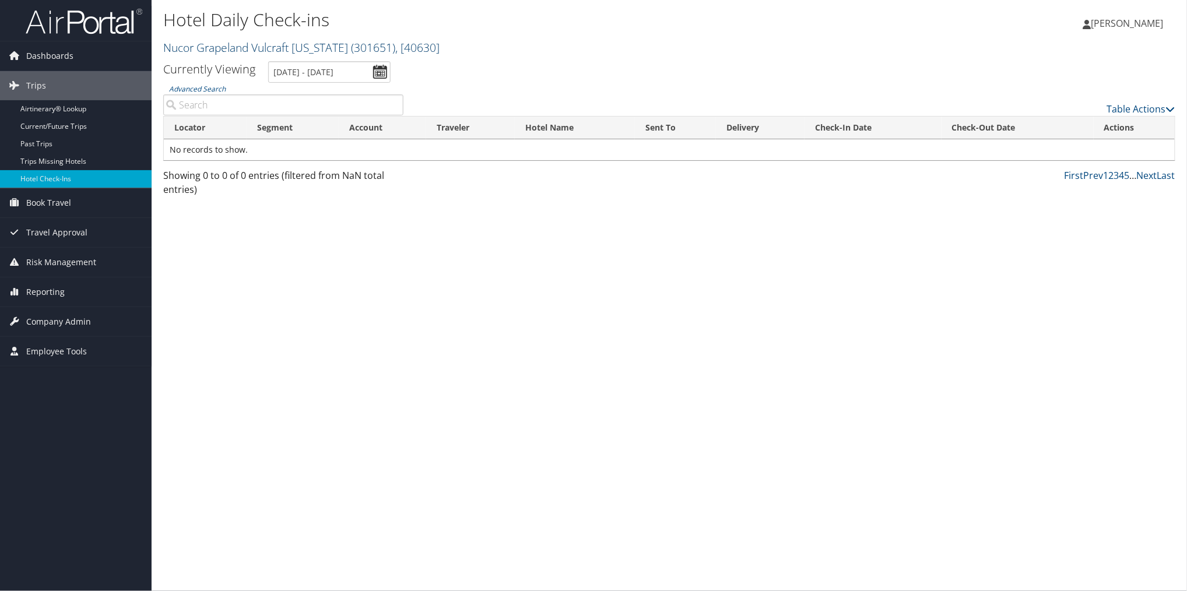
click at [208, 41] on link "Nucor Grapeland Vulcraft Texas ( 301651 ) , [ 40630 ]" at bounding box center [301, 48] width 276 height 16
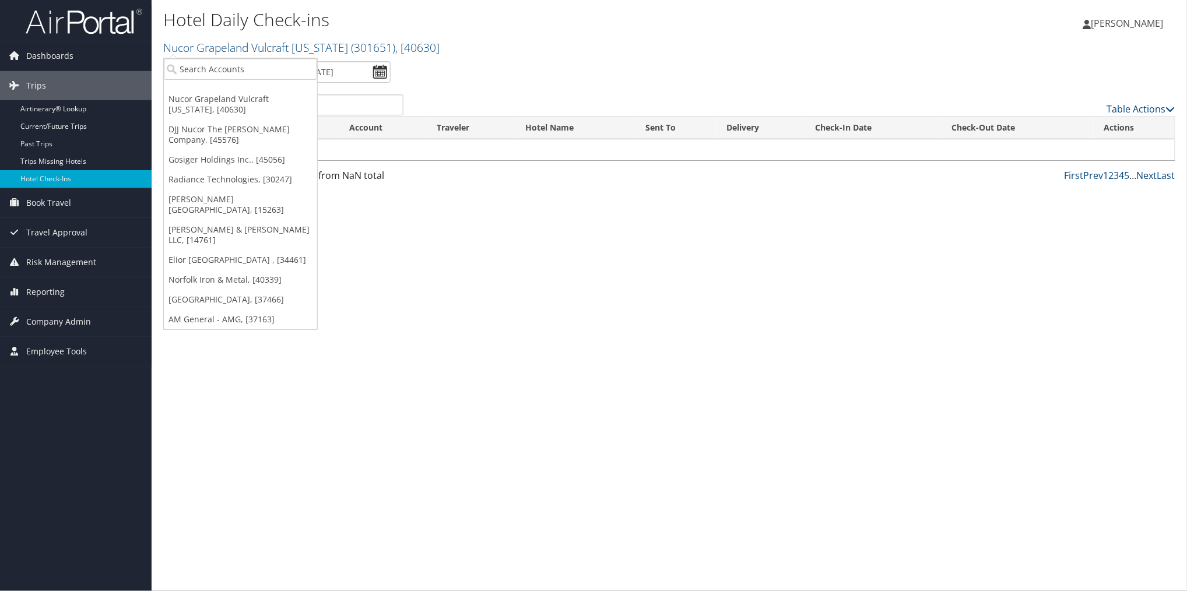
click at [575, 66] on ul "Currently Viewing 10/3/2025 - 10/3/2025" at bounding box center [662, 72] width 1025 height 22
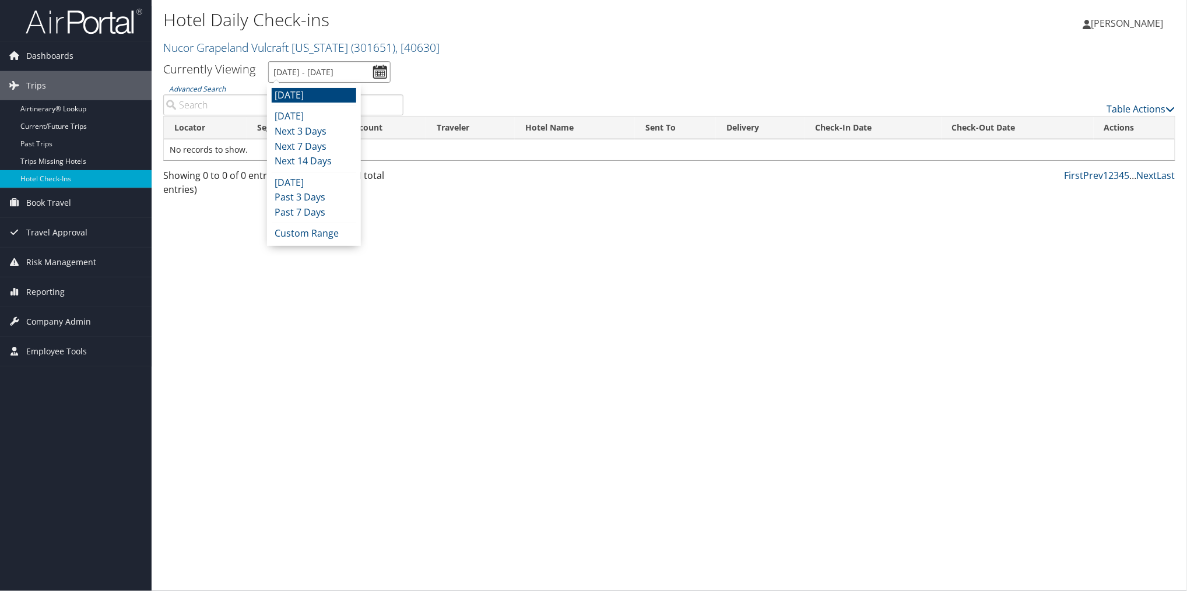
click at [359, 73] on input "[DATE] - [DATE]" at bounding box center [329, 72] width 122 height 22
click at [329, 156] on li "Next 14 Days" at bounding box center [314, 161] width 85 height 15
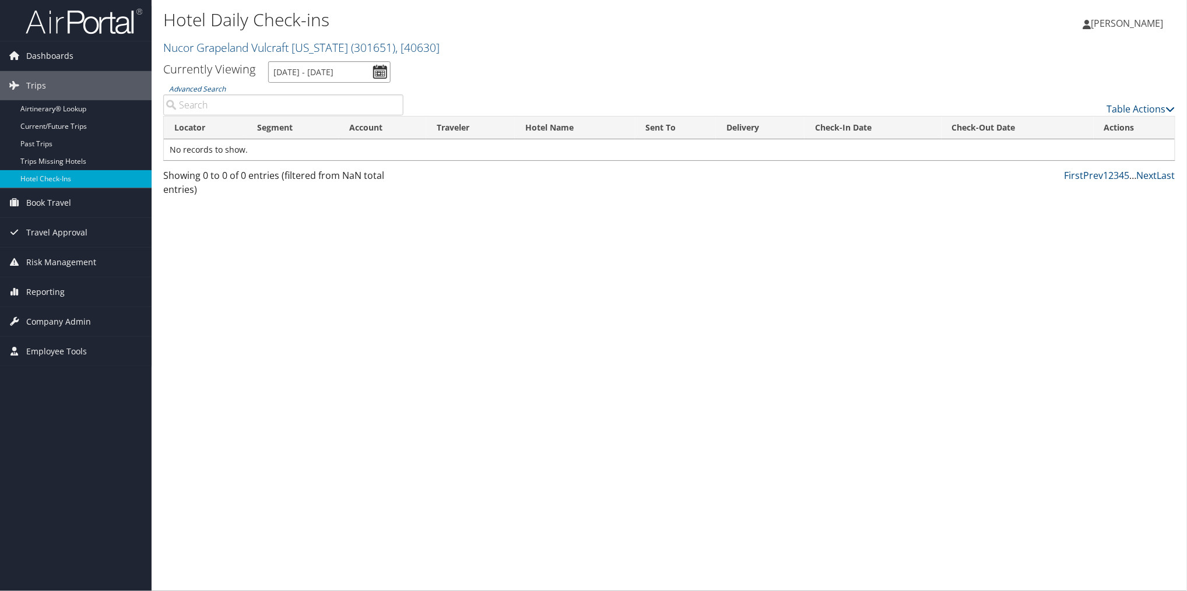
click at [311, 70] on input "10/2/2025 - 10/16/2025" at bounding box center [329, 72] width 122 height 22
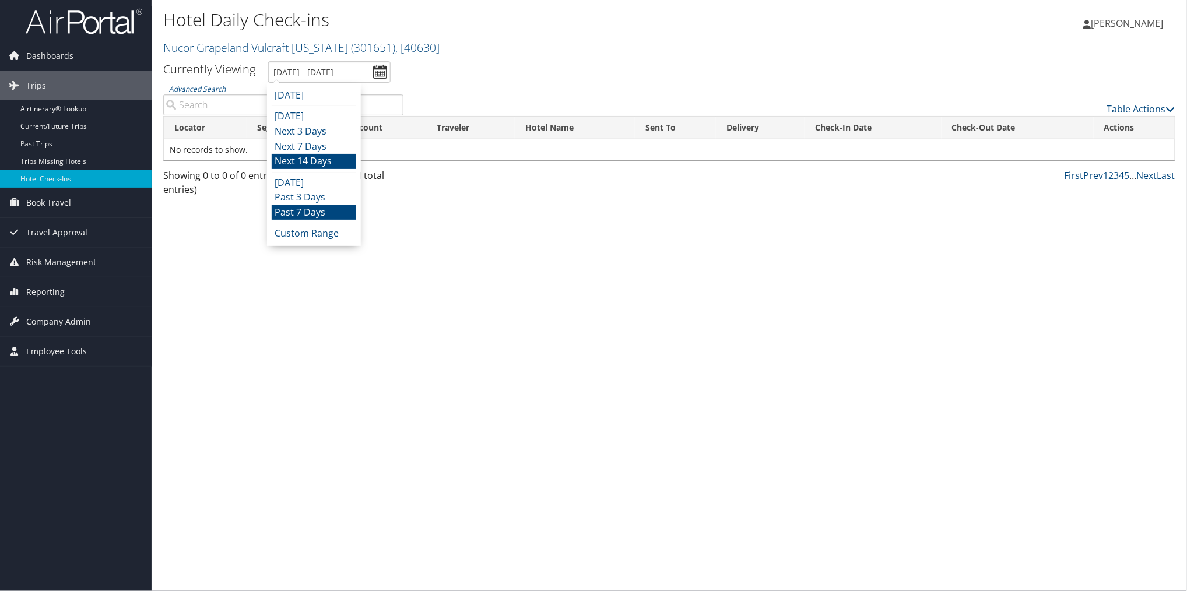
click at [316, 213] on li "Past 7 Days" at bounding box center [314, 212] width 85 height 15
type input "9/25/2025 - 10/2/2025"
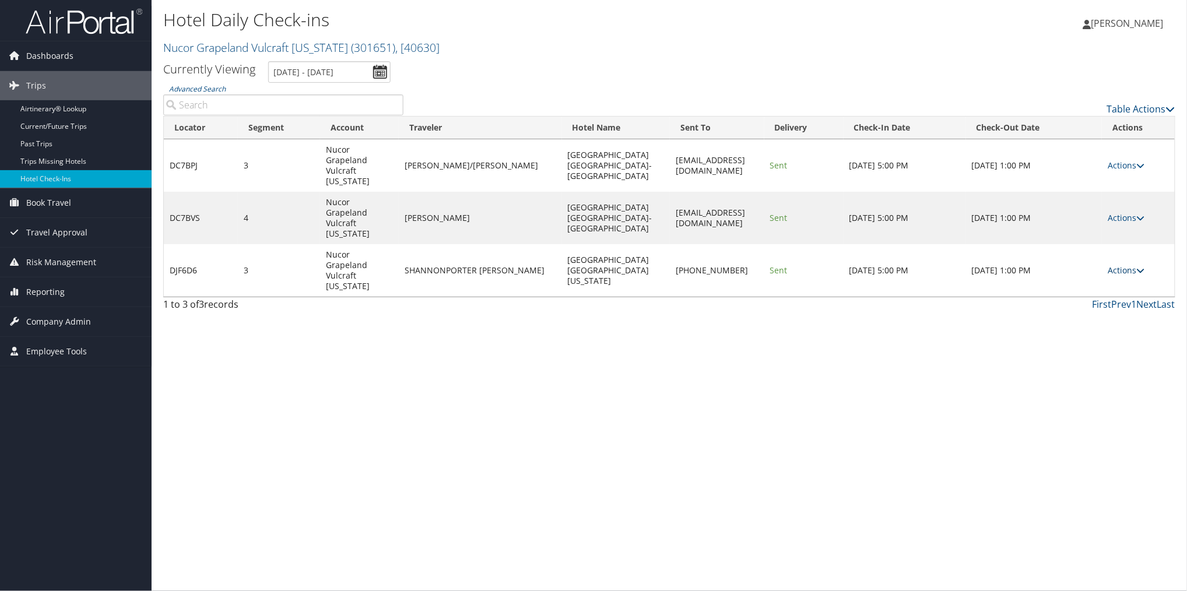
click at [1144, 266] on icon at bounding box center [1141, 270] width 8 height 8
click at [1107, 292] on link "View Itinerary" at bounding box center [1094, 295] width 100 height 20
click at [213, 44] on link "Nucor Grapeland Vulcraft Texas ( 301651 ) , [ 40630 ]" at bounding box center [301, 48] width 276 height 16
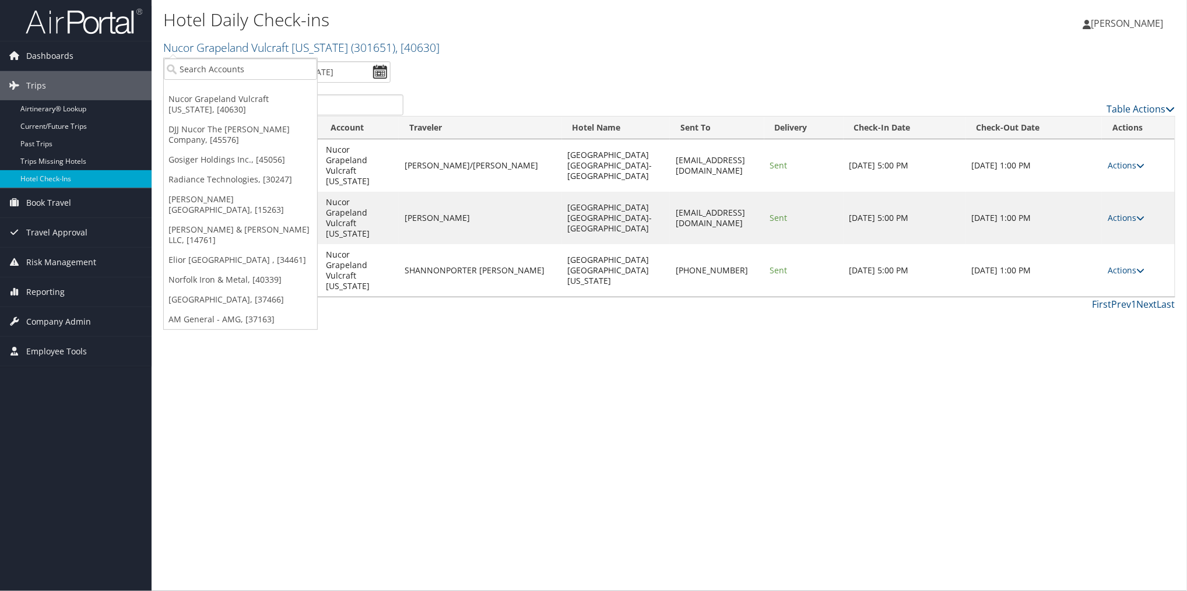
click at [183, 194] on link "Troy University, [15263]" at bounding box center [240, 205] width 153 height 30
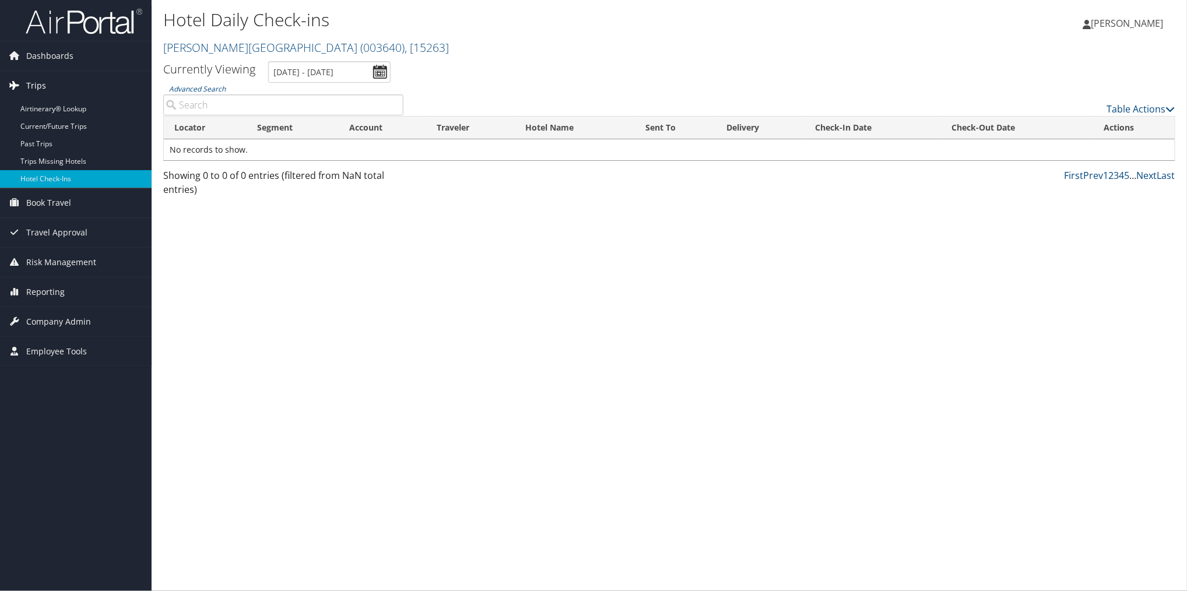
click at [33, 82] on span "Trips" at bounding box center [36, 85] width 20 height 29
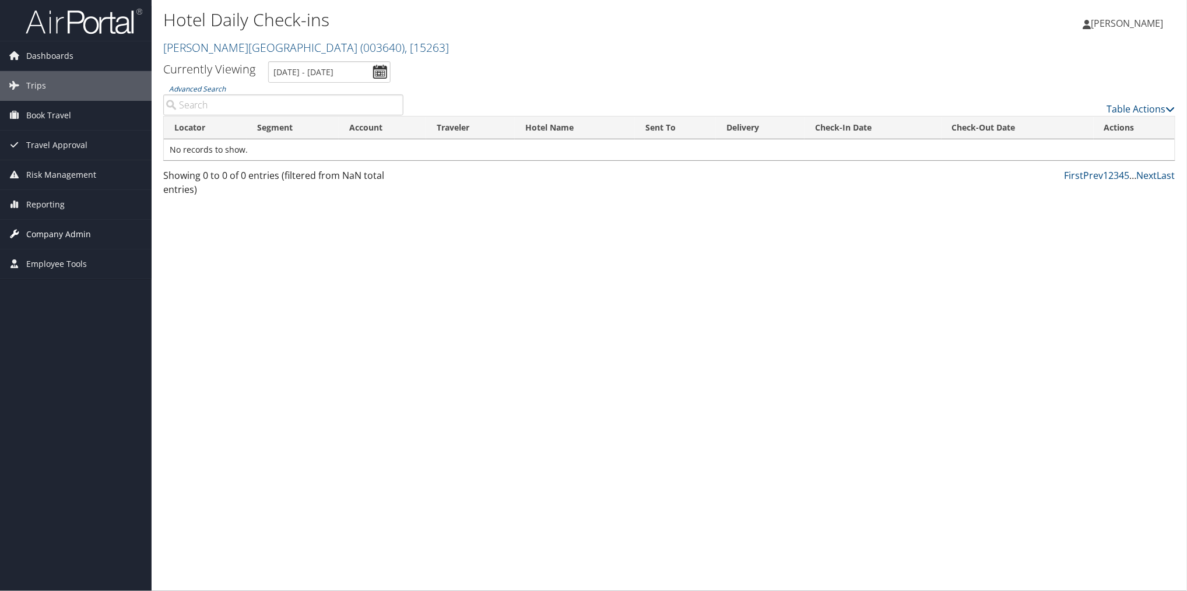
click at [51, 228] on span "Company Admin" at bounding box center [58, 234] width 65 height 29
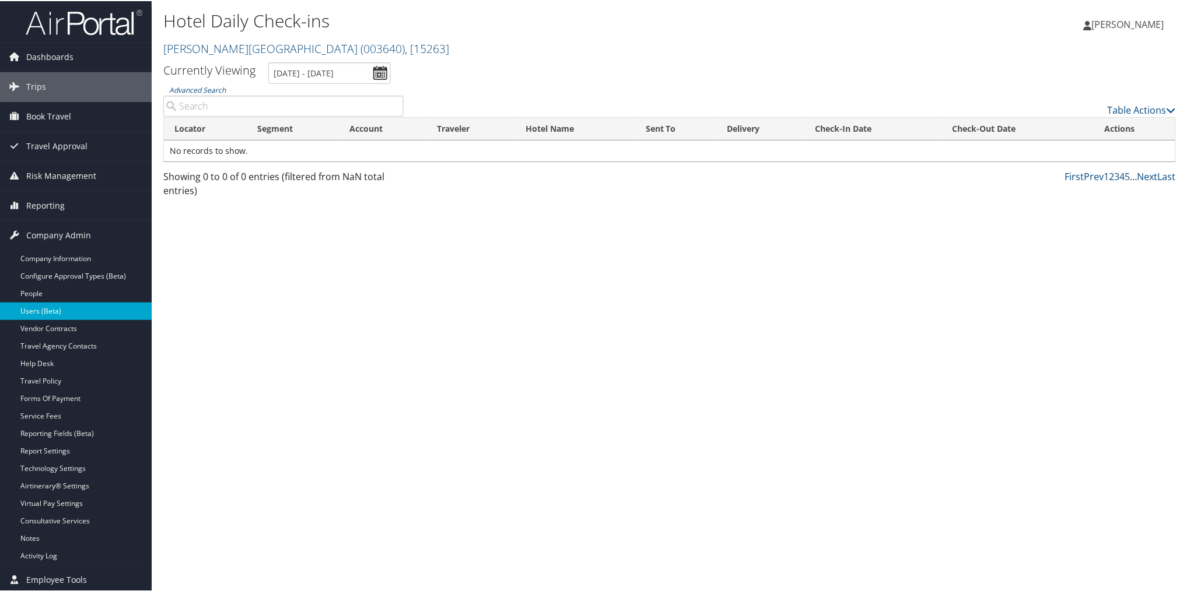
click at [55, 308] on link "Users (Beta)" at bounding box center [76, 309] width 152 height 17
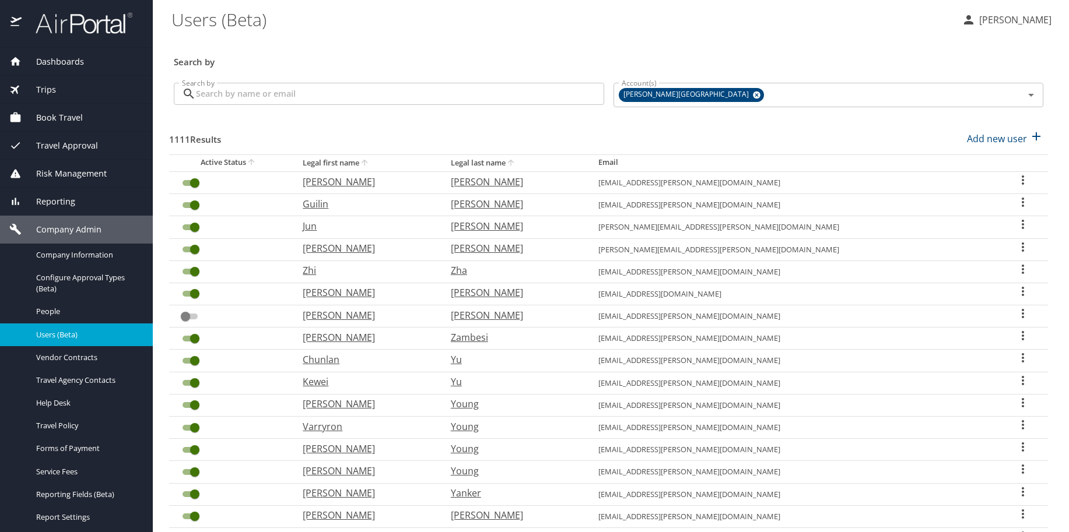
click at [344, 92] on input "Search by" at bounding box center [400, 94] width 408 height 22
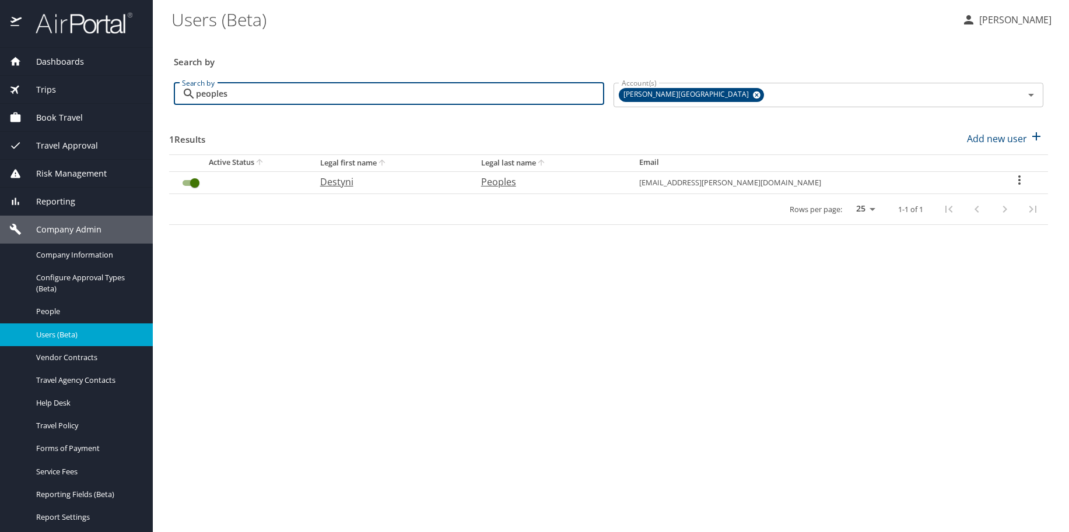
type input "peoples"
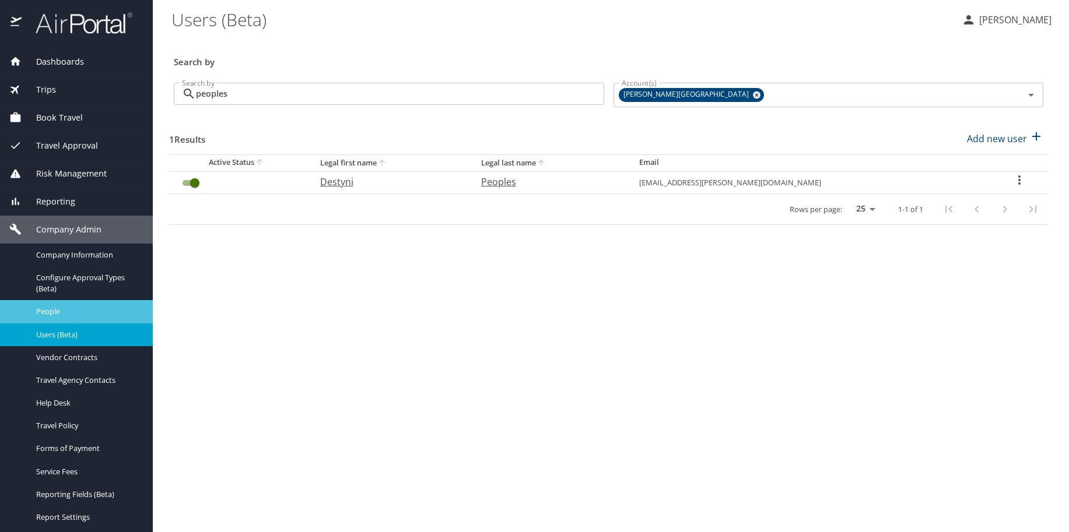
click at [50, 315] on span "People" at bounding box center [87, 311] width 103 height 11
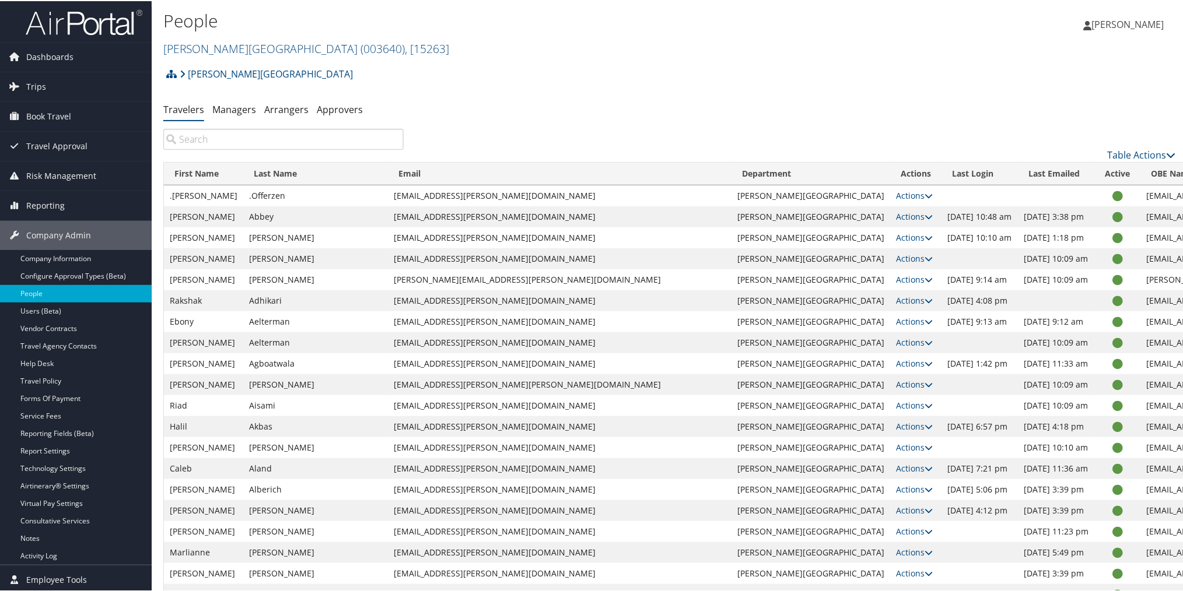
click at [258, 136] on input "search" at bounding box center [283, 138] width 240 height 21
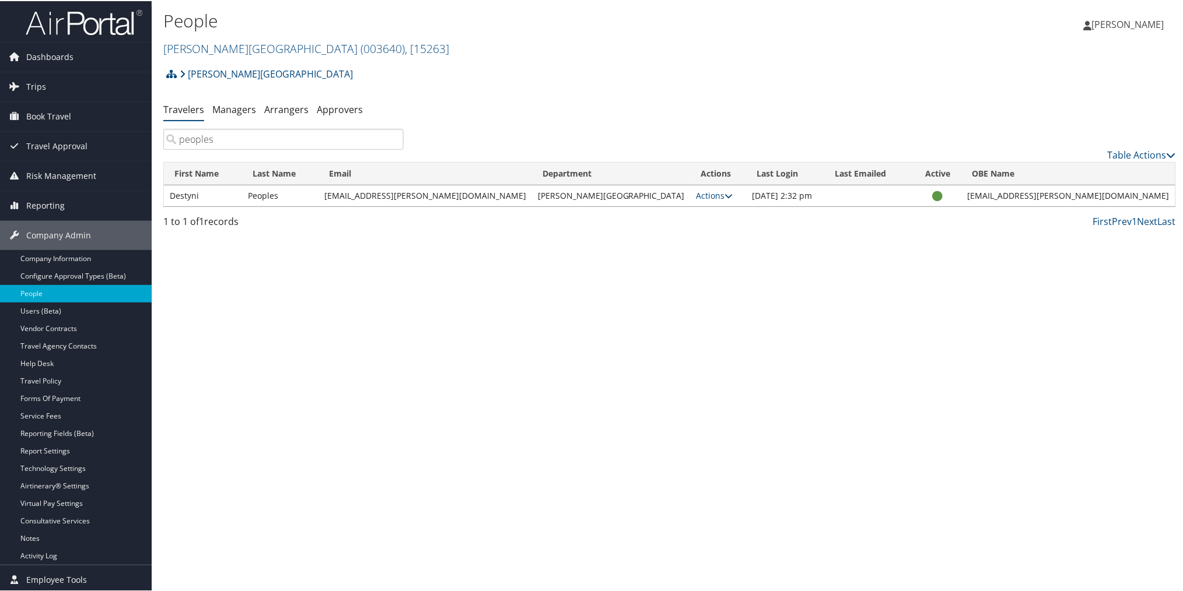
type input "peoples"
click at [200, 43] on link "Troy University ( 003640 ) , [ 15263 ]" at bounding box center [306, 48] width 286 height 16
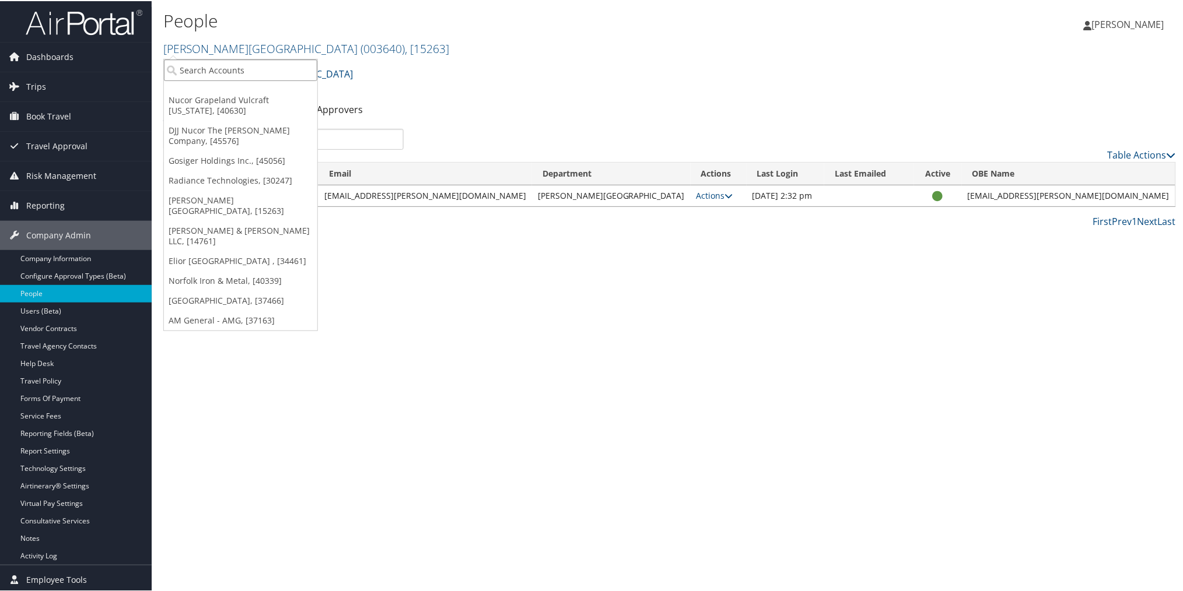
click at [247, 62] on input "search" at bounding box center [240, 69] width 153 height 22
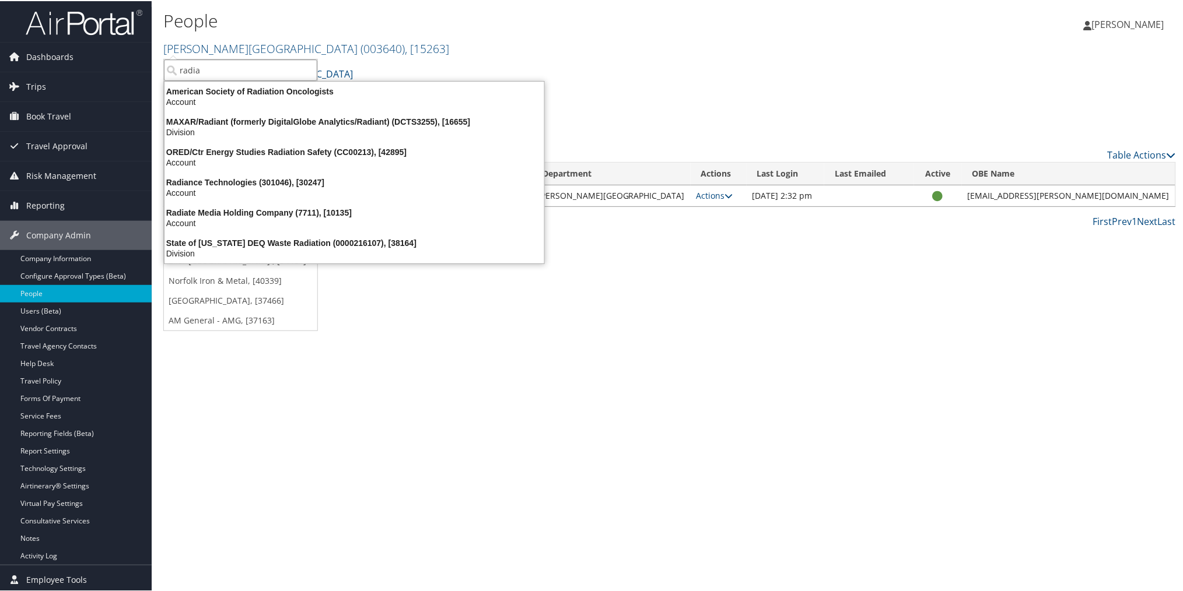
type input "radian"
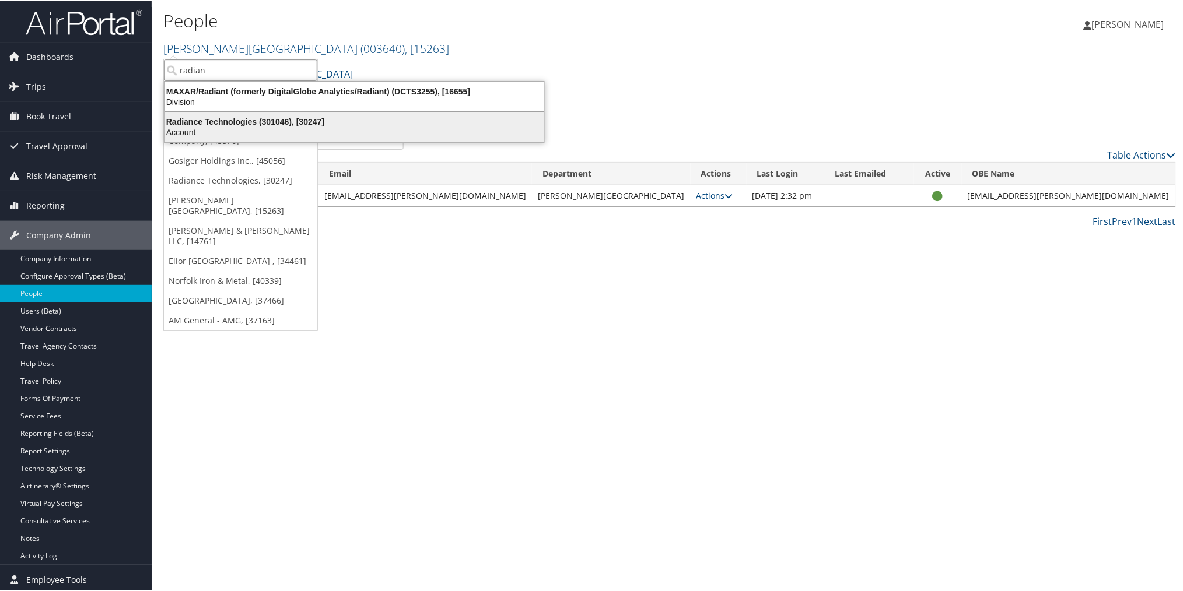
click at [232, 119] on div "Radiance Technologies (301046), [30247]" at bounding box center [354, 120] width 394 height 10
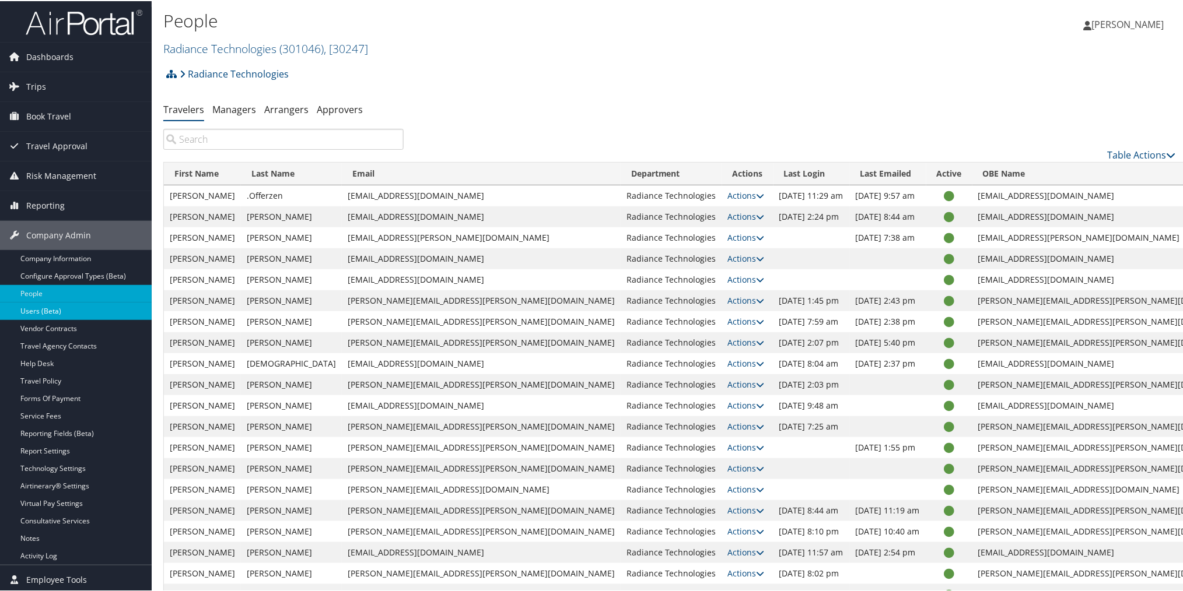
click at [30, 306] on link "Users (Beta)" at bounding box center [76, 309] width 152 height 17
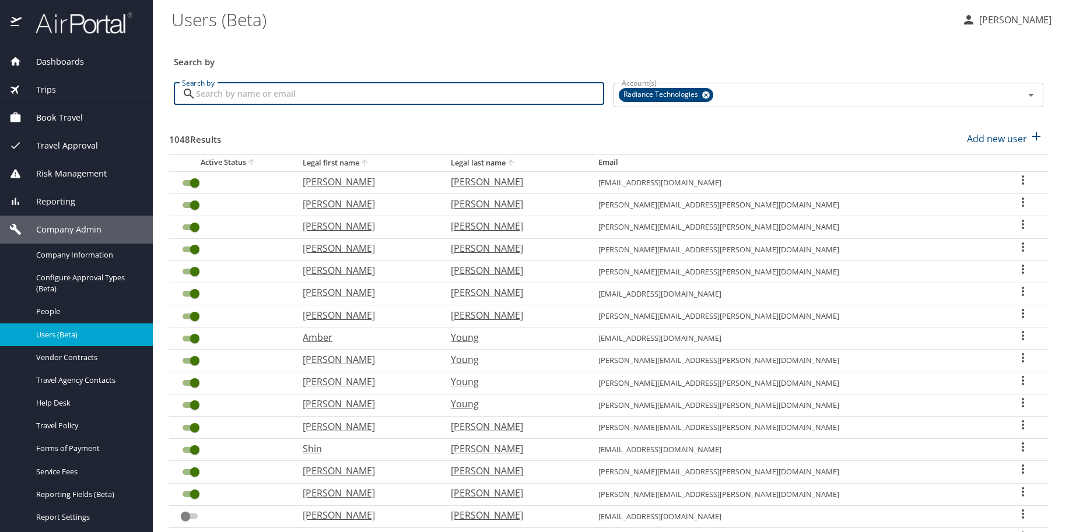
click at [325, 90] on input "Search by" at bounding box center [400, 94] width 408 height 22
click at [52, 308] on span "People" at bounding box center [87, 311] width 103 height 11
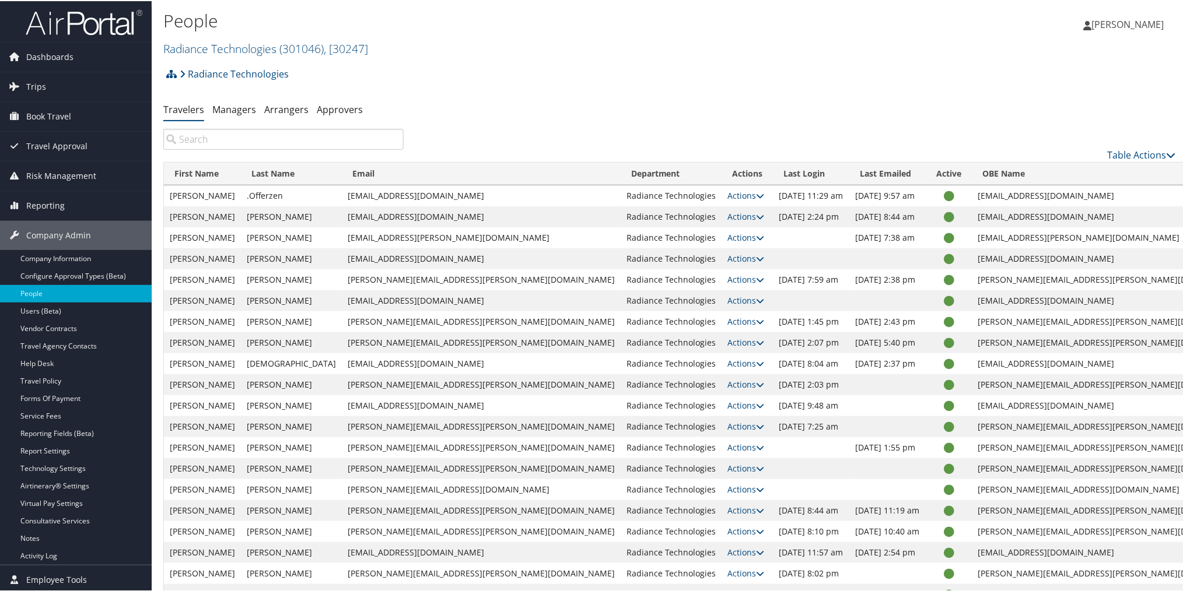
click at [298, 139] on input "search" at bounding box center [283, 138] width 240 height 21
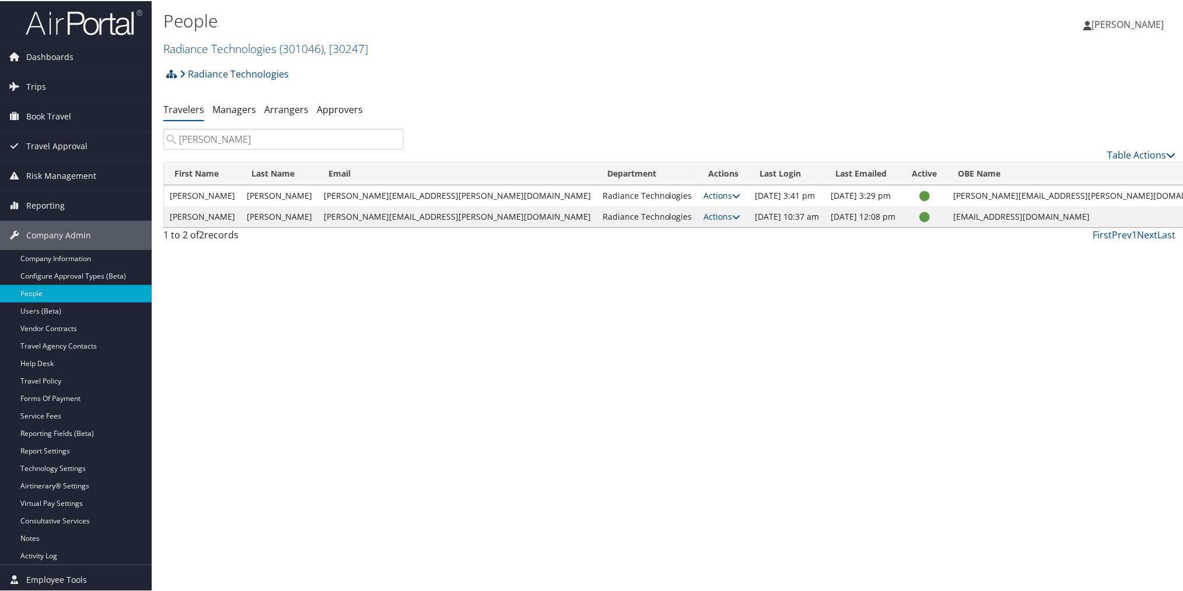
type input "bailey"
click at [732, 191] on icon at bounding box center [736, 195] width 8 height 8
click at [627, 212] on link "User Settings" at bounding box center [628, 212] width 118 height 20
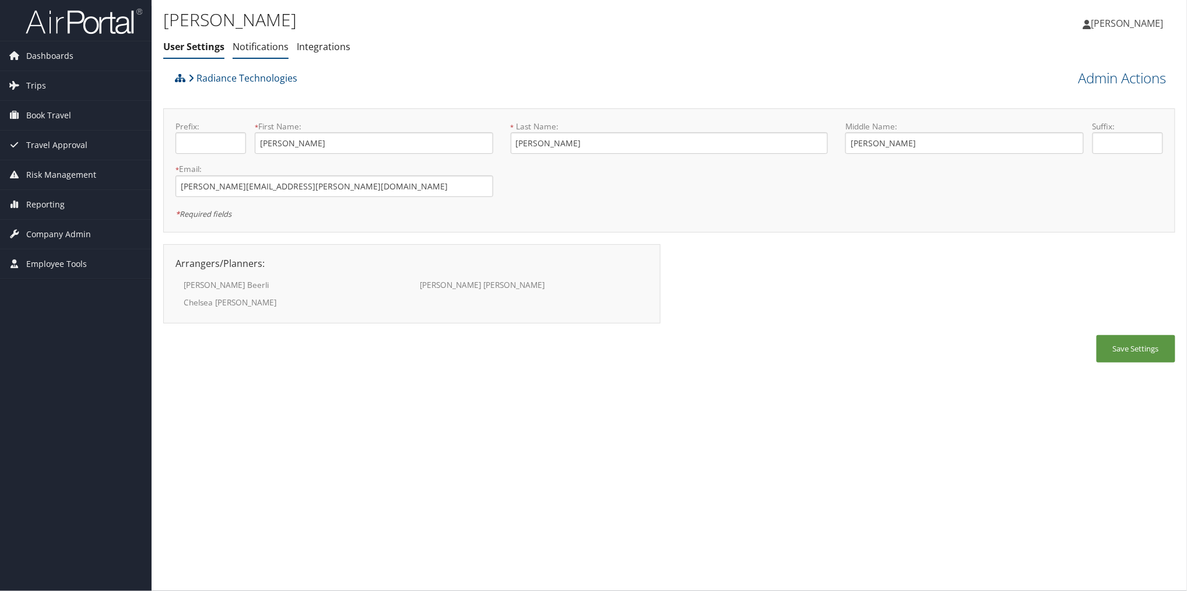
click at [280, 45] on link "Notifications" at bounding box center [261, 46] width 56 height 13
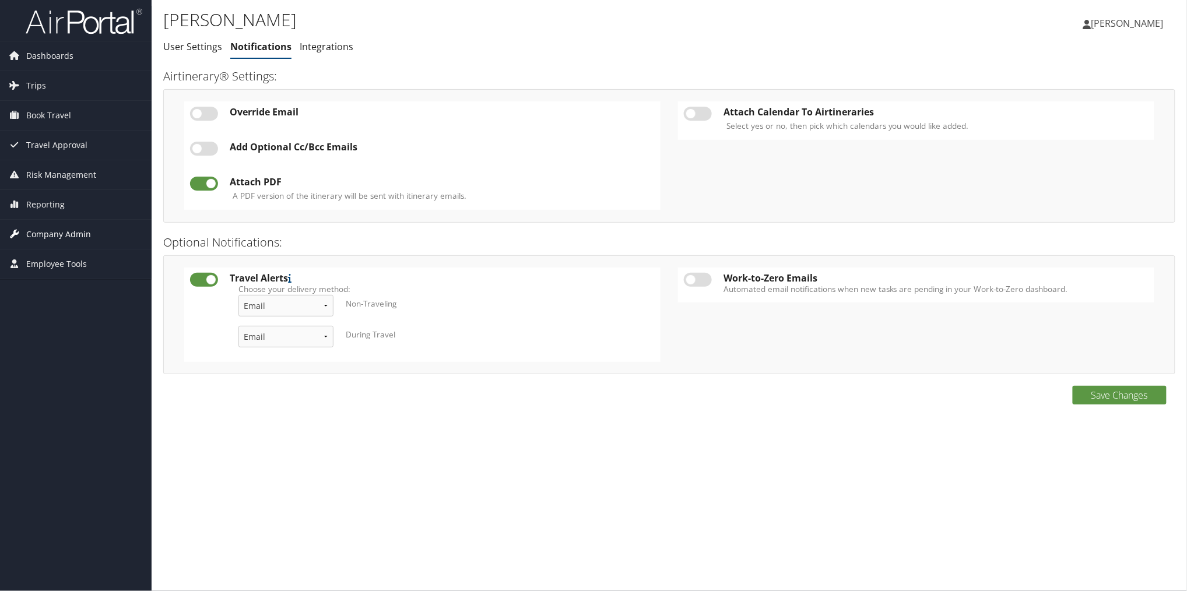
click at [86, 223] on span "Company Admin" at bounding box center [58, 234] width 65 height 29
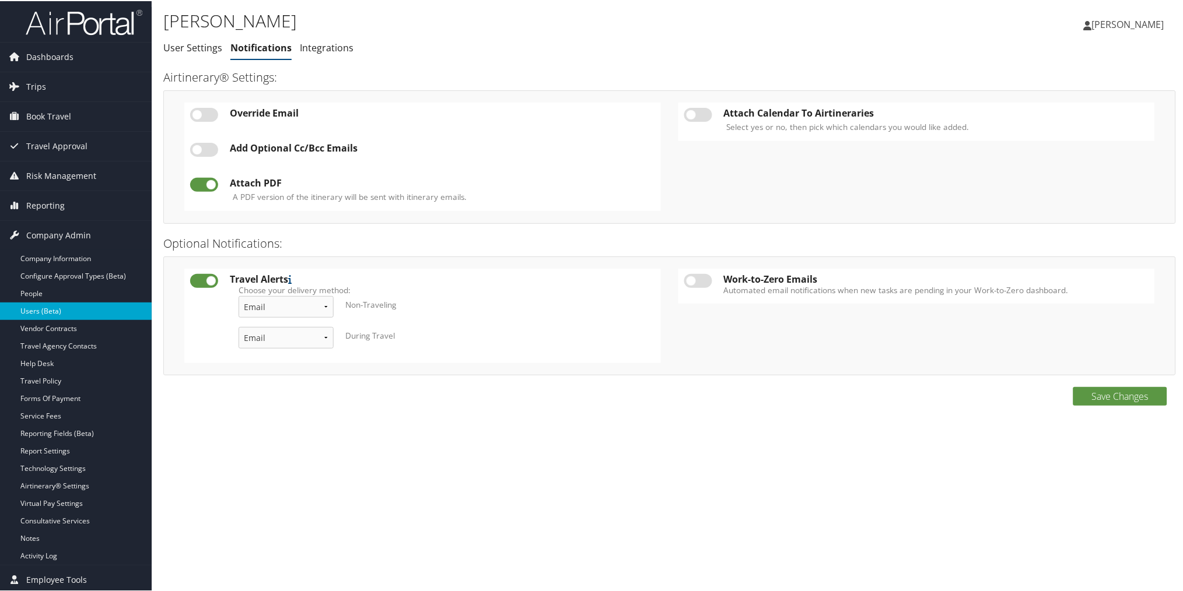
click at [51, 311] on link "Users (Beta)" at bounding box center [76, 309] width 152 height 17
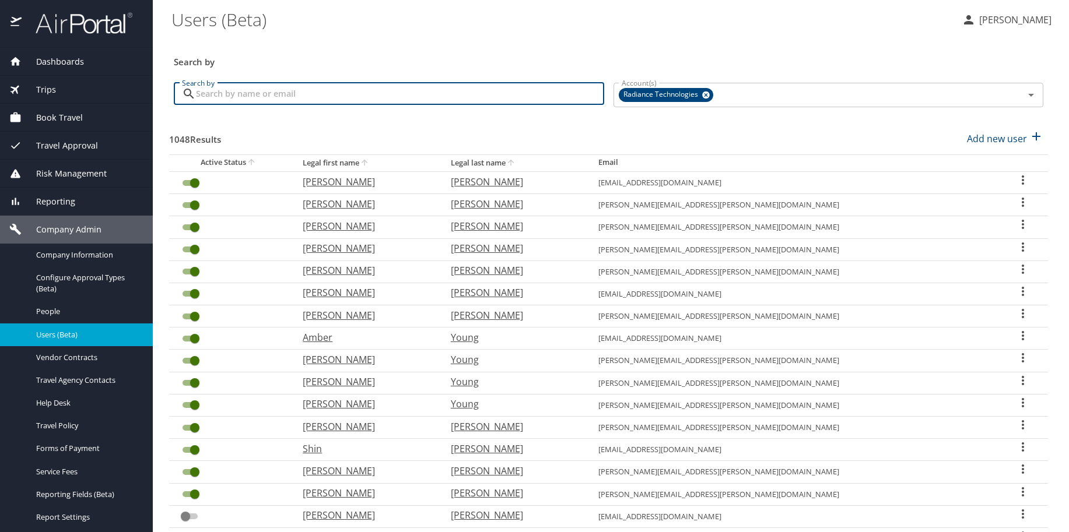
click at [369, 93] on input "Search by" at bounding box center [400, 94] width 408 height 22
click at [319, 104] on input "Search by" at bounding box center [400, 94] width 408 height 22
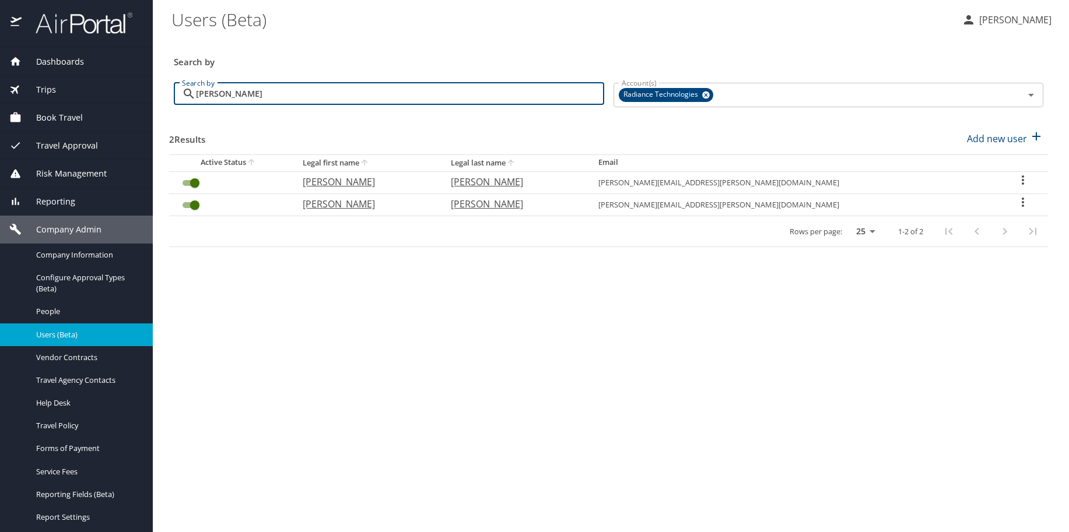
type input "[PERSON_NAME]"
click at [1016, 201] on icon "User Search Table" at bounding box center [1023, 202] width 14 height 14
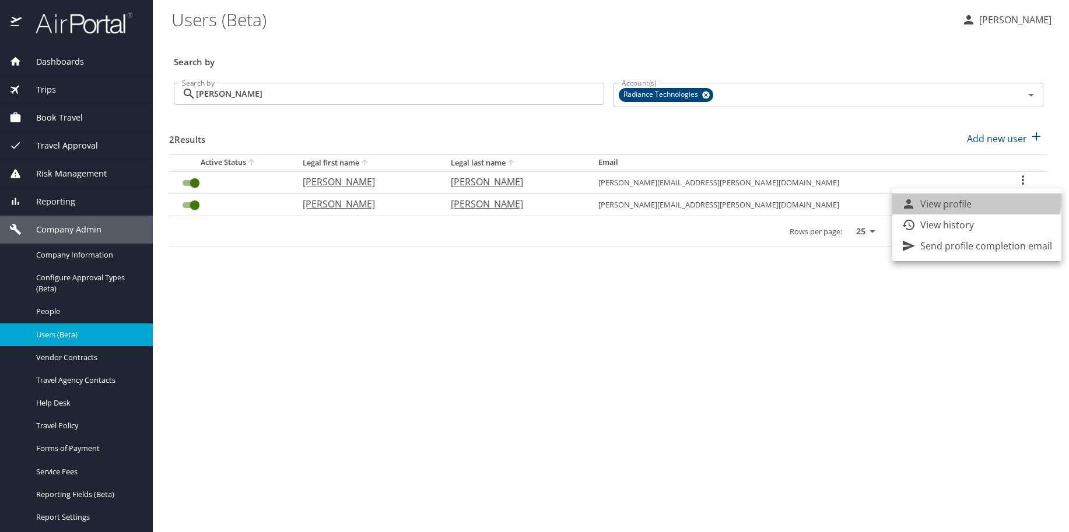
click at [966, 199] on p "View profile" at bounding box center [945, 204] width 51 height 14
select select "US"
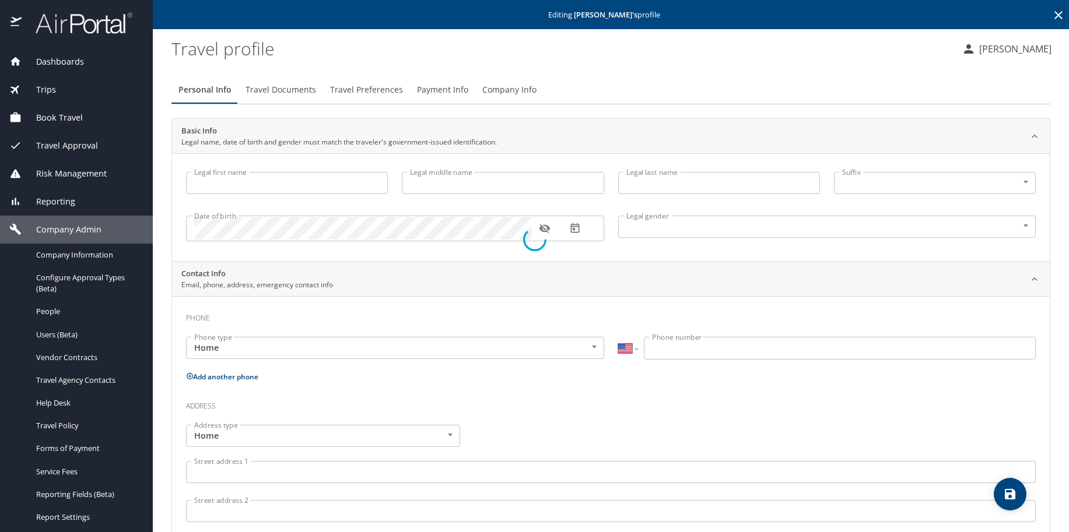
type input "William"
type input "Crawford Jr"
type input "Bailey"
type input "Male"
select select "US"
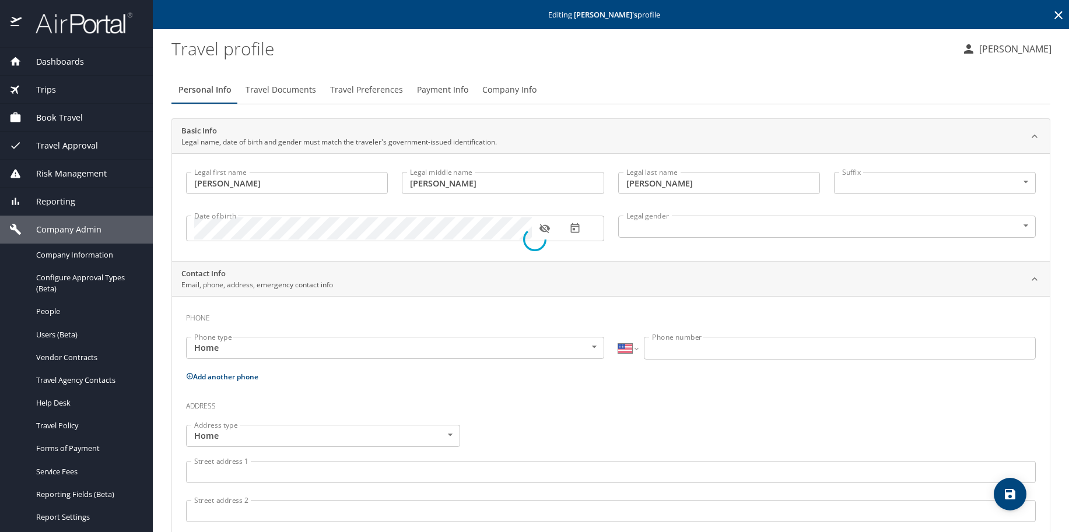
select select "UG"
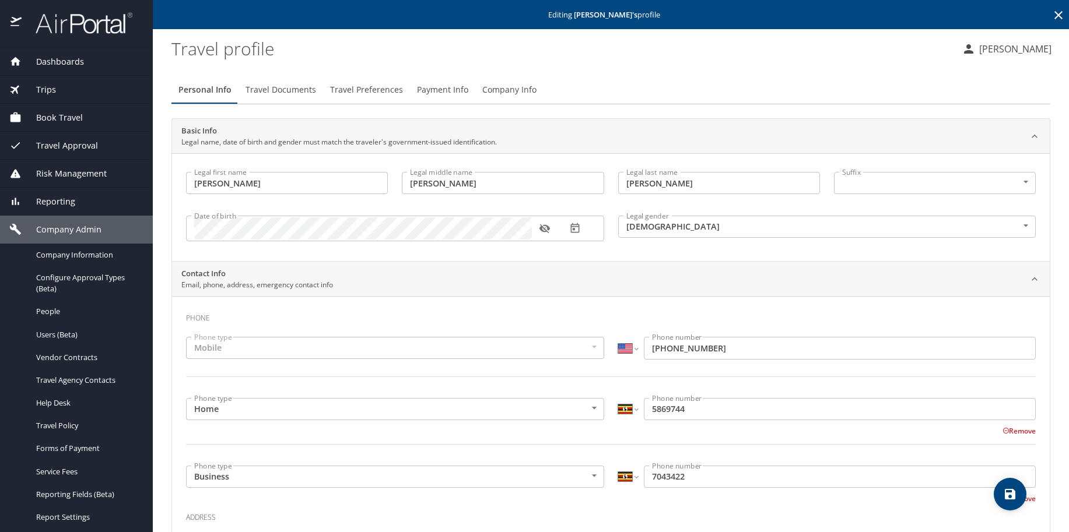
click at [359, 90] on span "Travel Preferences" at bounding box center [366, 90] width 73 height 15
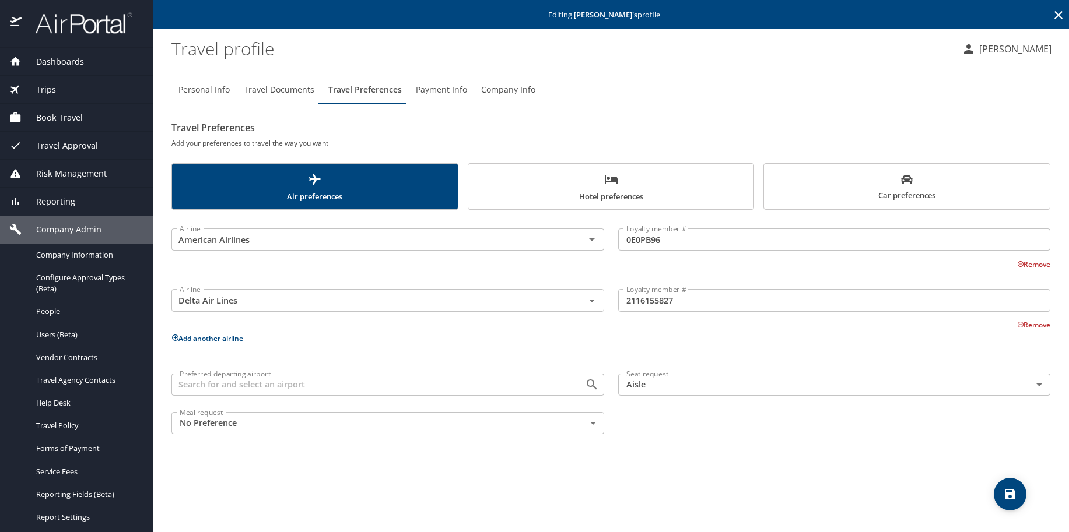
click at [283, 85] on span "Travel Documents" at bounding box center [279, 90] width 71 height 15
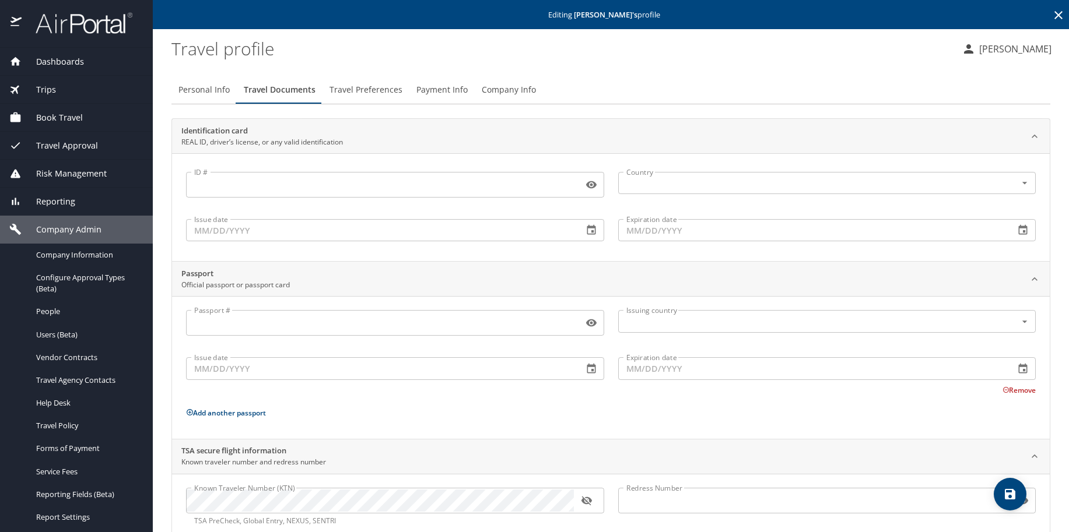
click at [432, 89] on span "Payment Info" at bounding box center [441, 90] width 51 height 15
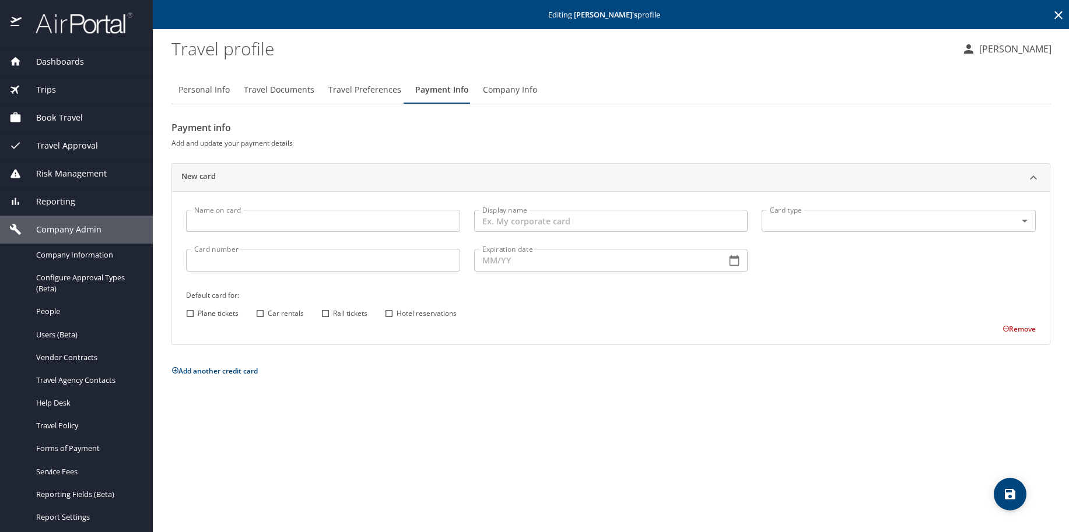
click at [350, 91] on span "Travel Preferences" at bounding box center [364, 90] width 73 height 15
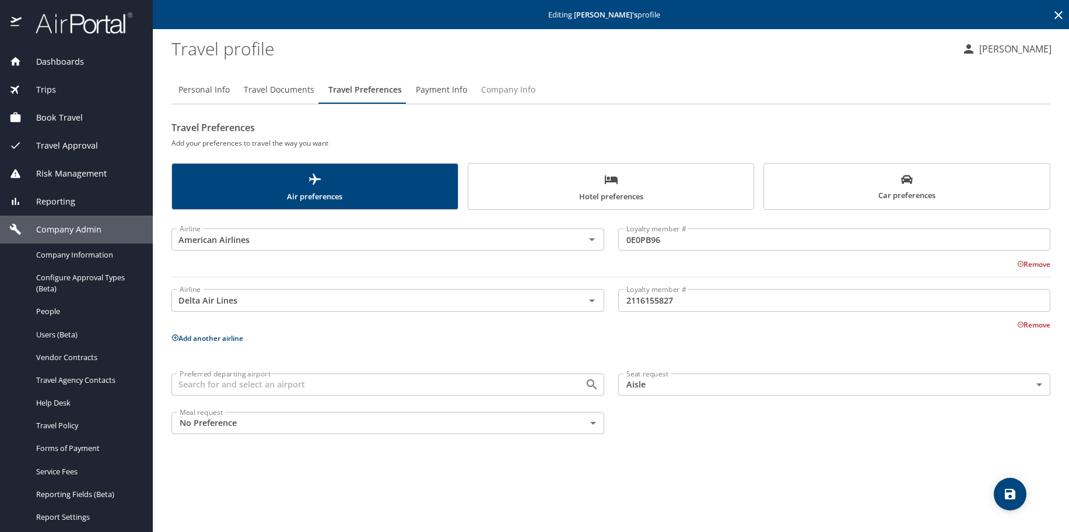
click at [520, 87] on span "Company Info" at bounding box center [508, 90] width 54 height 15
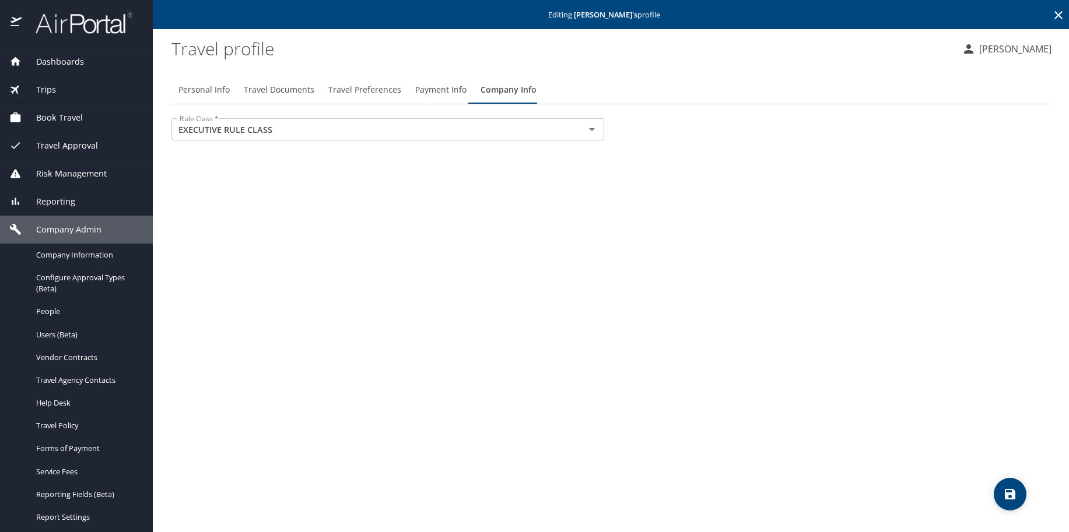
click at [213, 88] on span "Personal Info" at bounding box center [203, 90] width 51 height 15
select select "US"
select select "UG"
select select "US"
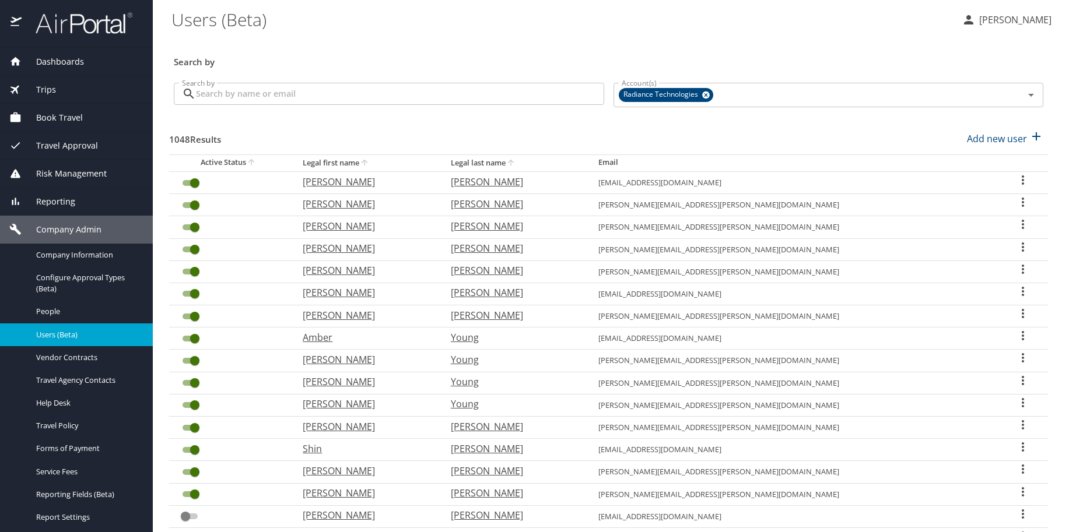
click at [92, 26] on img at bounding box center [78, 23] width 110 height 23
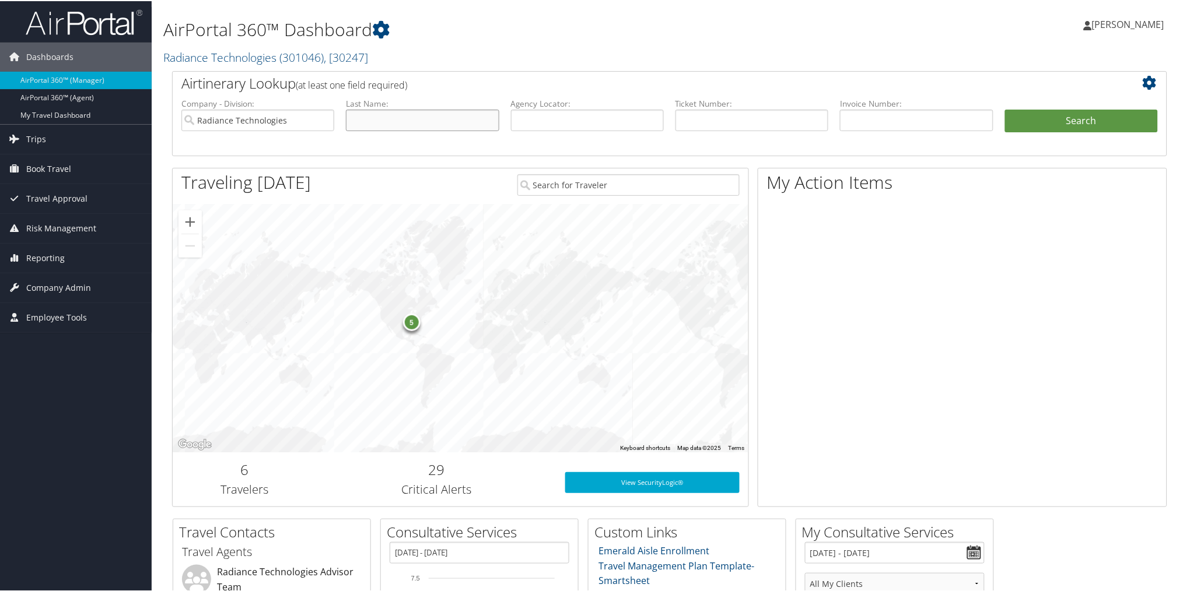
click at [406, 111] on input "text" at bounding box center [422, 119] width 153 height 22
type input "[PERSON_NAME]"
click at [1055, 119] on button "Search" at bounding box center [1081, 119] width 153 height 23
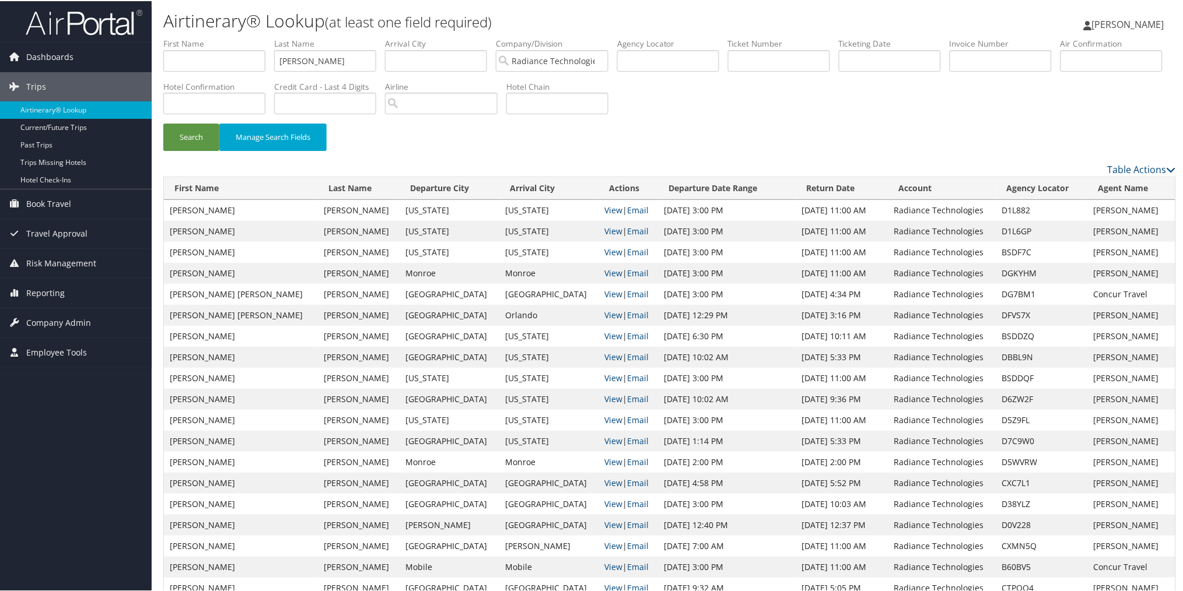
click at [563, 148] on div "Search Manage Search Fields" at bounding box center [670, 141] width 1030 height 39
click at [86, 318] on span "Company Admin" at bounding box center [58, 321] width 65 height 29
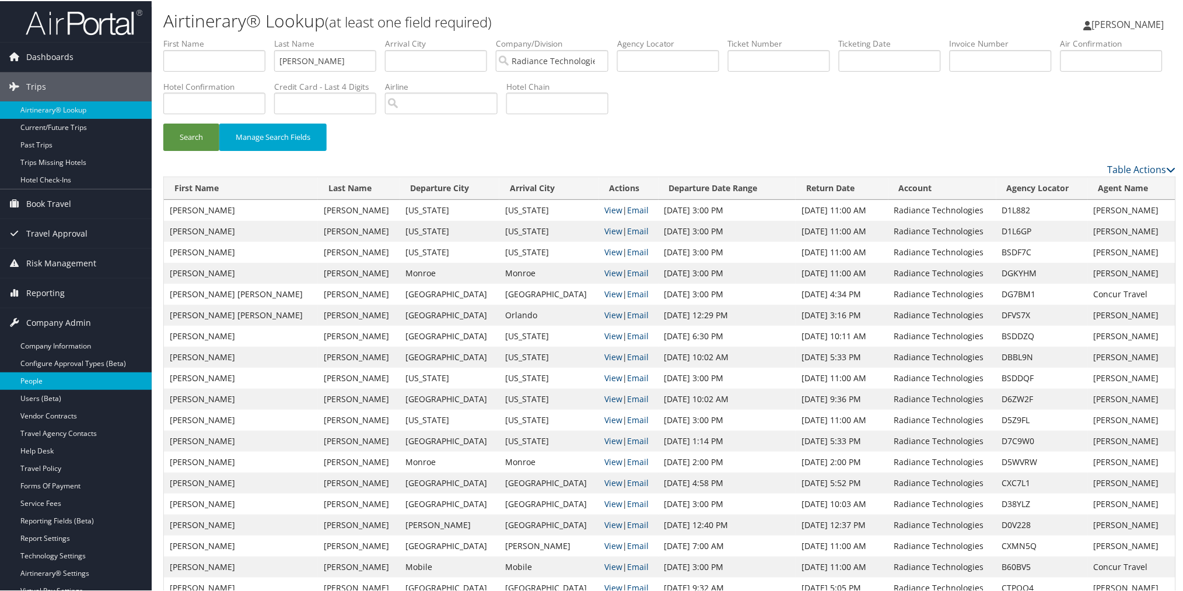
click at [53, 376] on link "People" at bounding box center [76, 379] width 152 height 17
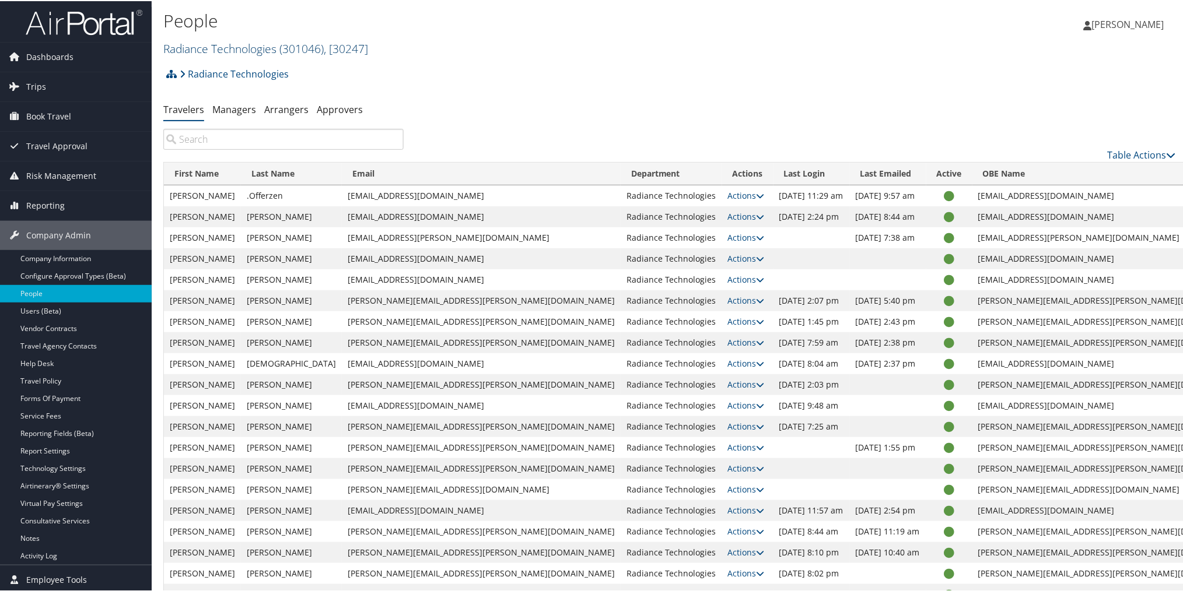
click at [231, 45] on link "Radiance Technologies ( 301046 ) , [ 30247 ]" at bounding box center [265, 48] width 205 height 16
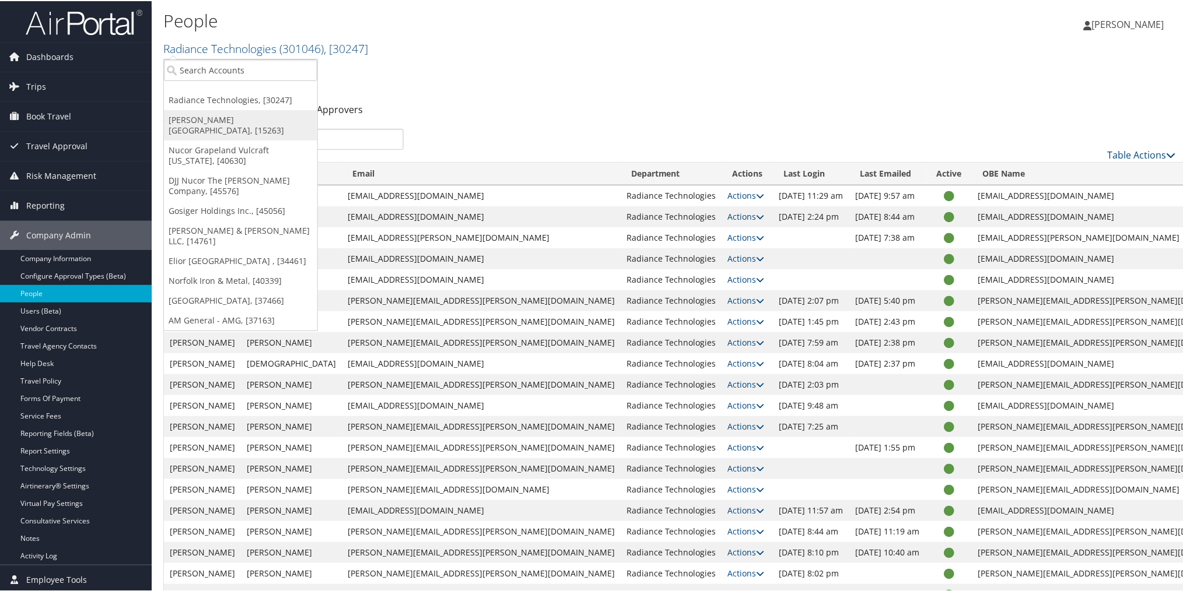
click at [222, 120] on link "[PERSON_NAME][GEOGRAPHIC_DATA], [15263]" at bounding box center [240, 124] width 153 height 30
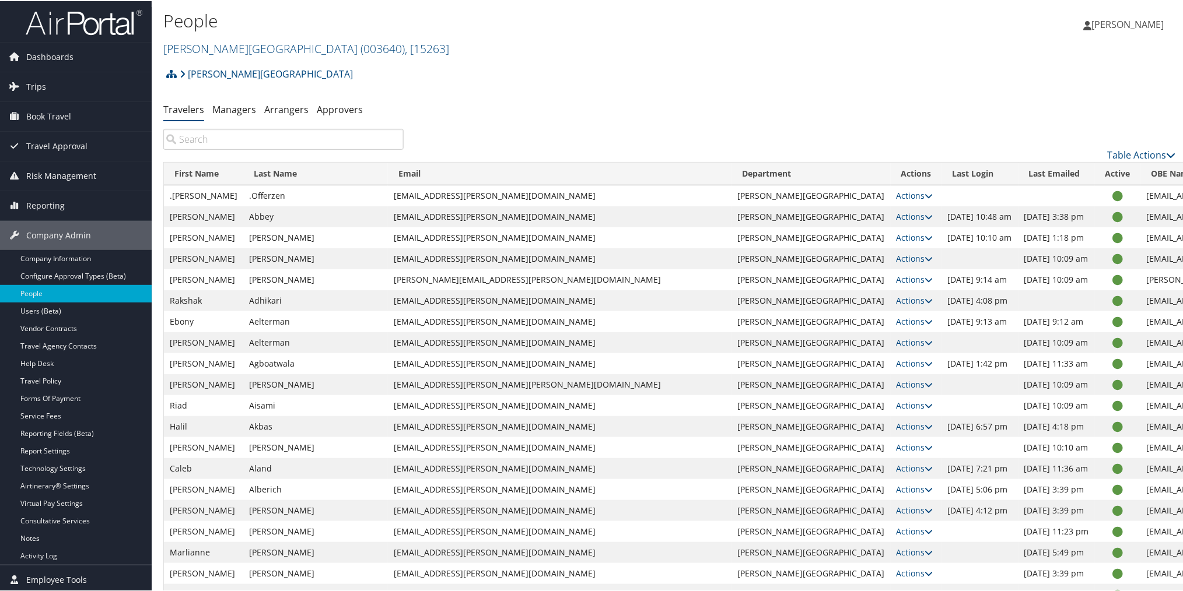
click at [260, 141] on input "search" at bounding box center [283, 138] width 240 height 21
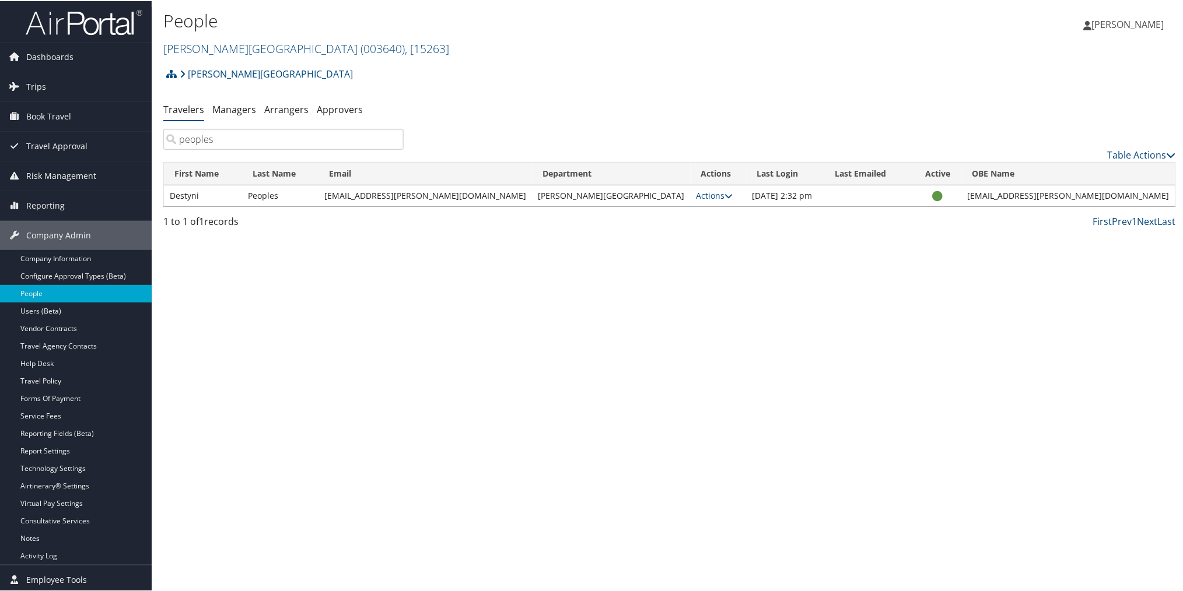
type input "peoples"
click at [1015, 83] on div "Troy University Account Structure Troy University (003640) ACTIVE Create Child …" at bounding box center [669, 76] width 1012 height 31
click at [230, 47] on link "Troy University ( 003640 ) , [ 15263 ]" at bounding box center [306, 48] width 286 height 16
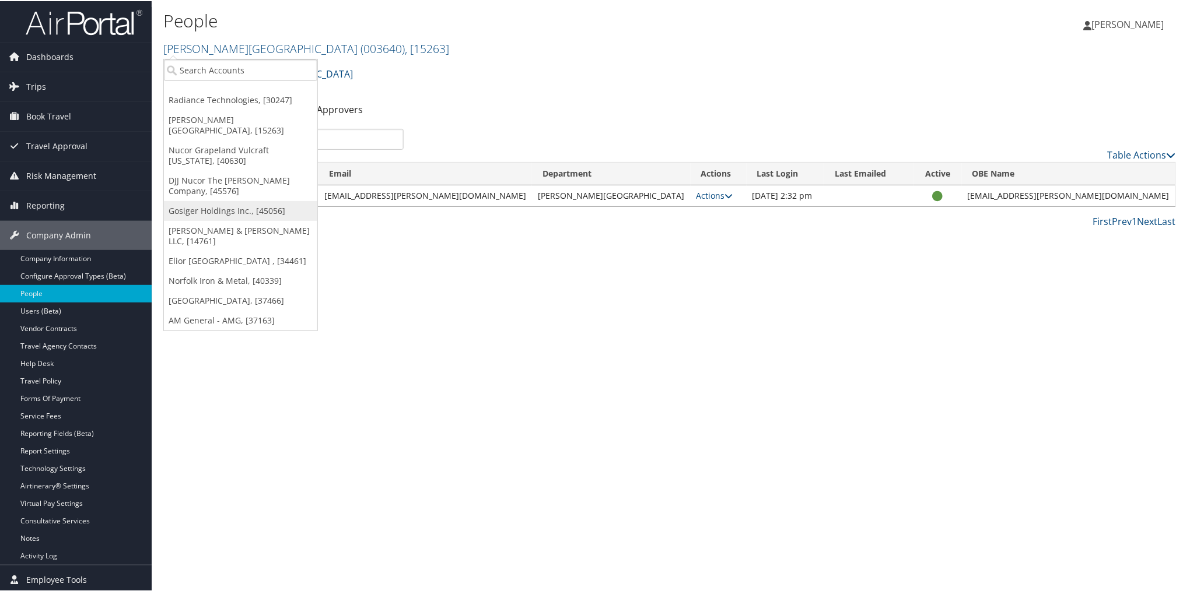
click at [226, 200] on link "Gosiger Holdings Inc., [45056]" at bounding box center [240, 210] width 153 height 20
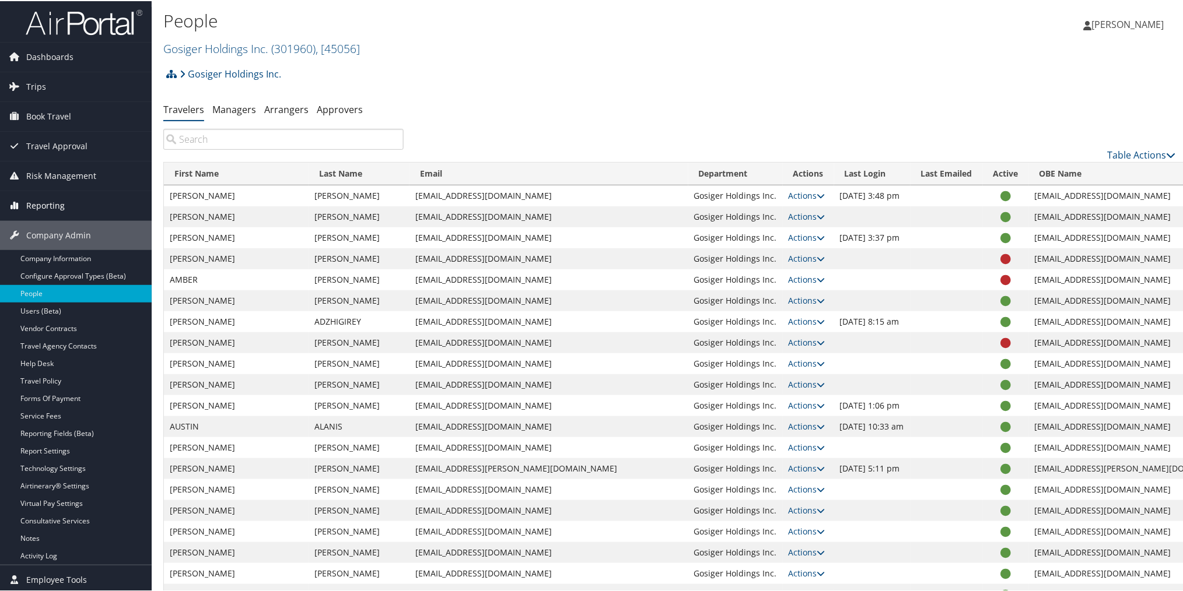
click at [33, 201] on span "Reporting" at bounding box center [45, 204] width 38 height 29
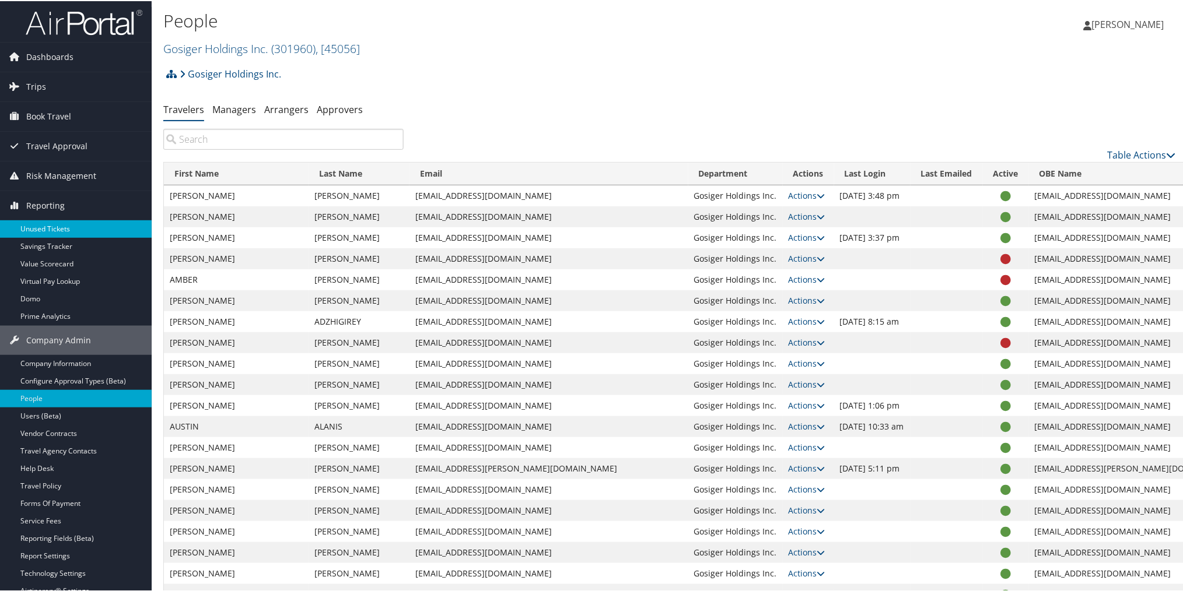
click at [41, 224] on link "Unused Tickets" at bounding box center [76, 227] width 152 height 17
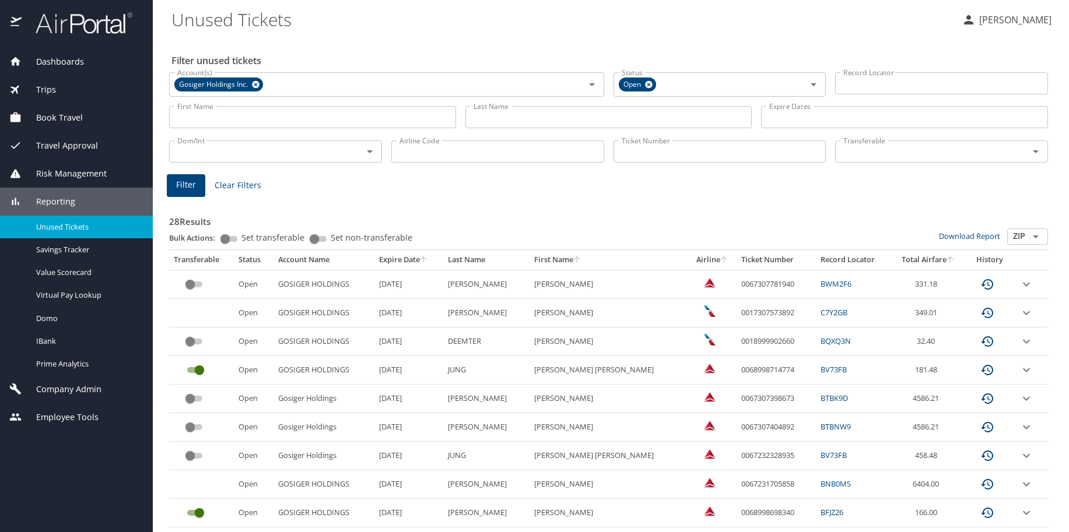
click at [951, 45] on div "Filter unused tickets Account(s) Gosiger Holdings Inc. Account(s) Status Open S…" at bounding box center [610, 528] width 879 height 983
click at [562, 119] on input "Last Name" at bounding box center [608, 117] width 287 height 22
type input "haley"
click at [187, 182] on span "Filter" at bounding box center [186, 185] width 20 height 15
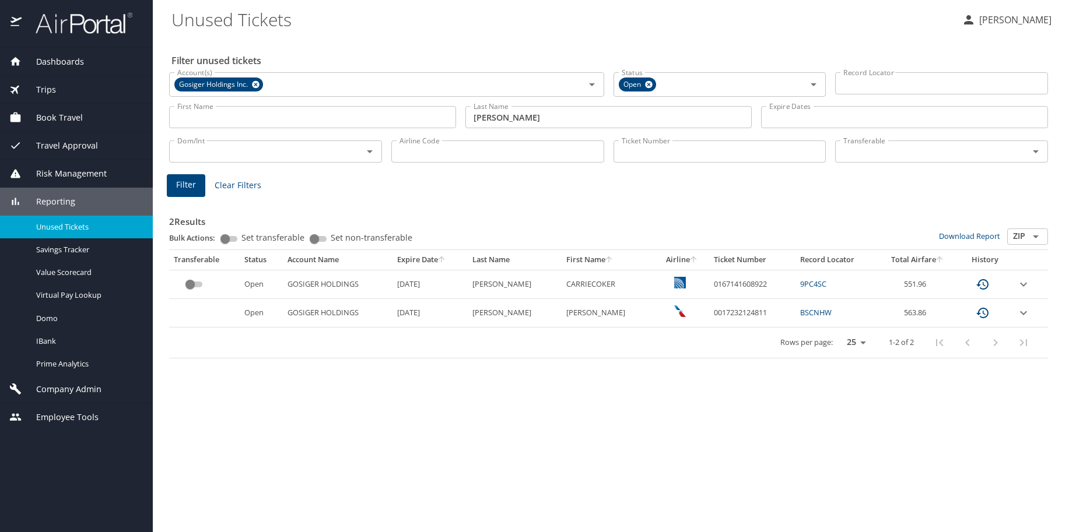
click at [99, 388] on span "Company Admin" at bounding box center [62, 389] width 80 height 13
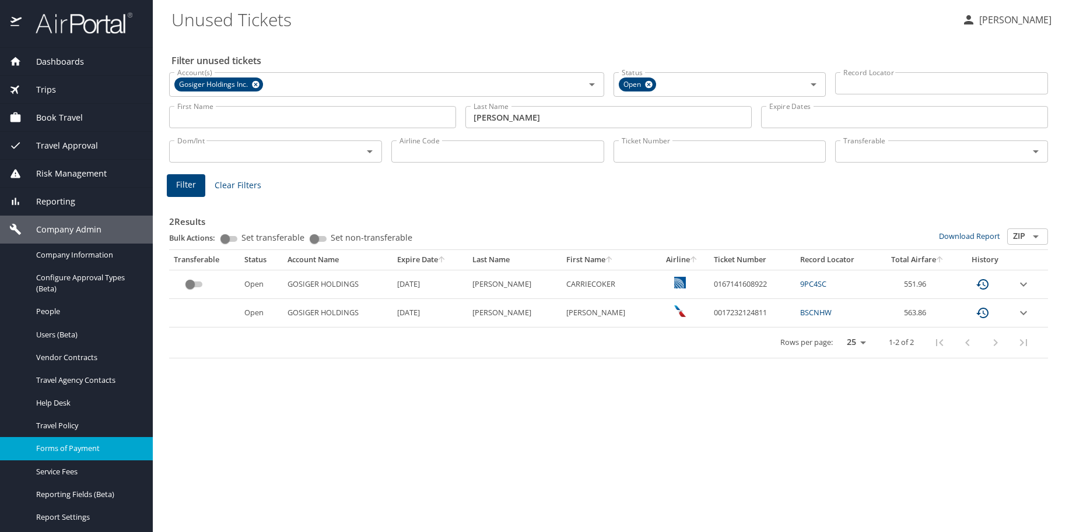
click at [88, 444] on span "Forms of Payment" at bounding box center [87, 448] width 103 height 11
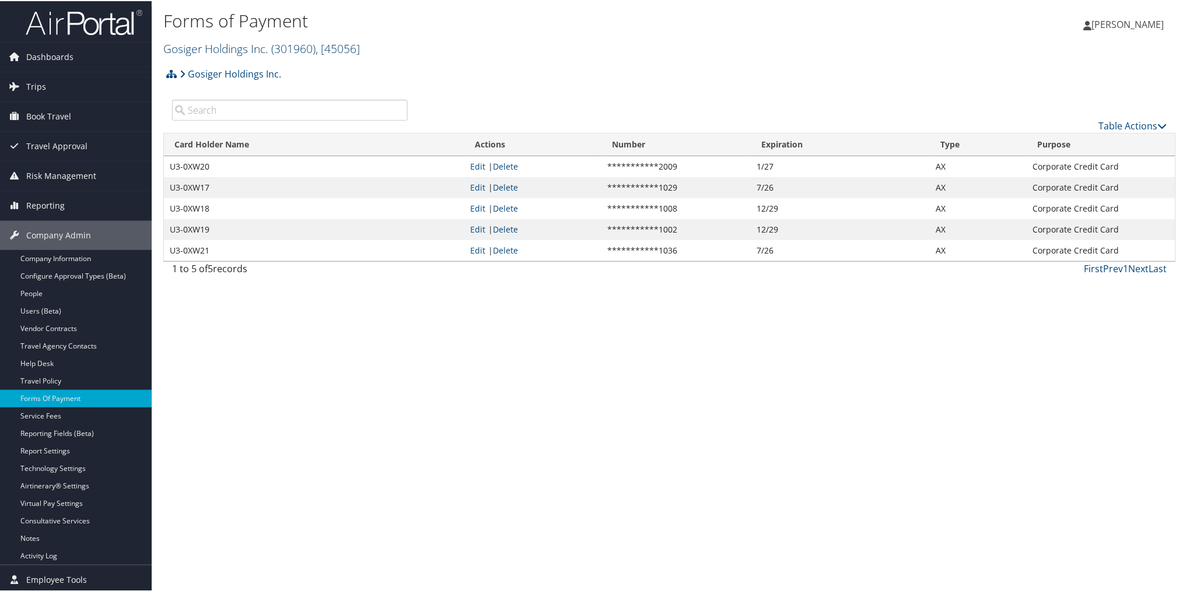
click at [213, 44] on link "Gosiger Holdings Inc. ( 301960 ) , [ 45056 ]" at bounding box center [261, 48] width 197 height 16
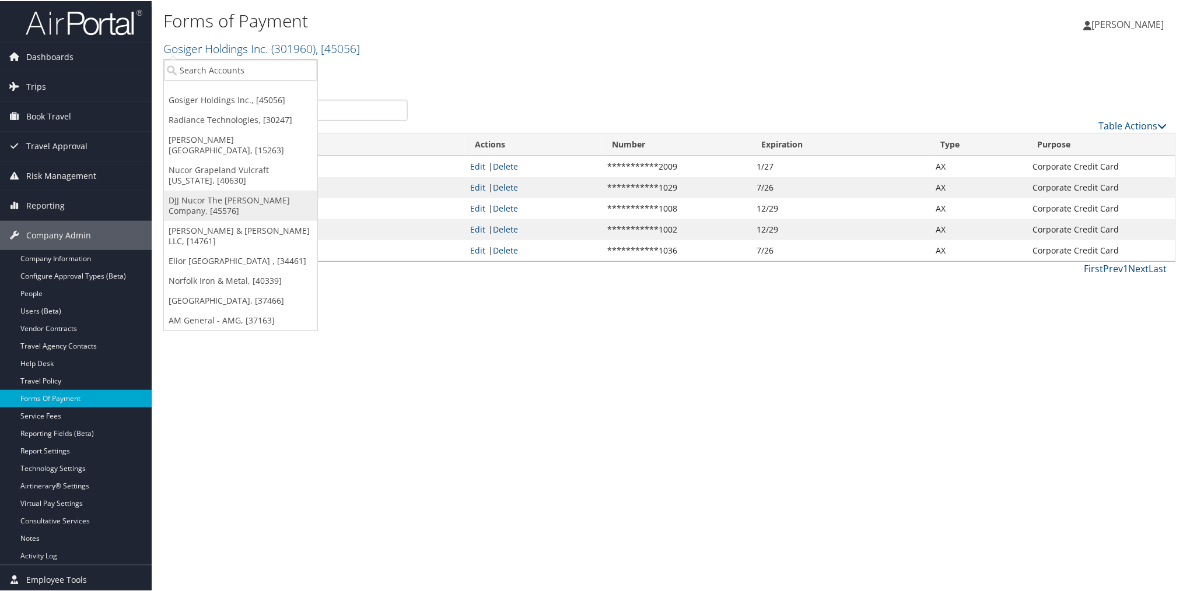
click at [233, 190] on link "DJJ Nucor The [PERSON_NAME] Company, [45576]" at bounding box center [240, 205] width 153 height 30
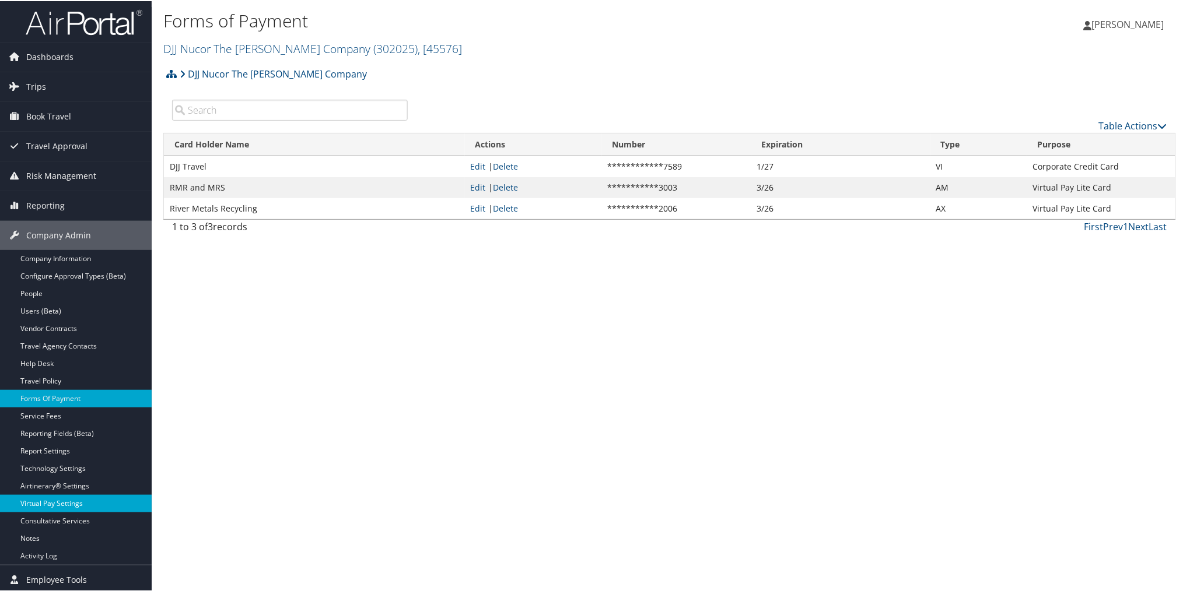
click at [62, 499] on link "Virtual Pay Settings" at bounding box center [76, 502] width 152 height 17
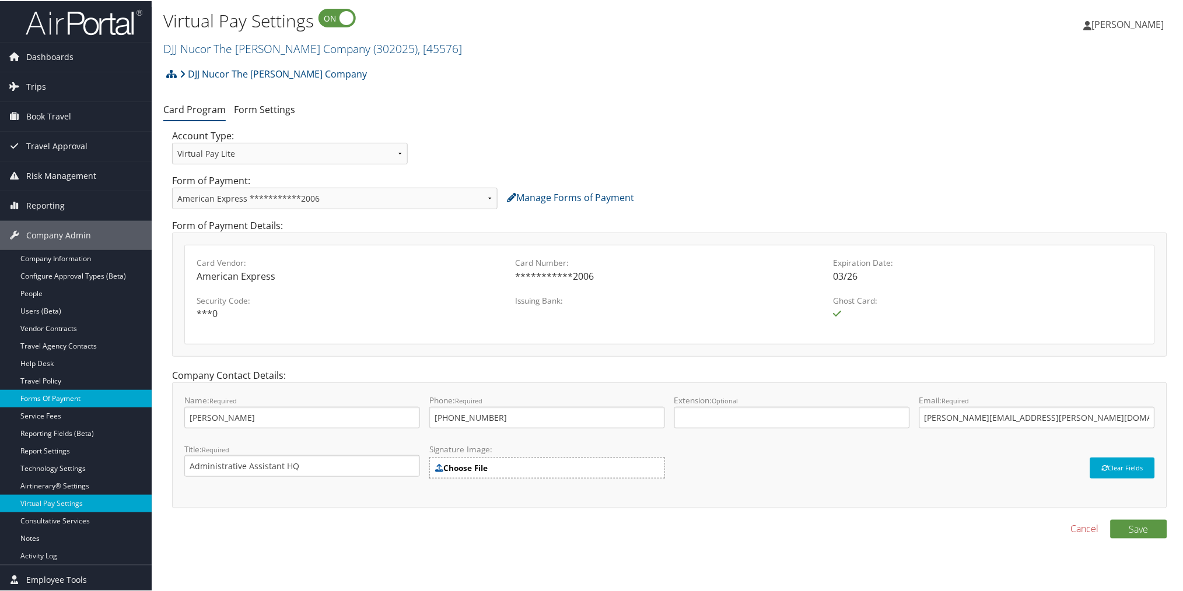
click at [79, 394] on link "Forms Of Payment" at bounding box center [76, 397] width 152 height 17
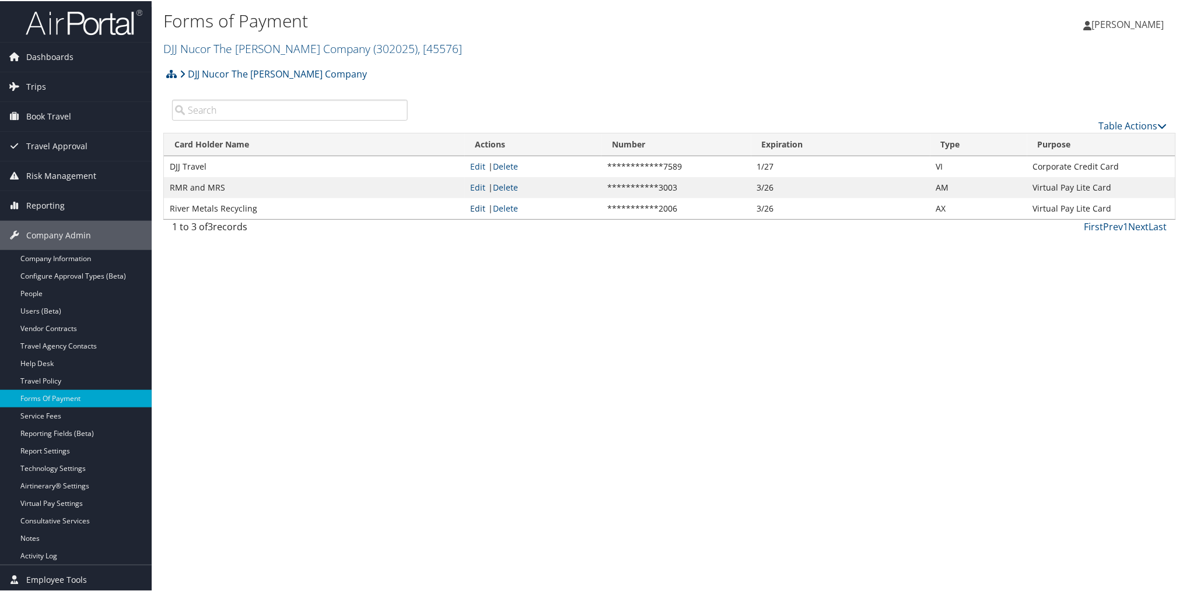
click at [474, 209] on link "Edit" at bounding box center [478, 207] width 15 height 11
select select "AX"
select select "15"
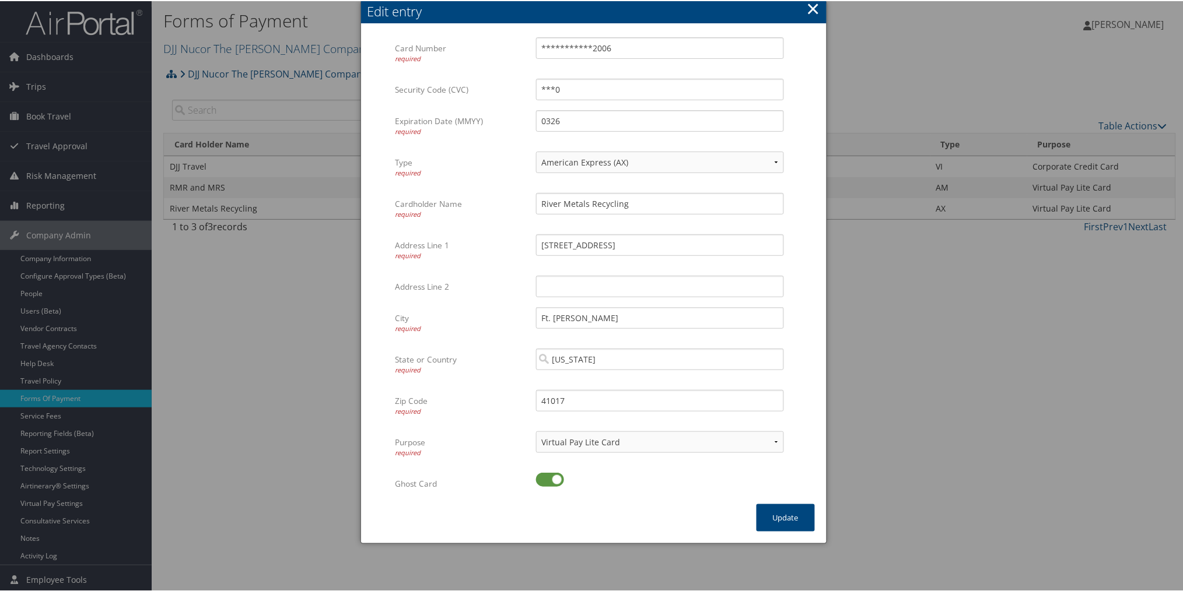
click at [813, 16] on button "×" at bounding box center [812, 7] width 13 height 23
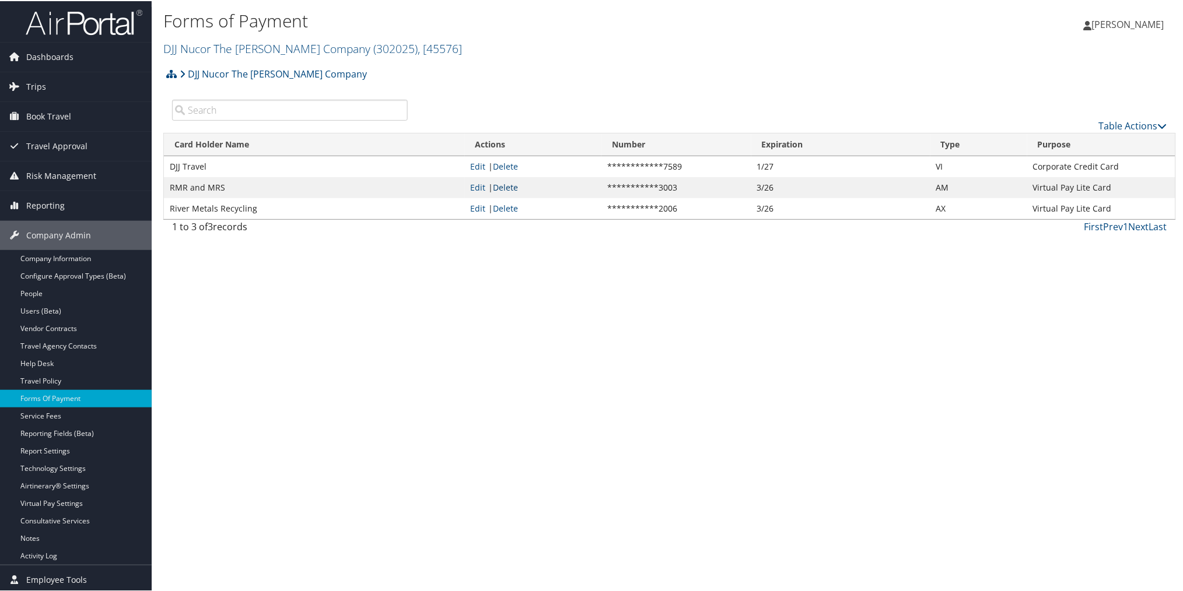
click at [503, 185] on link "Delete" at bounding box center [505, 186] width 25 height 11
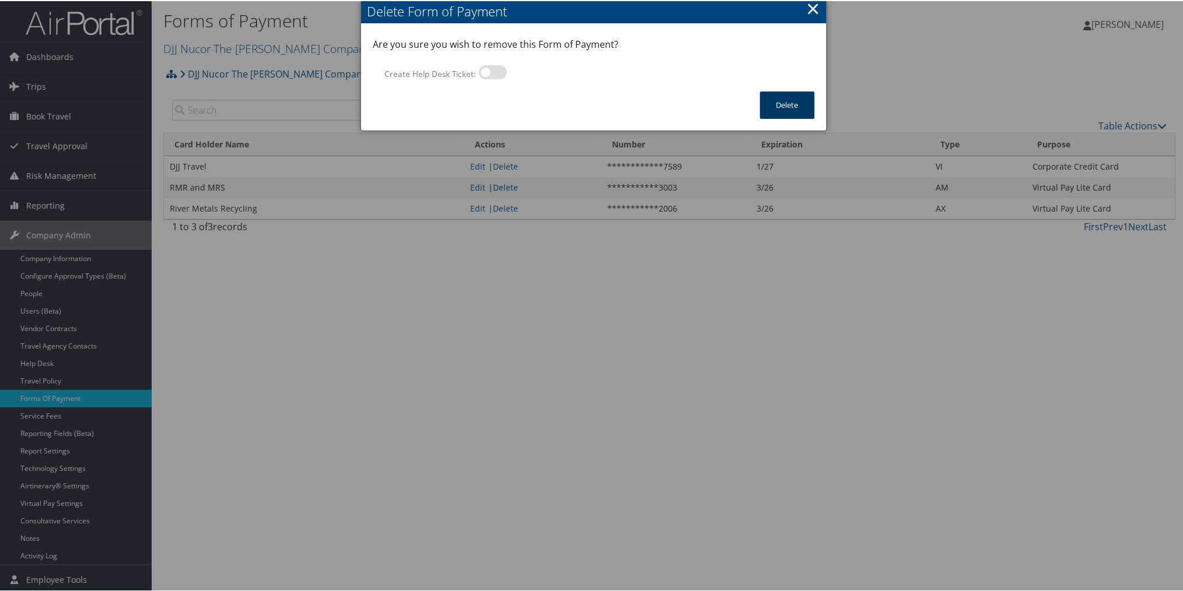
click at [773, 107] on button "Delete" at bounding box center [787, 103] width 55 height 27
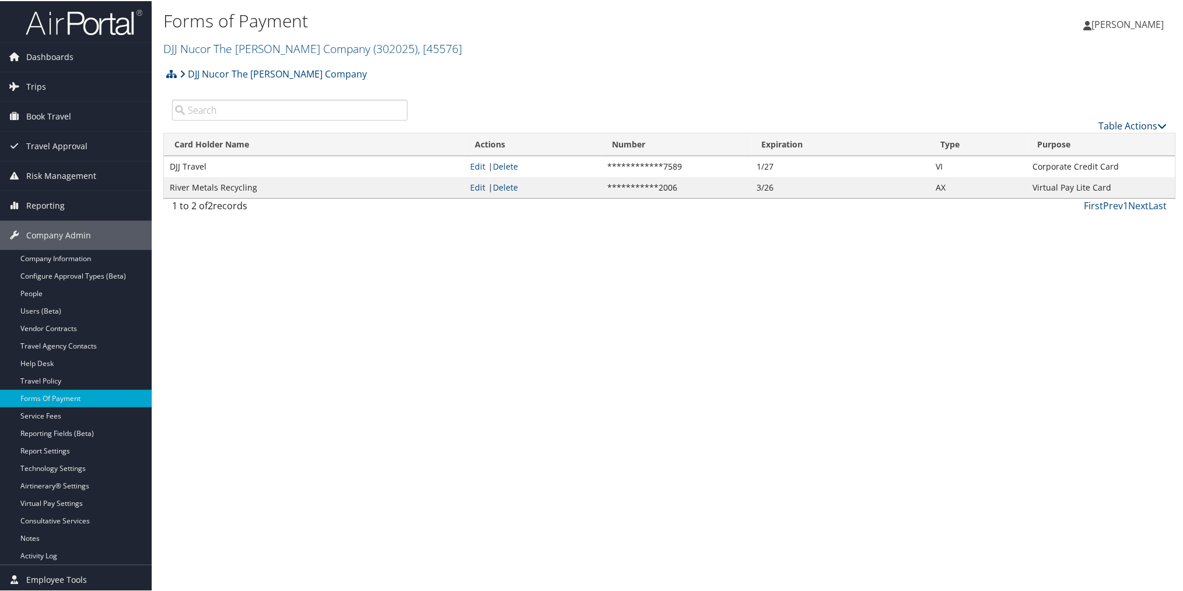
click at [1158, 125] on icon at bounding box center [1162, 124] width 9 height 9
click at [1029, 141] on icon at bounding box center [1027, 142] width 10 height 8
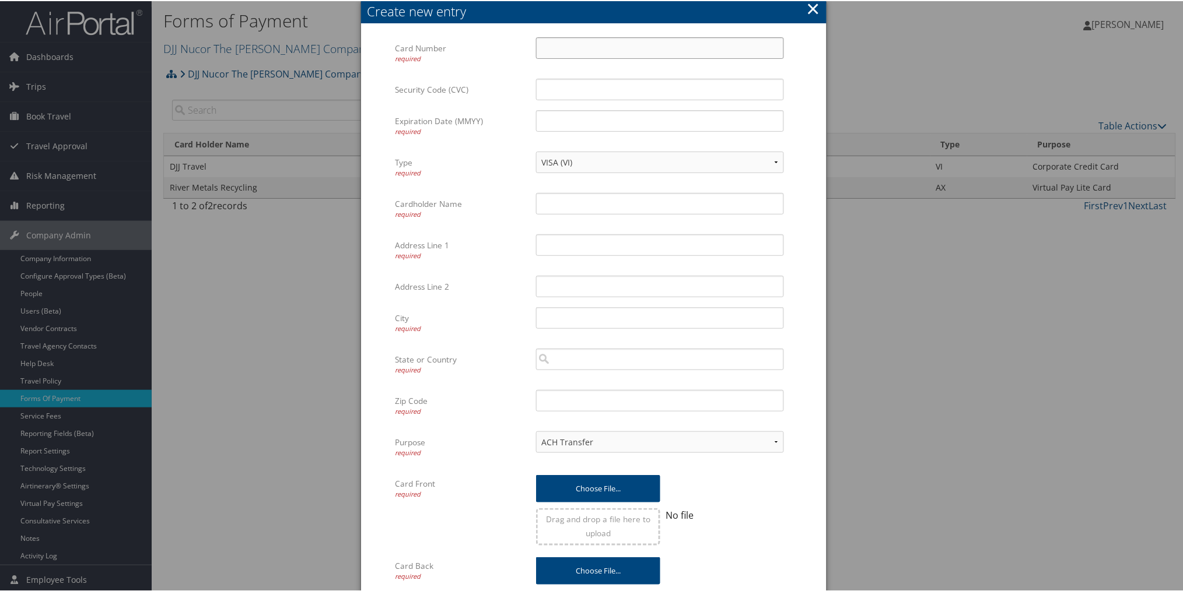
click at [560, 48] on input "Card Number required" at bounding box center [660, 47] width 248 height 22
type input "378735612224001"
click at [734, 85] on input "Security Code (CVC)" at bounding box center [660, 89] width 248 height 22
type input "6063"
click at [750, 126] on input "Expiration Date (MMYY) required" at bounding box center [660, 120] width 248 height 22
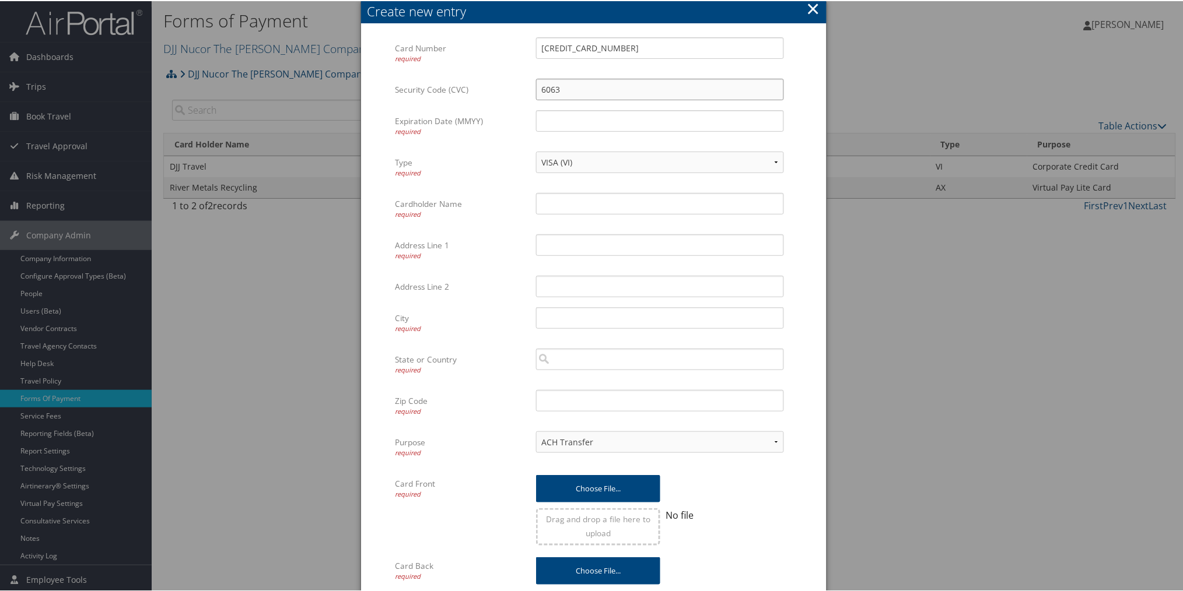
drag, startPoint x: 566, startPoint y: 90, endPoint x: 525, endPoint y: 90, distance: 41.4
click at [527, 90] on div "6063 Multiple values The selected items contain different values for this input…" at bounding box center [659, 93] width 265 height 31
click at [496, 113] on label "Expiration Date (MMYY) required" at bounding box center [461, 125] width 132 height 32
click at [536, 113] on input "Expiration Date (MMYY) required" at bounding box center [660, 120] width 248 height 22
type input "0330"
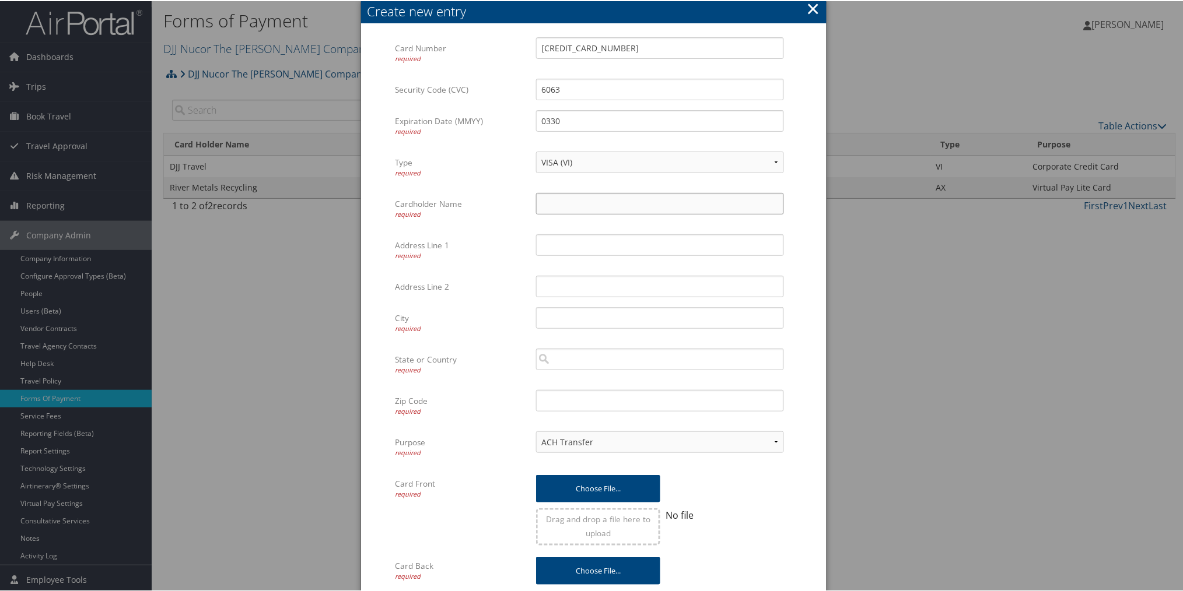
click at [599, 197] on input "Cardholder Name required" at bounding box center [660, 203] width 248 height 22
type input "River Metals Recycling"
click at [550, 253] on input "Address Line 1 required" at bounding box center [660, 244] width 248 height 22
click at [632, 246] on input "Address Line 1 required" at bounding box center [660, 244] width 248 height 22
type input "334 Beachwood Rd"
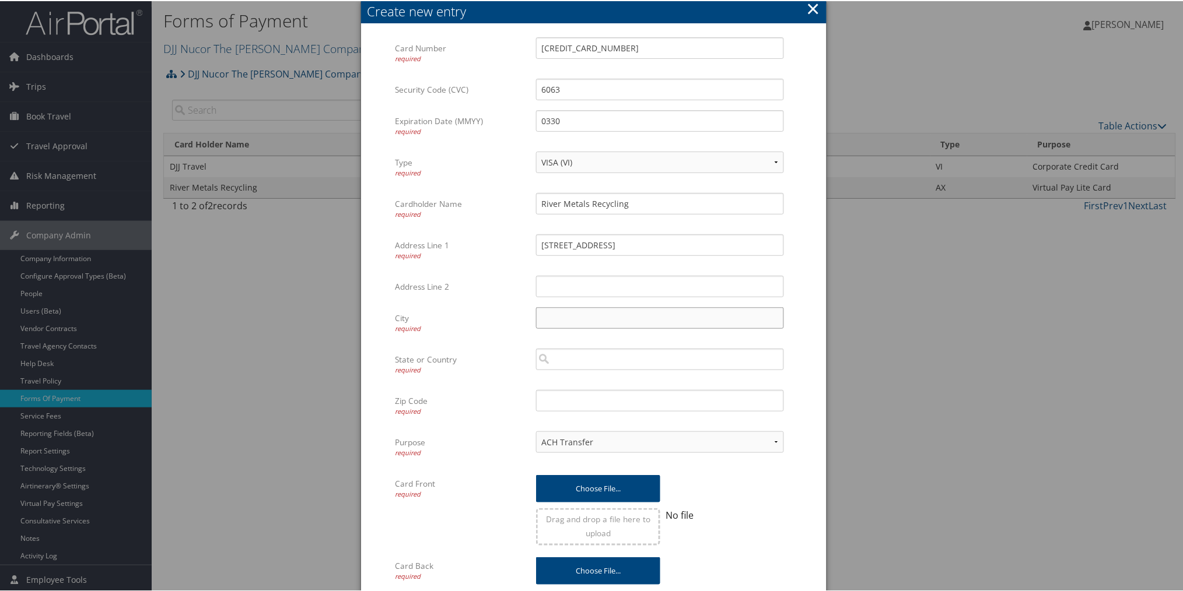
click at [587, 321] on input "City required" at bounding box center [660, 317] width 248 height 22
type input "Ft Mitchell"
click at [588, 365] on input "search" at bounding box center [660, 359] width 248 height 22
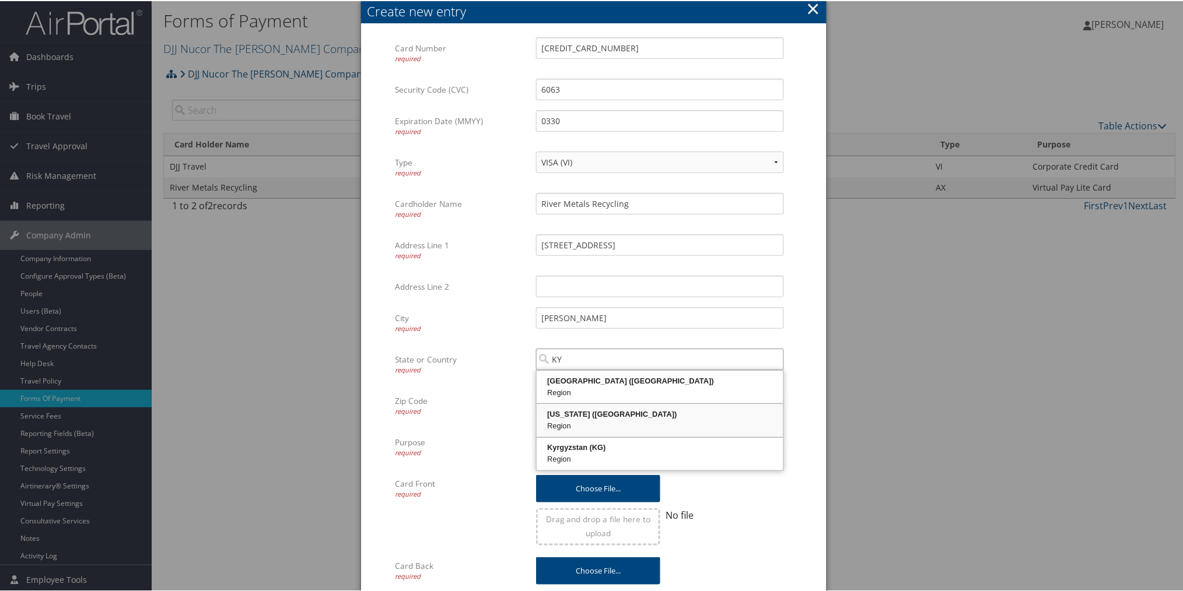
click at [566, 412] on div "Kentucky (KY)" at bounding box center [659, 414] width 243 height 12
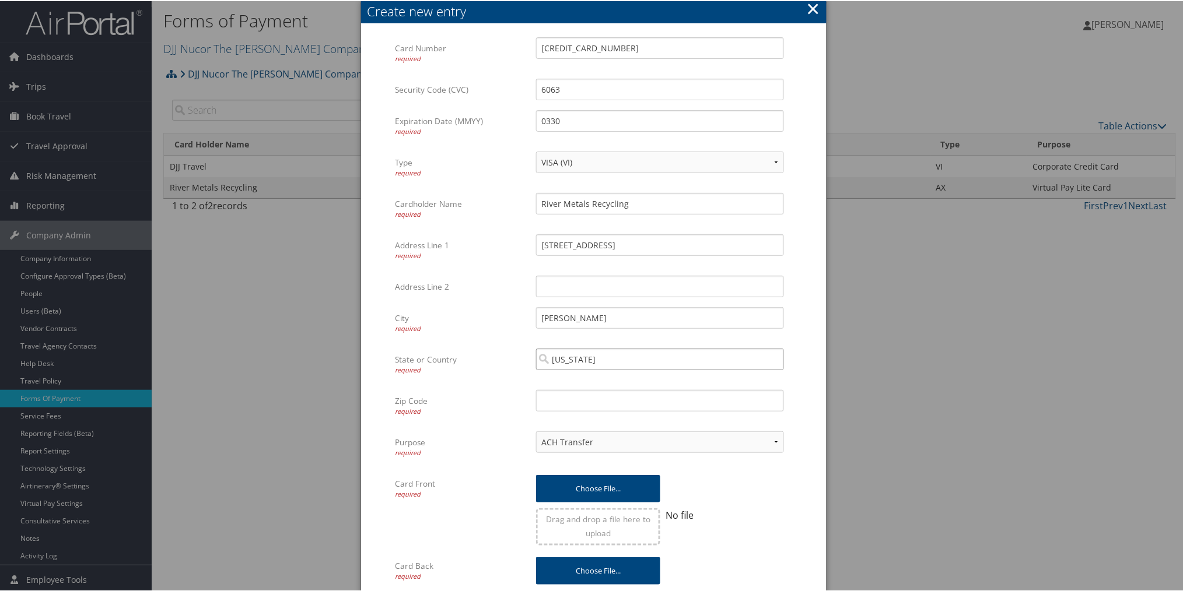
type input "Kentucky"
click at [561, 399] on input "Zip Code required" at bounding box center [660, 400] width 248 height 22
type input "41017"
click at [783, 503] on div "Choose file... Drag and drop a file here to upload No file Multiple values The …" at bounding box center [659, 513] width 265 height 82
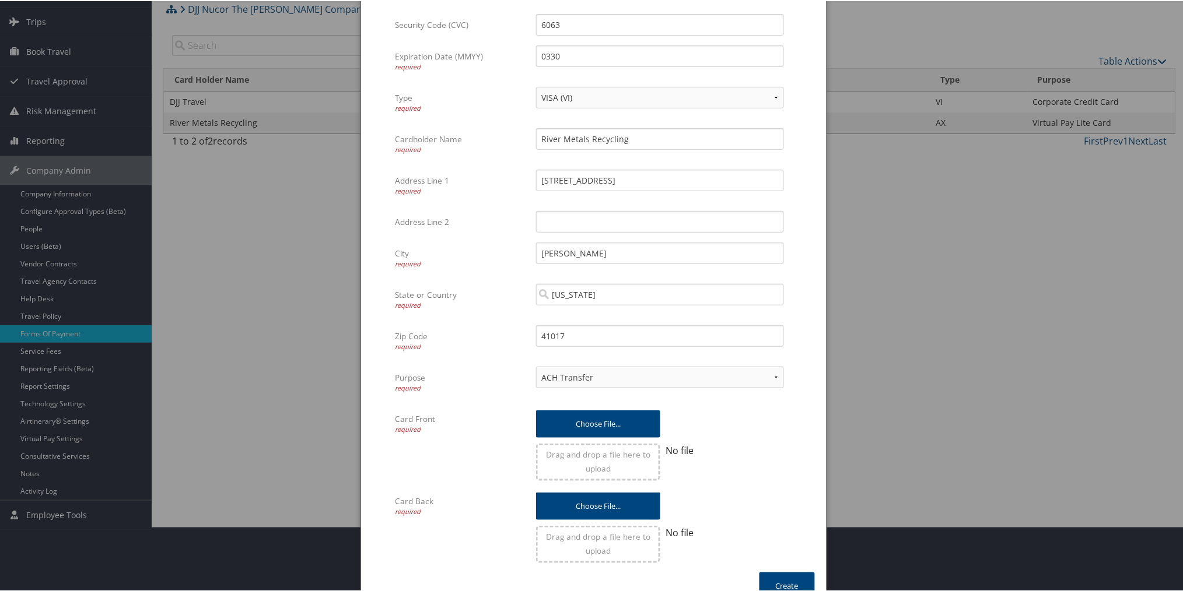
scroll to position [82, 0]
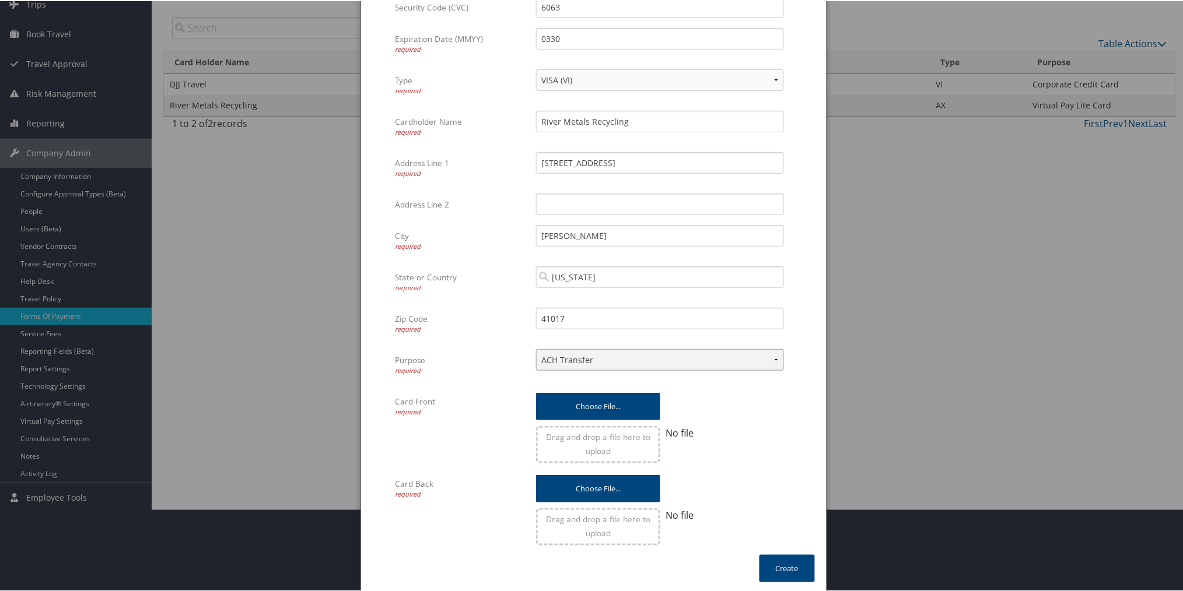
click at [773, 352] on select "ACH Transfer Cash / Check (AR) Corporate Credit Card Ghost Credit Card Hotel Gu…" at bounding box center [660, 359] width 248 height 22
click at [536, 348] on select "ACH Transfer Cash / Check (AR) Corporate Credit Card Ghost Credit Card Hotel Gu…" at bounding box center [660, 359] width 248 height 22
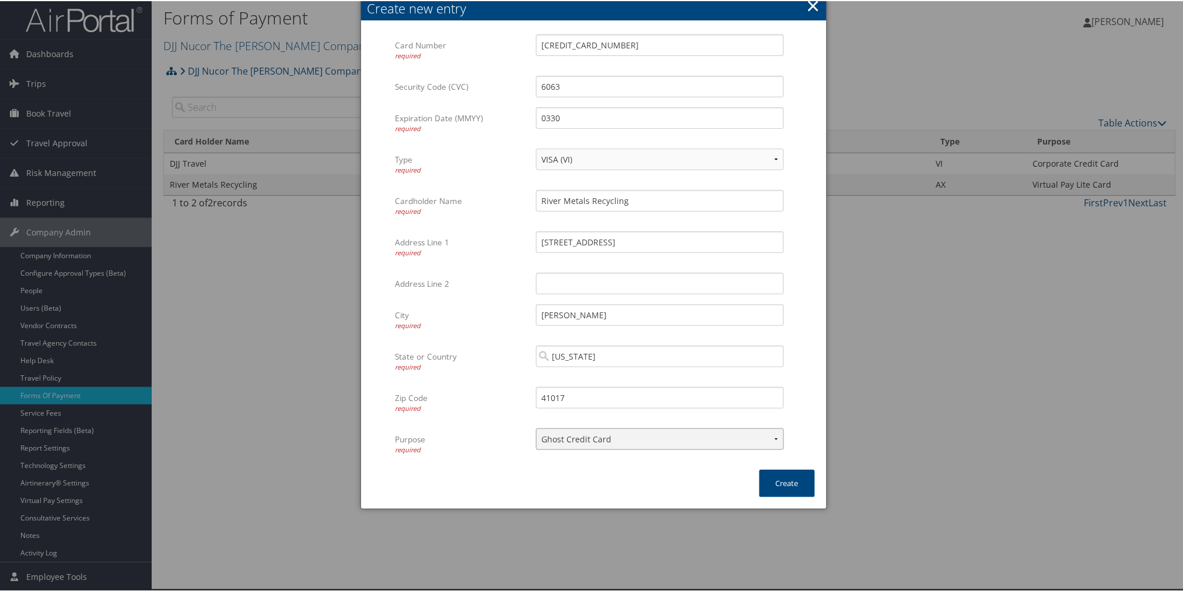
click at [622, 436] on select "ACH Transfer Cash / Check (AR) Corporate Credit Card Ghost Credit Card Hotel Gu…" at bounding box center [660, 438] width 248 height 22
select select "15"
click at [536, 427] on select "ACH Transfer Cash / Check (AR) Corporate Credit Card Ghost Credit Card Hotel Gu…" at bounding box center [660, 438] width 248 height 22
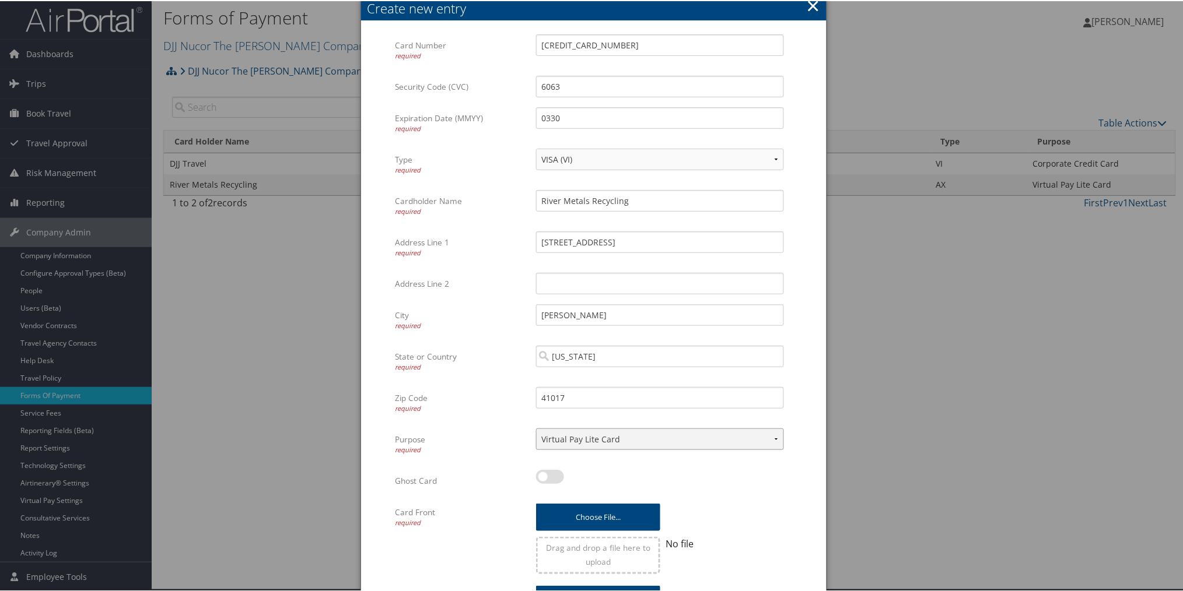
scroll to position [82, 0]
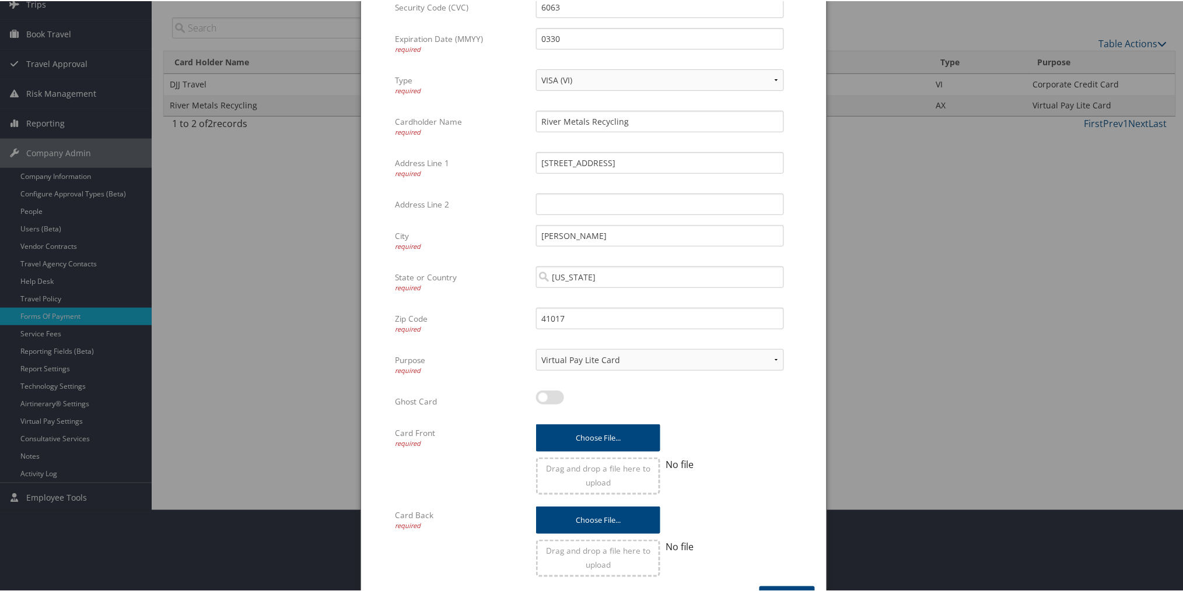
click at [546, 390] on label at bounding box center [550, 397] width 28 height 14
click at [546, 395] on input "checkbox" at bounding box center [546, 399] width 8 height 8
checkbox input "true"
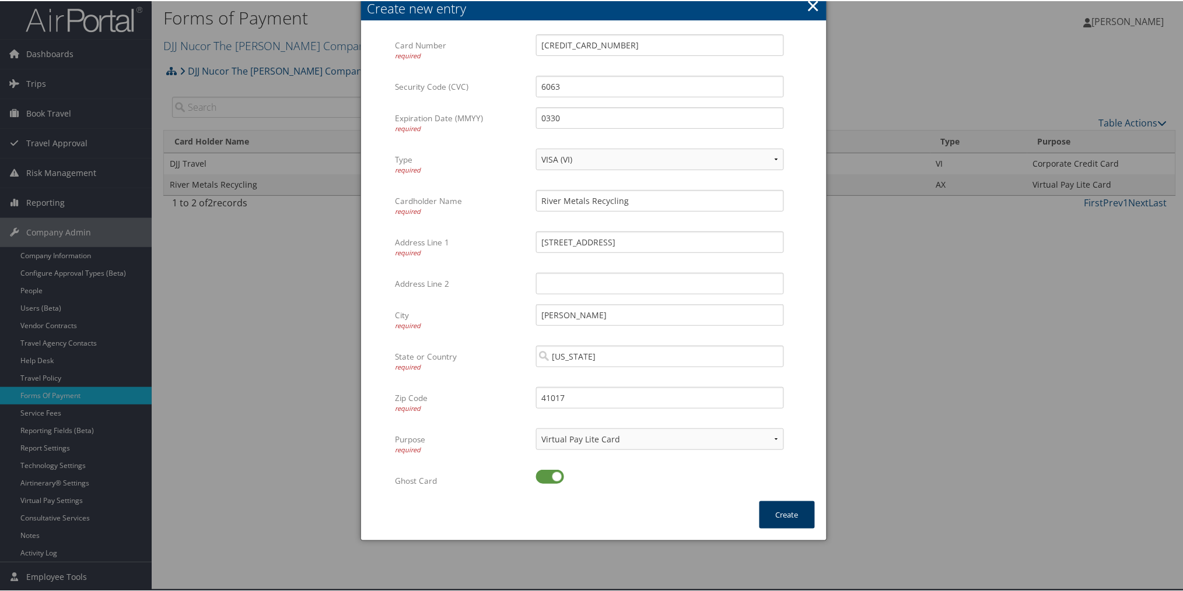
click at [779, 504] on button "Create" at bounding box center [786, 513] width 55 height 27
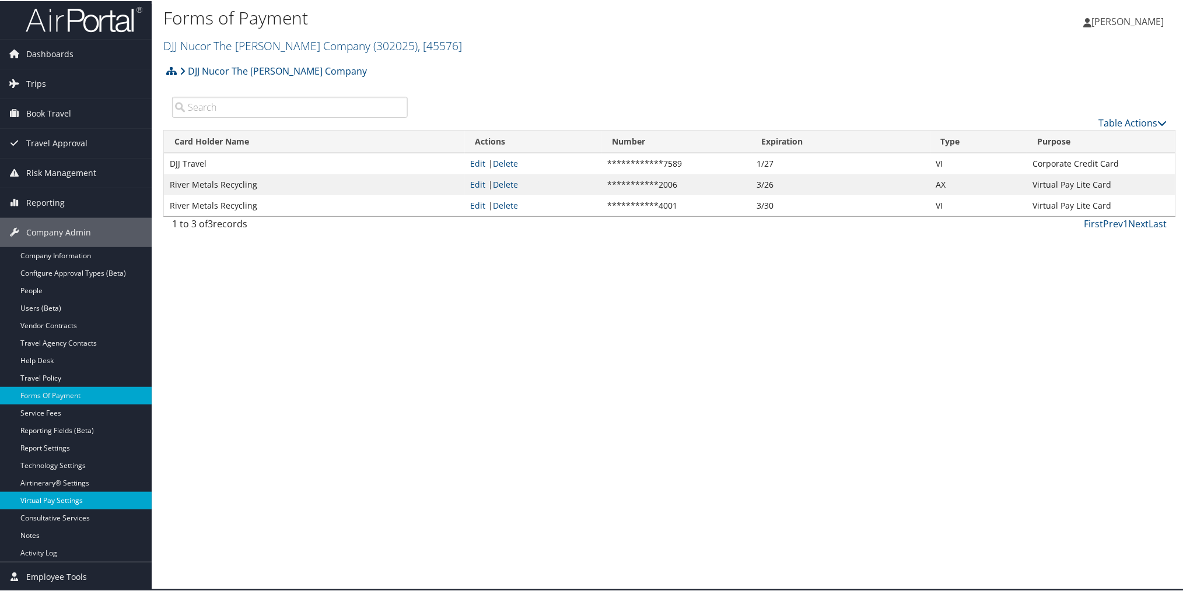
click at [44, 496] on link "Virtual Pay Settings" at bounding box center [76, 499] width 152 height 17
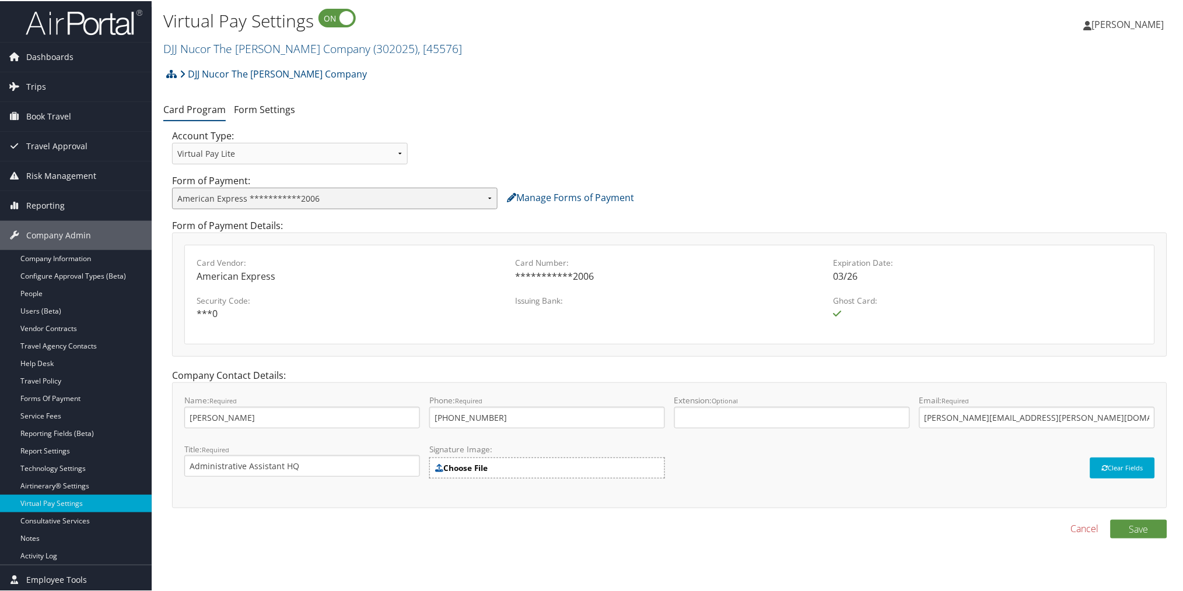
click at [492, 197] on select "**********" at bounding box center [334, 198] width 325 height 22
click at [693, 206] on div "**********" at bounding box center [669, 202] width 1004 height 31
click at [69, 399] on link "Forms Of Payment" at bounding box center [76, 397] width 152 height 17
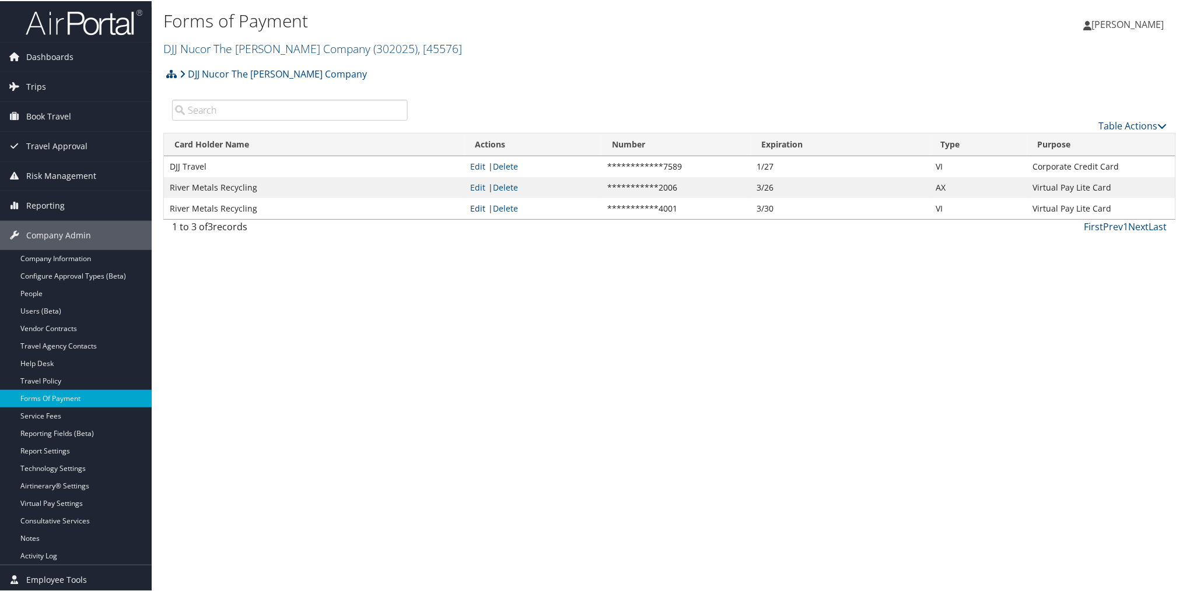
click at [478, 210] on link "Edit" at bounding box center [478, 207] width 15 height 11
select select "15"
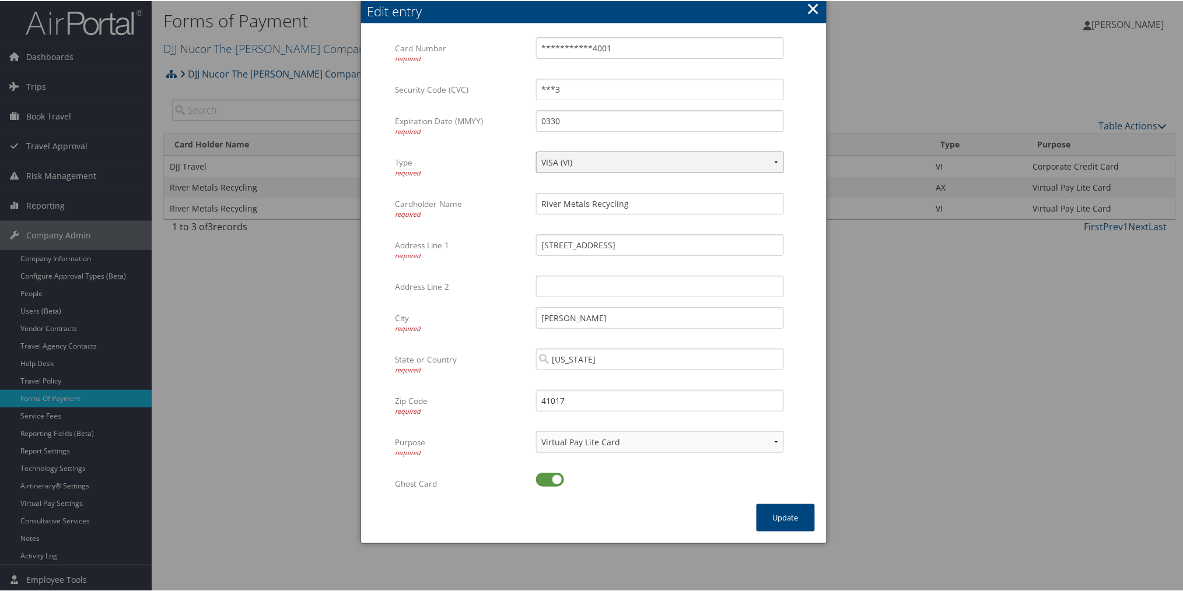
click at [610, 162] on select "VISA (VI) Mastercard ([GEOGRAPHIC_DATA]) American Express (AX) Discover (DS) Am…" at bounding box center [660, 161] width 248 height 22
select select "AM"
click at [536, 150] on select "VISA (VI) Mastercard ([GEOGRAPHIC_DATA]) American Express (AX) Discover (DS) Am…" at bounding box center [660, 161] width 248 height 22
click at [790, 517] on button "Update" at bounding box center [785, 516] width 58 height 27
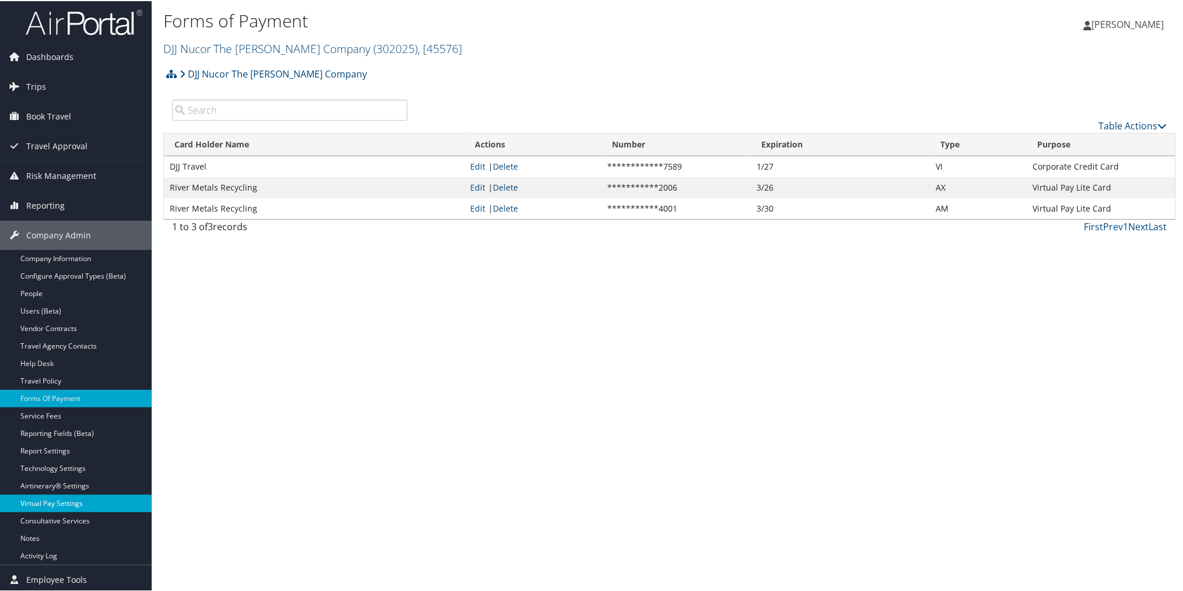
click at [86, 500] on link "Virtual Pay Settings" at bounding box center [76, 502] width 152 height 17
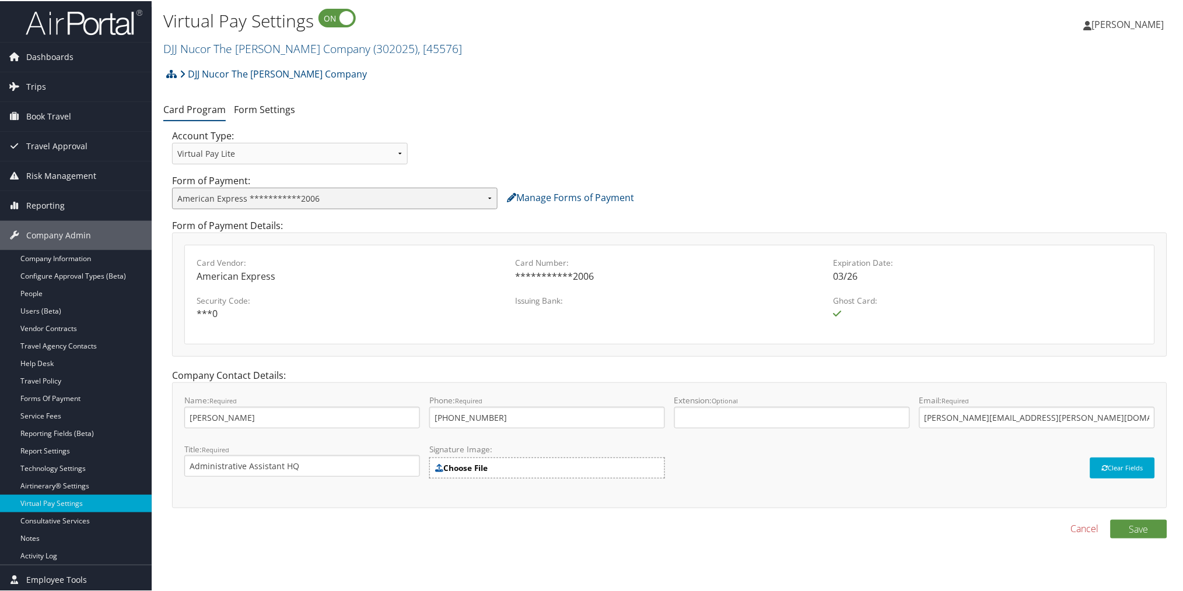
click at [433, 200] on select "**********" at bounding box center [334, 198] width 325 height 22
select select "2169"
click at [172, 187] on select "**********" at bounding box center [334, 198] width 325 height 22
click at [1135, 528] on button "Save" at bounding box center [1138, 528] width 57 height 19
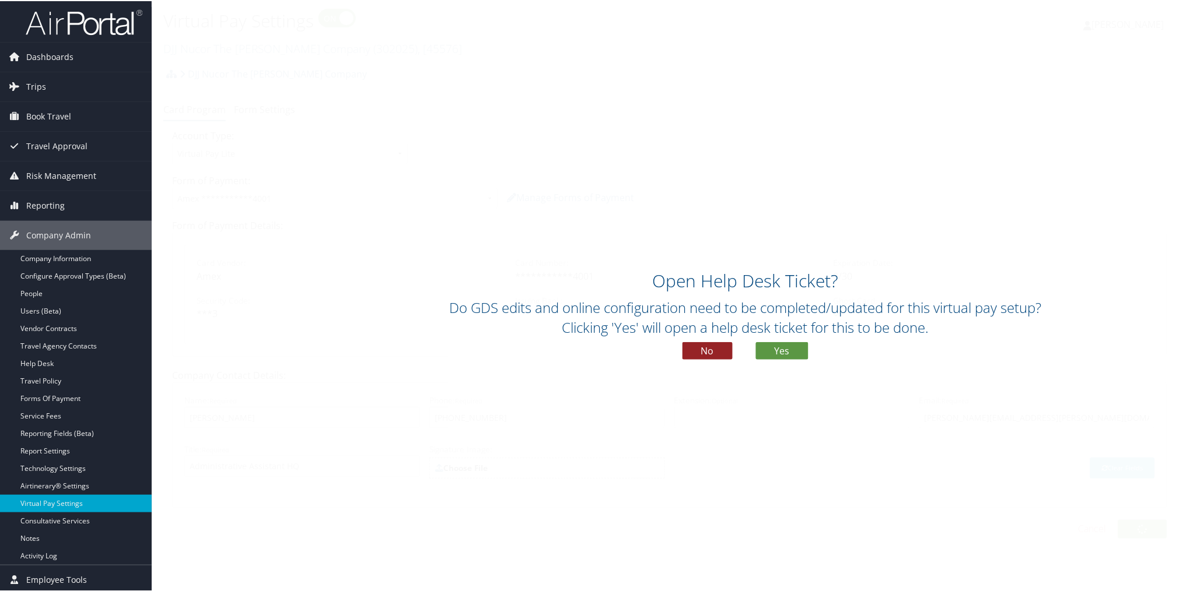
click at [712, 352] on button "No" at bounding box center [707, 349] width 50 height 17
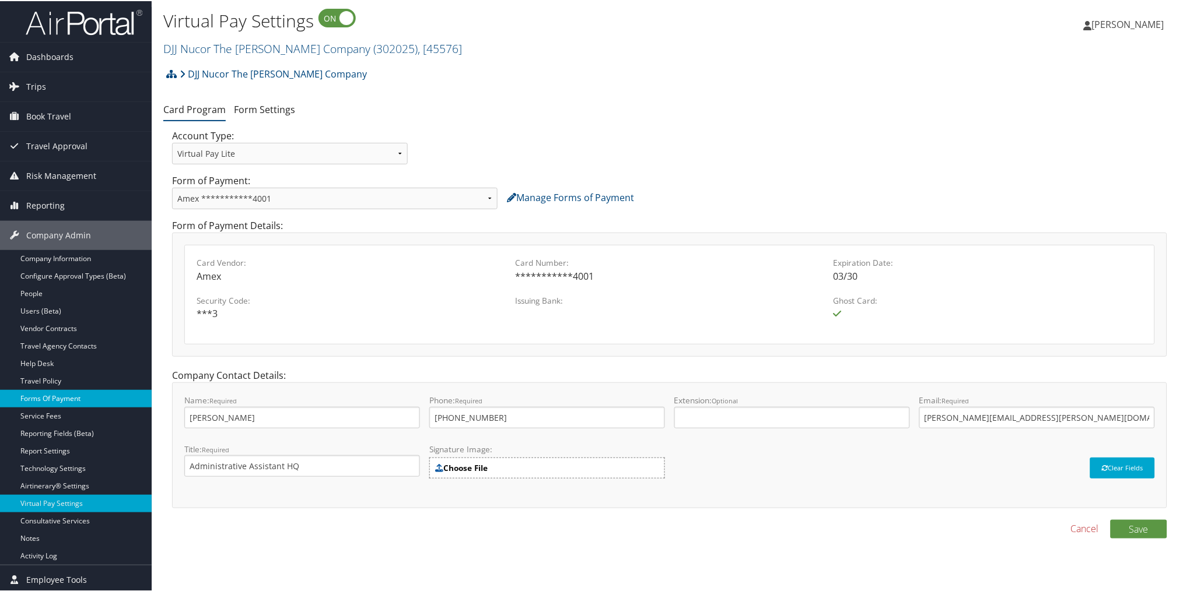
click at [73, 399] on link "Forms Of Payment" at bounding box center [76, 397] width 152 height 17
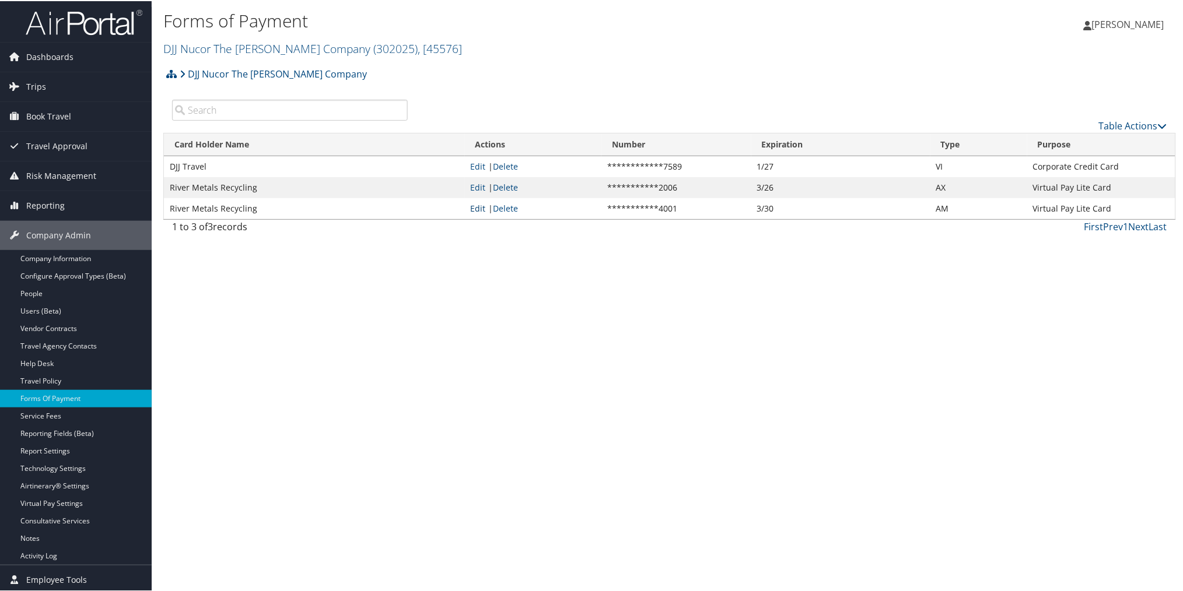
click at [478, 206] on link "Edit" at bounding box center [478, 207] width 15 height 11
select select "AM"
select select "15"
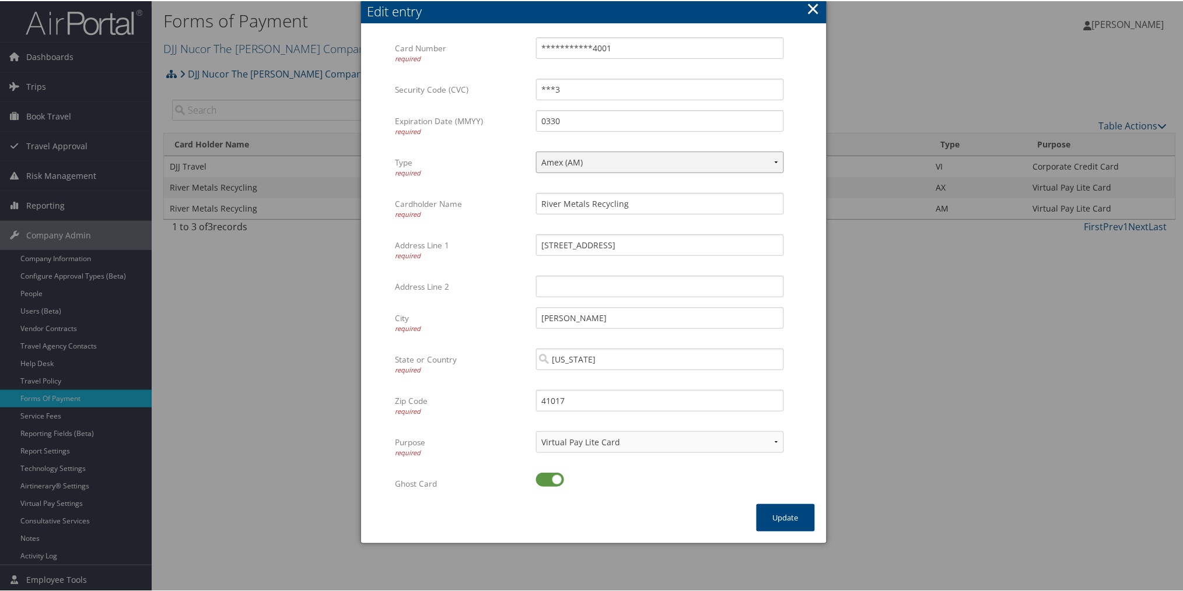
click at [614, 162] on select "VISA (VI) Mastercard (CA) American Express (AX) Discover (DS) Amex (AM) Masterc…" at bounding box center [660, 161] width 248 height 22
select select "AX"
click at [536, 150] on select "VISA (VI) Mastercard (CA) American Express (AX) Discover (DS) Amex (AM) Masterc…" at bounding box center [660, 161] width 248 height 22
click at [791, 514] on button "Update" at bounding box center [785, 516] width 58 height 27
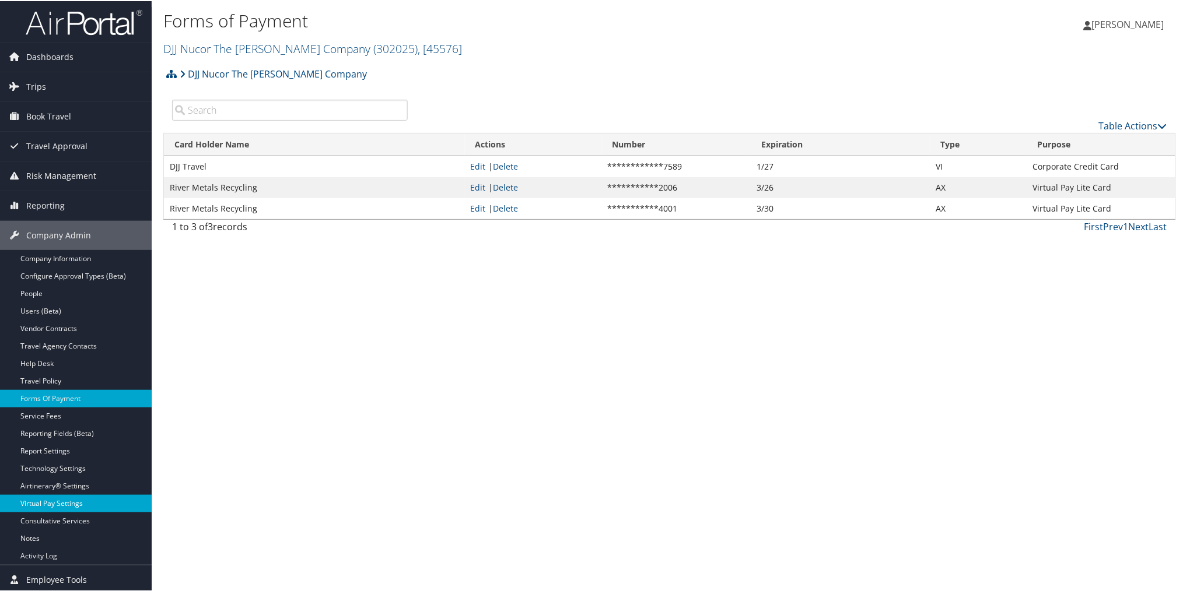
click at [59, 503] on link "Virtual Pay Settings" at bounding box center [76, 502] width 152 height 17
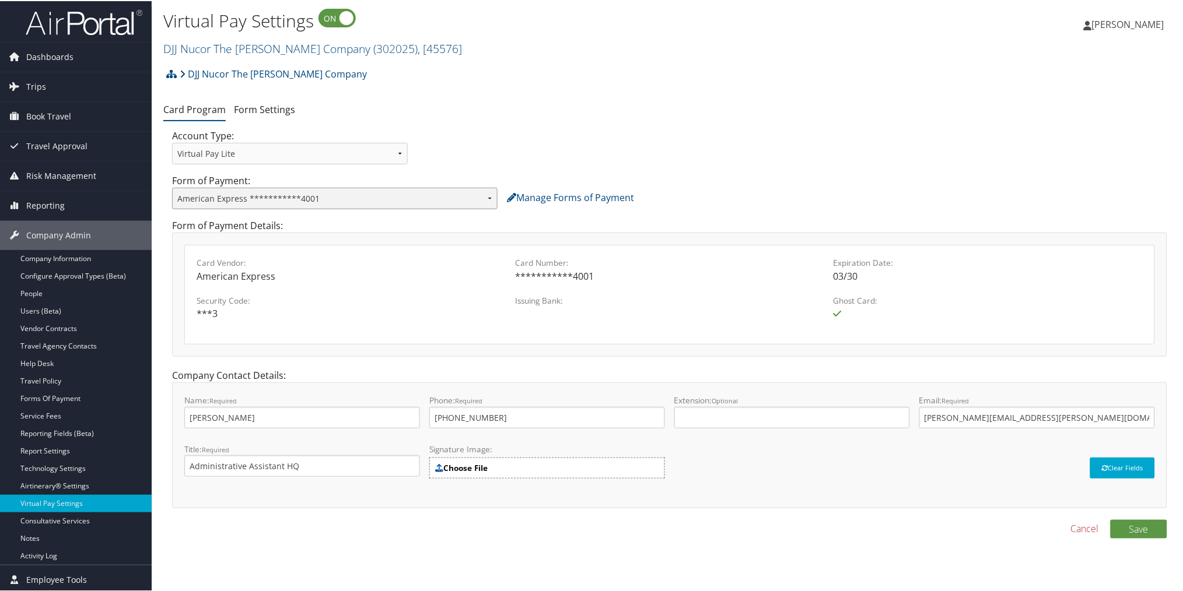
click at [488, 195] on select "**********" at bounding box center [334, 198] width 325 height 22
click at [172, 187] on select "**********" at bounding box center [334, 198] width 325 height 22
click at [1135, 527] on button "Save" at bounding box center [1138, 528] width 57 height 19
click at [1142, 525] on button "Save" at bounding box center [1138, 528] width 57 height 19
click at [825, 547] on div "Save Cancel" at bounding box center [669, 534] width 1012 height 30
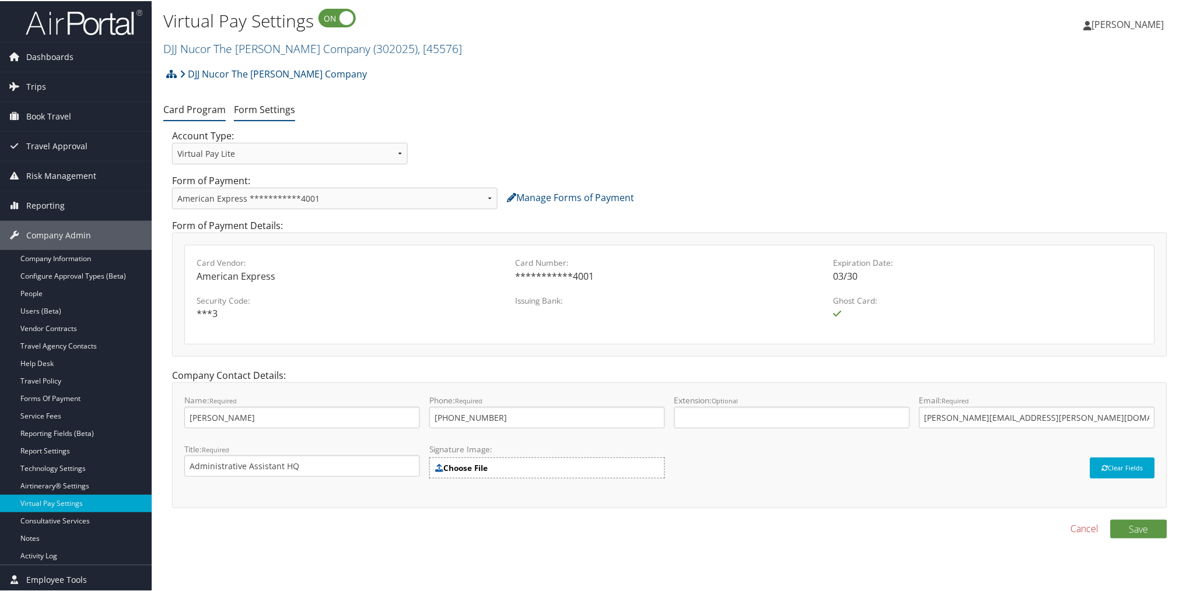
click at [280, 110] on link "Form Settings" at bounding box center [264, 108] width 61 height 13
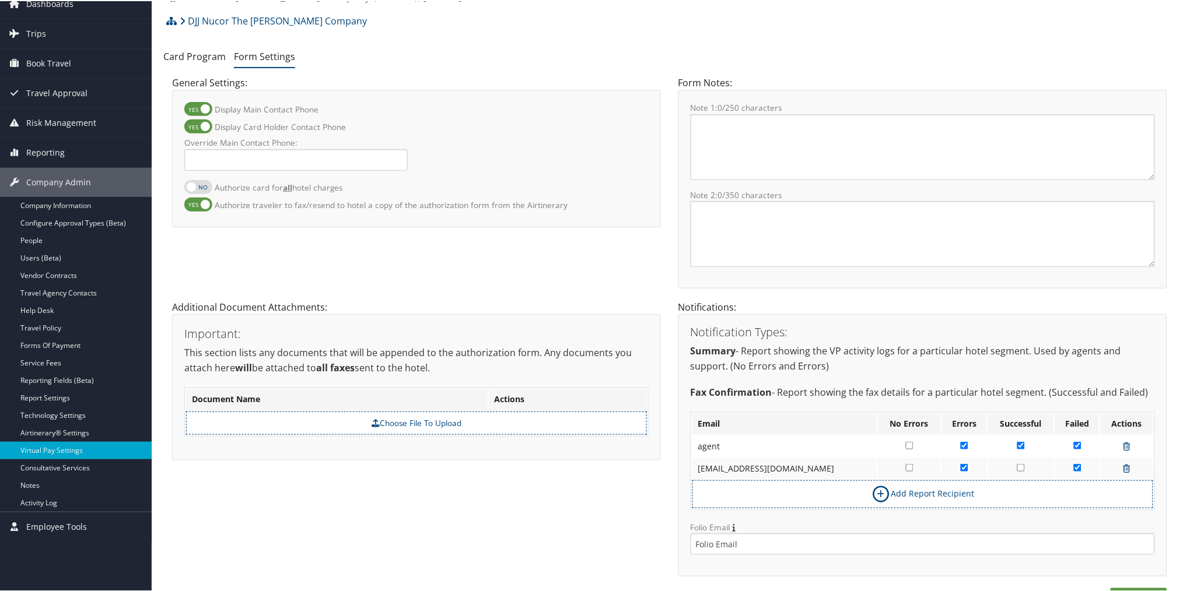
scroll to position [76, 0]
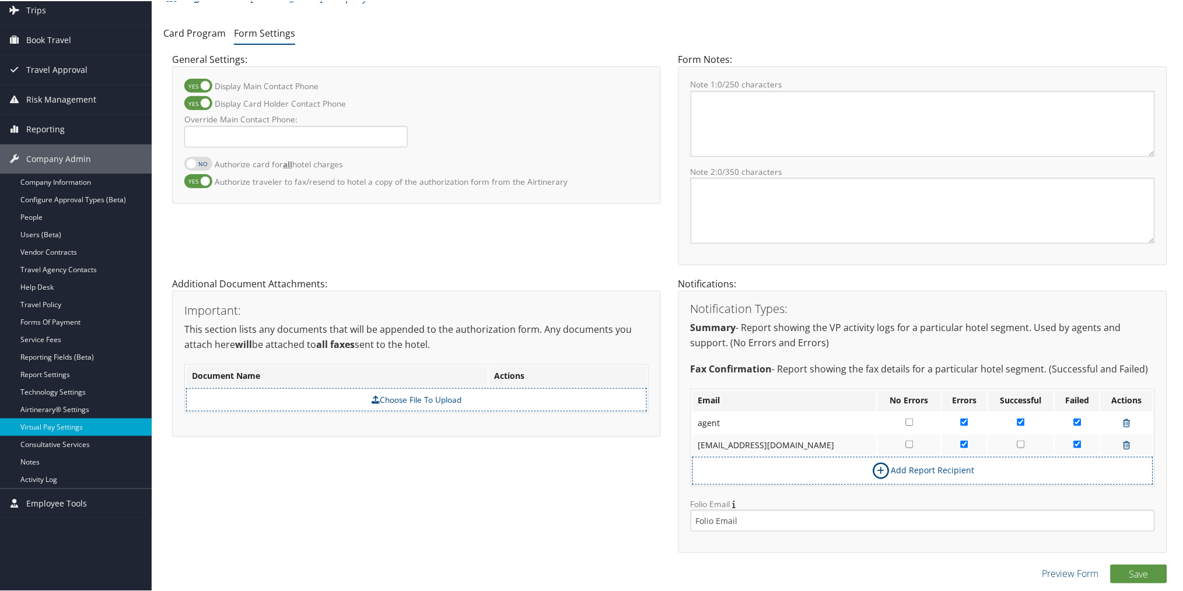
click at [1064, 569] on link "Preview Form" at bounding box center [1070, 573] width 57 height 14
click at [85, 318] on link "Forms Of Payment" at bounding box center [76, 321] width 152 height 17
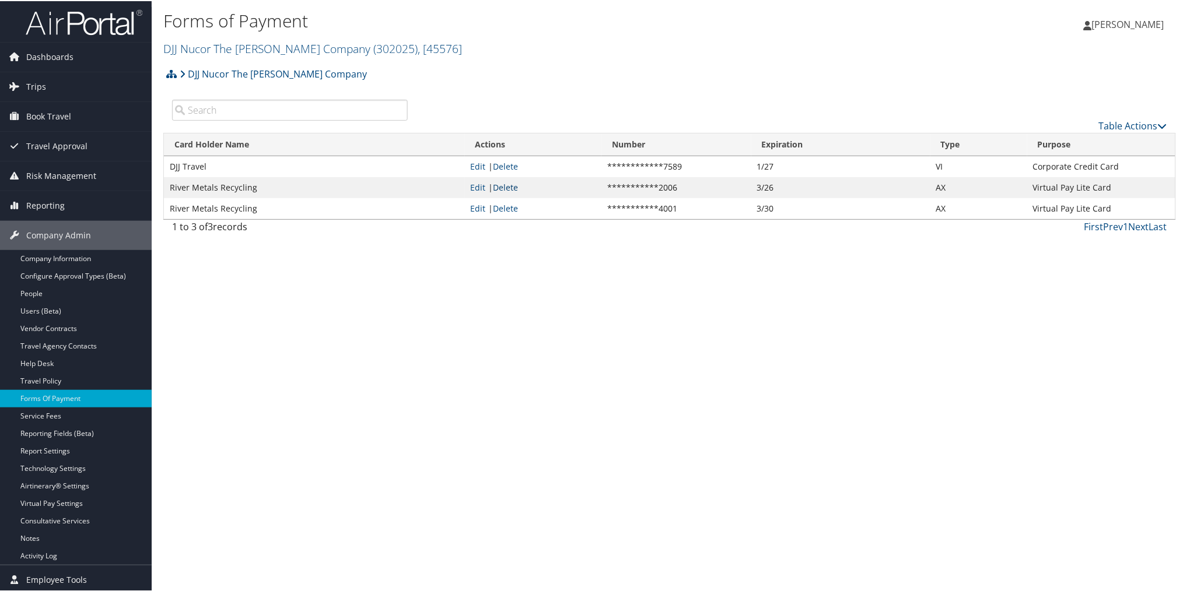
click at [504, 185] on link "Delete" at bounding box center [505, 186] width 25 height 11
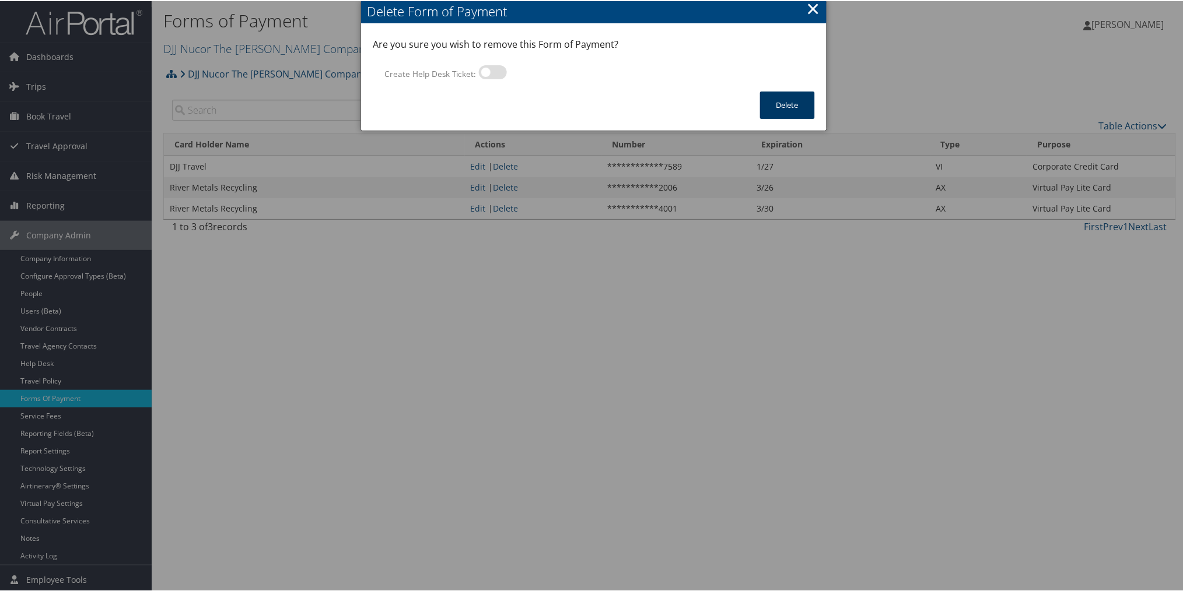
click at [795, 104] on button "Delete" at bounding box center [787, 103] width 55 height 27
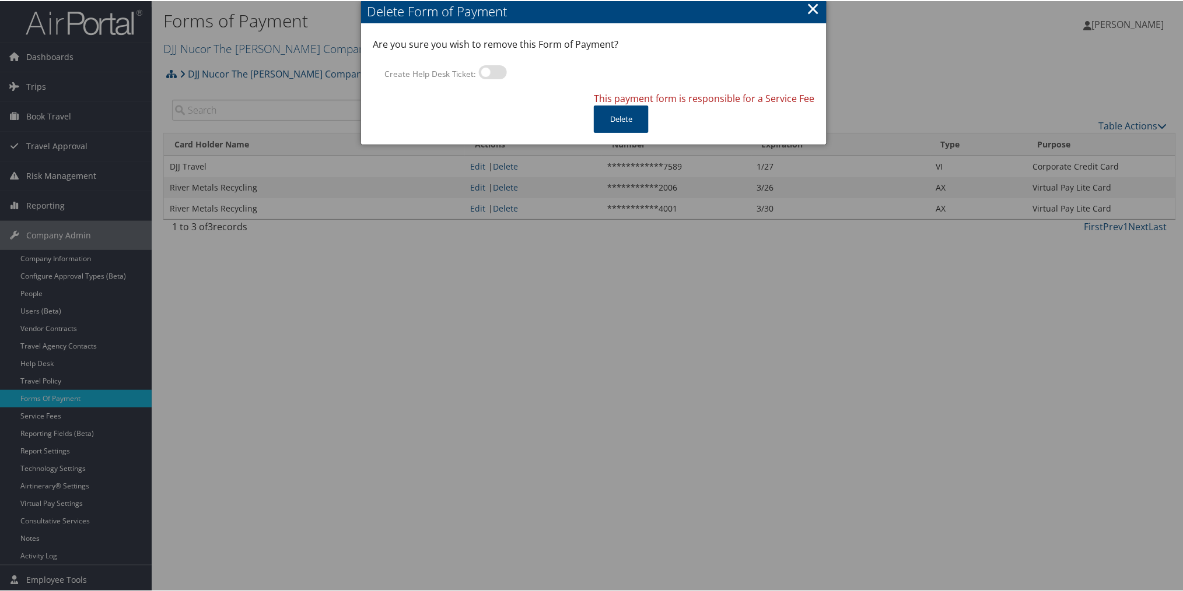
click at [811, 5] on button "×" at bounding box center [812, 7] width 13 height 23
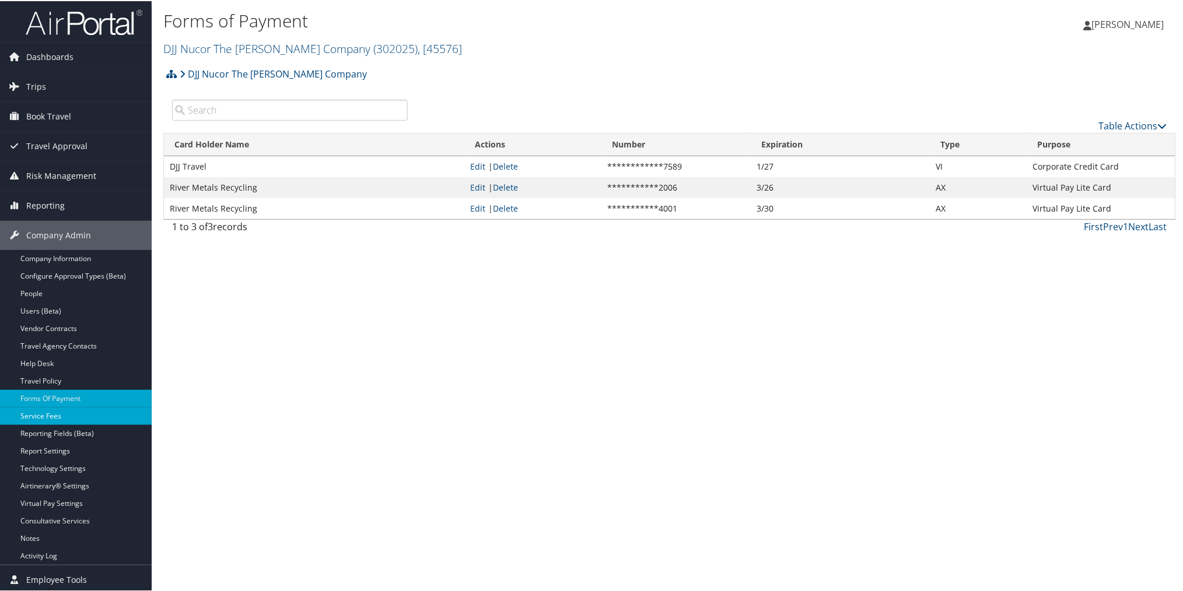
click at [43, 417] on link "Service Fees" at bounding box center [76, 414] width 152 height 17
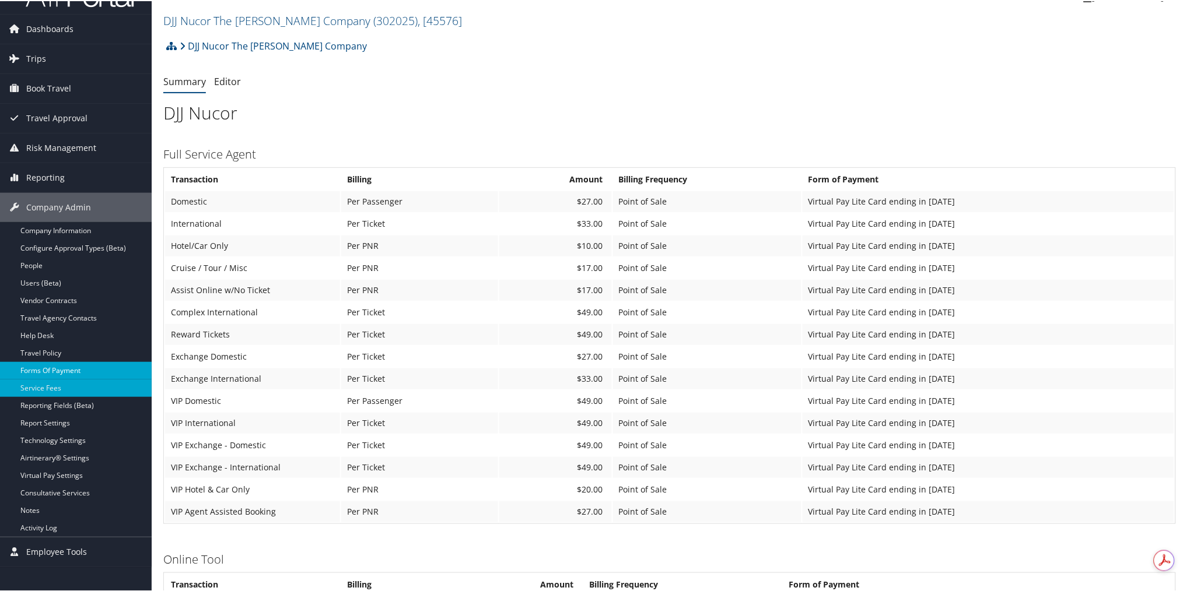
click at [76, 366] on link "Forms Of Payment" at bounding box center [76, 369] width 152 height 17
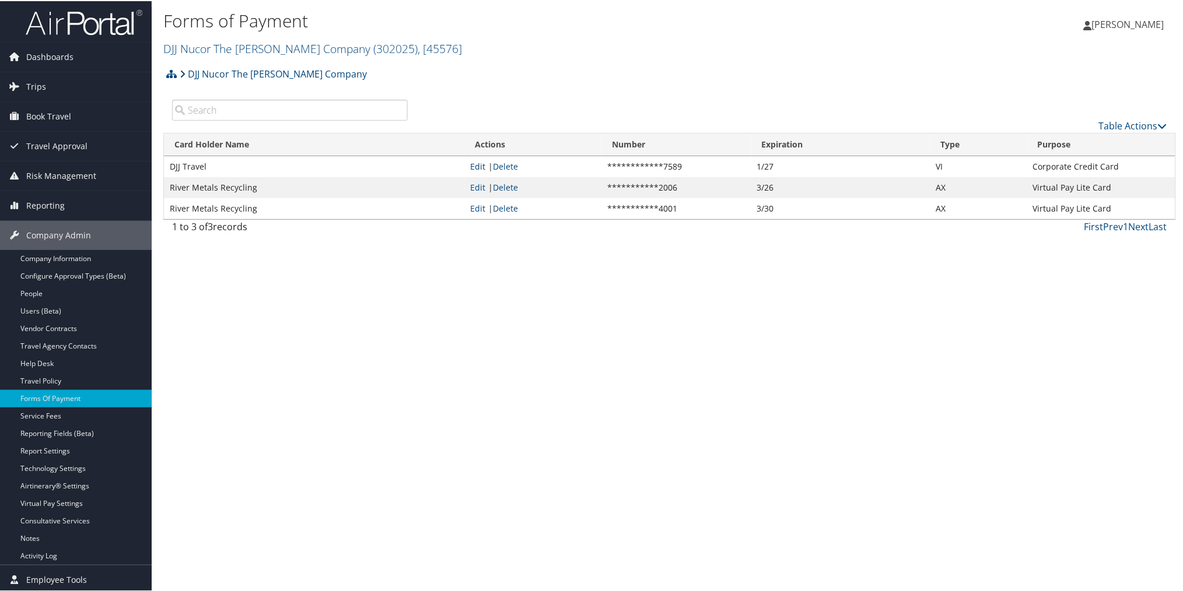
click at [478, 165] on link "Edit" at bounding box center [478, 165] width 15 height 11
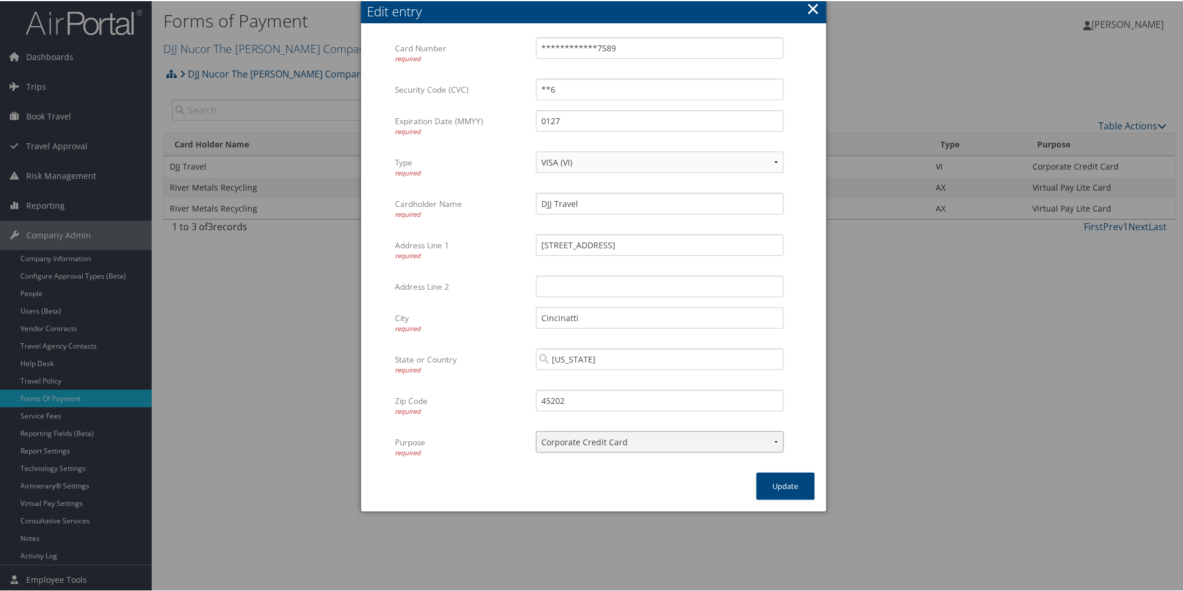
click at [774, 441] on select "ACH Transfer Cash / Check (AR) Corporate Credit Card Ghost Credit Card Hotel Gu…" at bounding box center [660, 441] width 248 height 22
select select "16"
click at [536, 430] on select "ACH Transfer Cash / Check (AR) Corporate Credit Card Ghost Credit Card Hotel Gu…" at bounding box center [660, 441] width 248 height 22
click at [784, 478] on button "Update" at bounding box center [785, 485] width 58 height 27
